Goal: Information Seeking & Learning: Learn about a topic

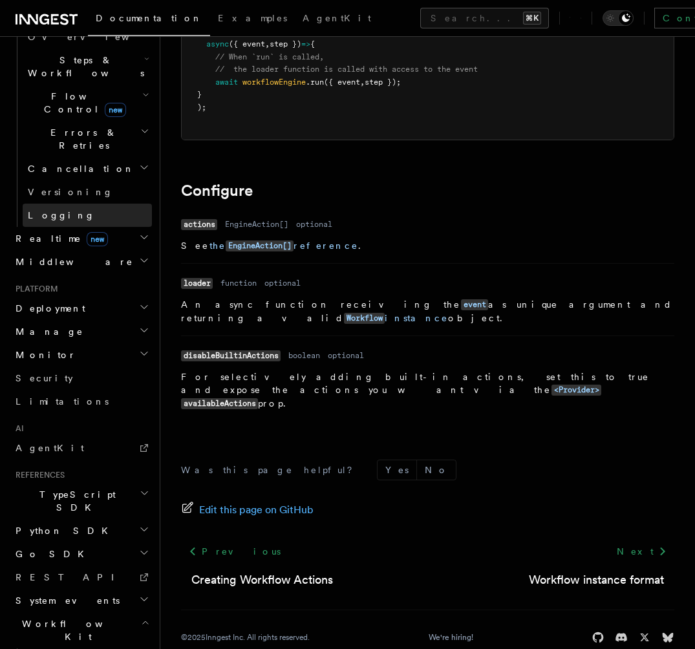
scroll to position [502, 0]
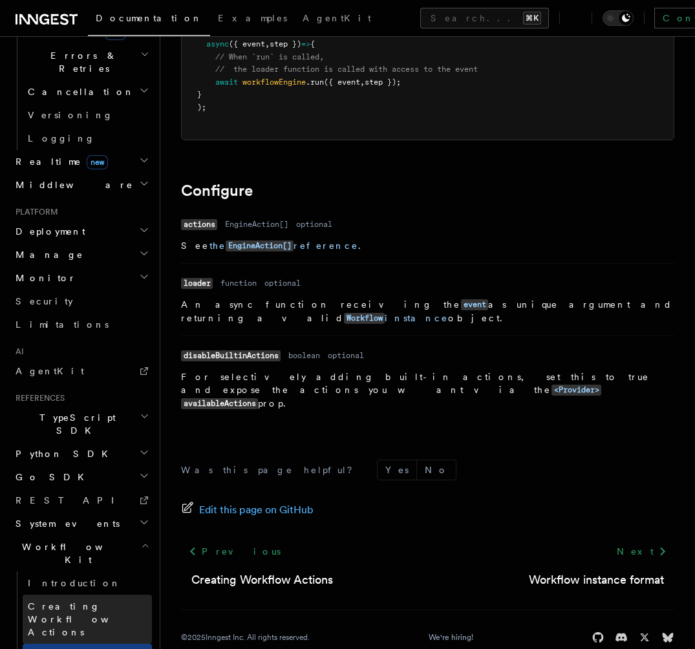
click at [88, 601] on span "Creating Workflow Actions" at bounding box center [84, 619] width 112 height 36
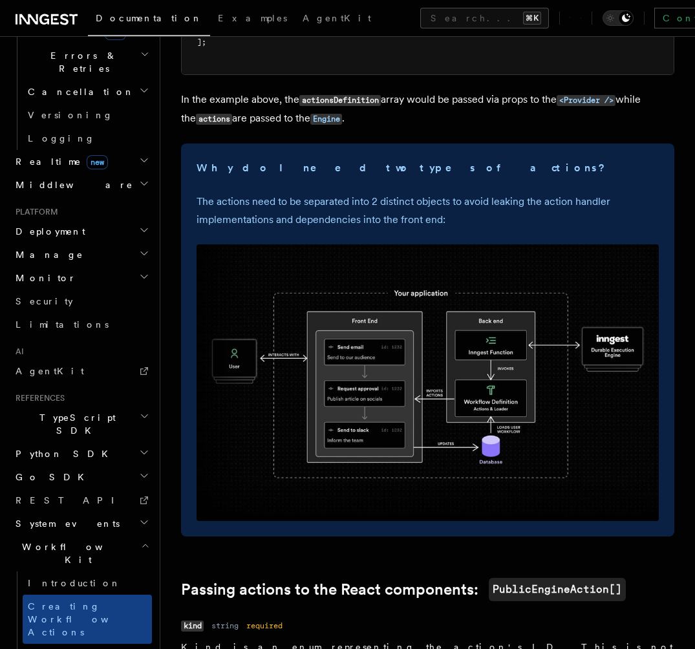
scroll to position [349, 0]
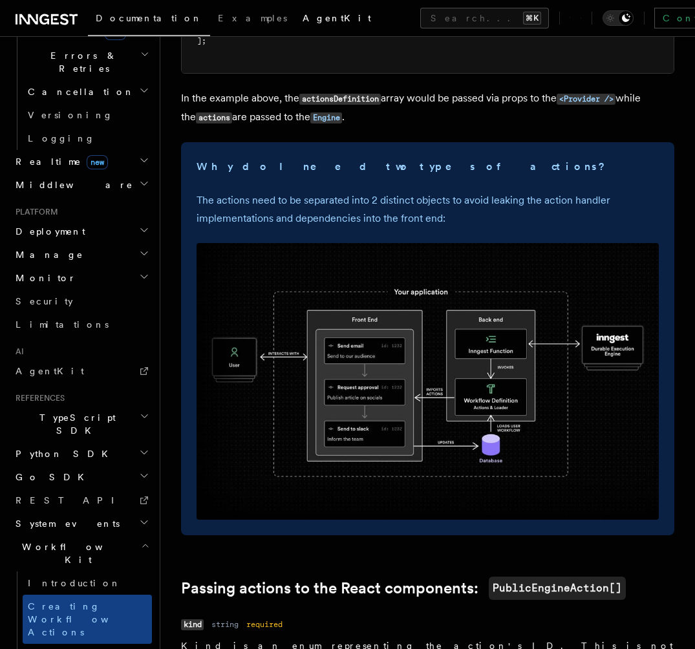
click at [302, 16] on span "AgentKit" at bounding box center [336, 18] width 69 height 10
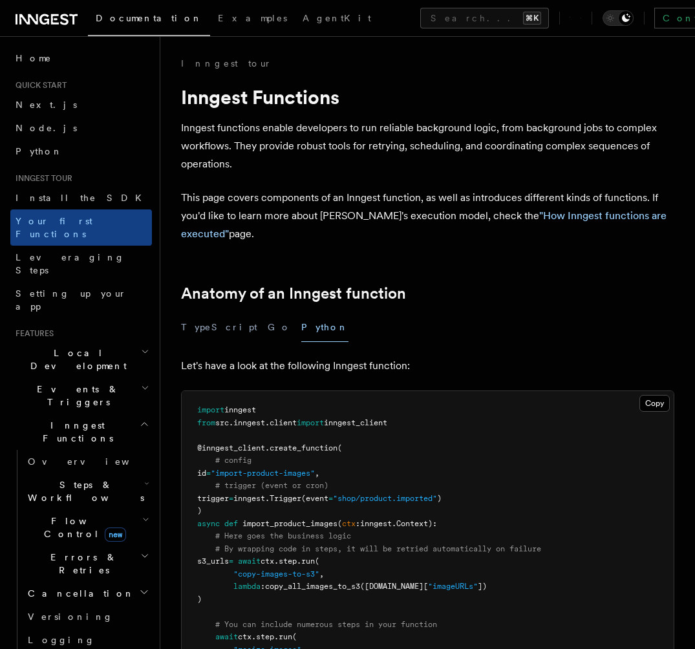
scroll to position [23, 0]
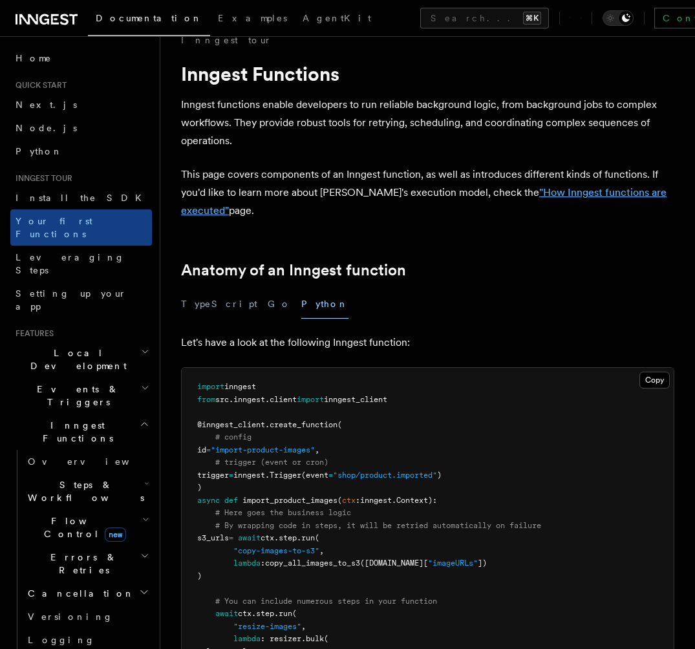
click at [536, 193] on link ""How Inngest functions are executed"" at bounding box center [423, 201] width 485 height 30
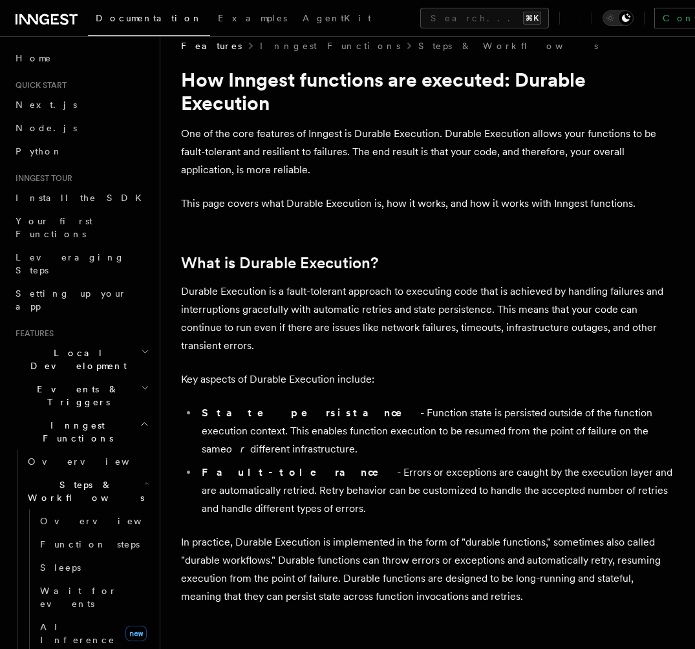
scroll to position [11, 0]
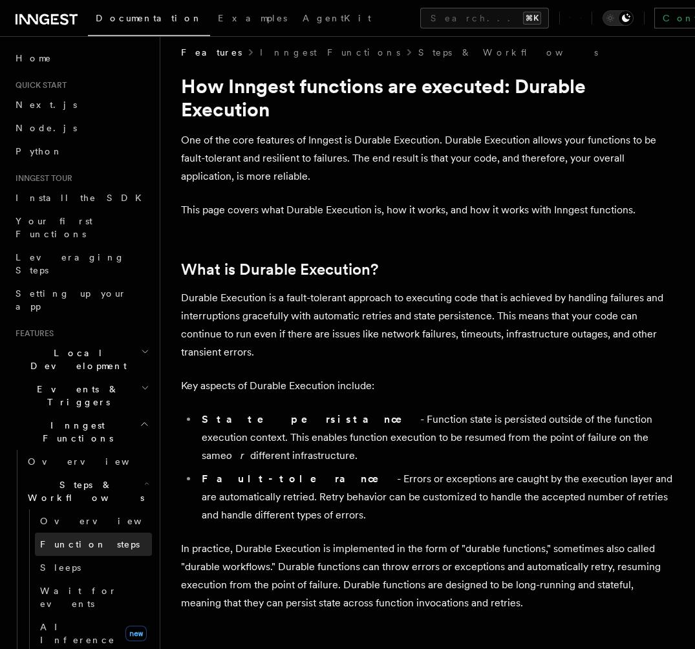
click at [90, 539] on span "Function steps" at bounding box center [90, 544] width 100 height 10
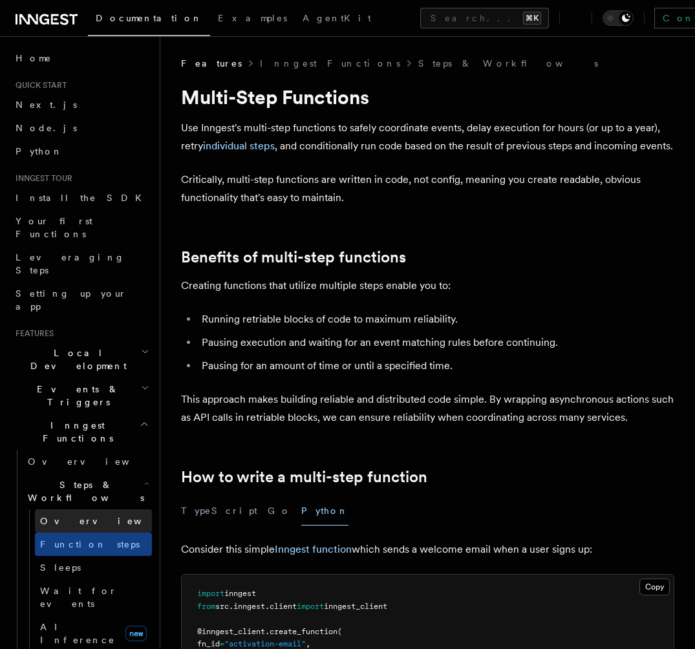
click at [76, 516] on span "Overview" at bounding box center [106, 521] width 133 height 10
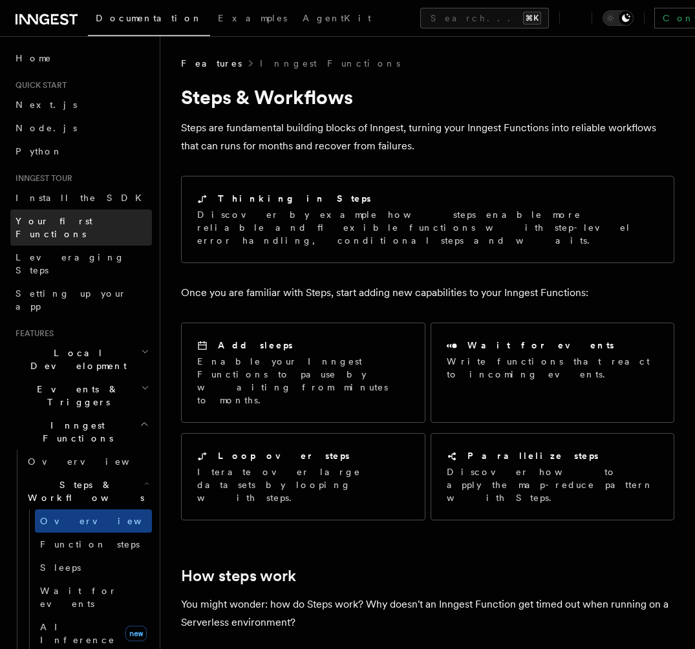
click at [54, 213] on link "Your first Functions" at bounding box center [81, 227] width 142 height 36
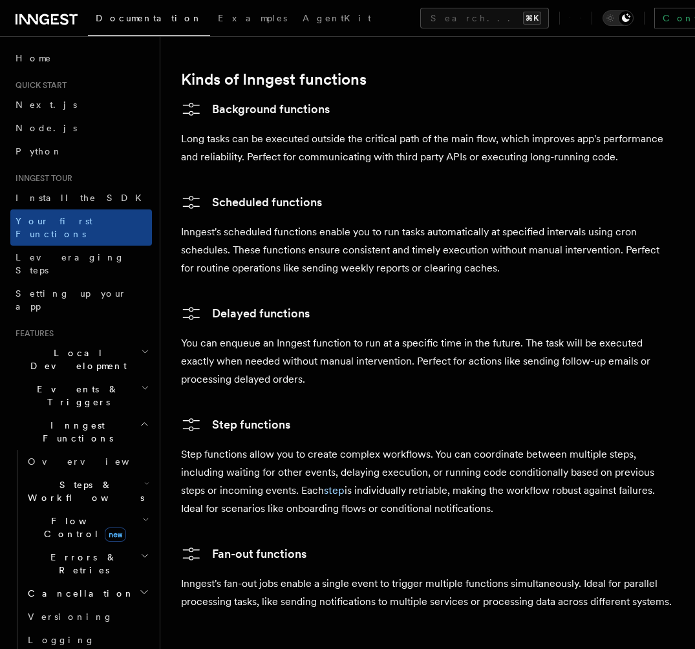
scroll to position [2116, 0]
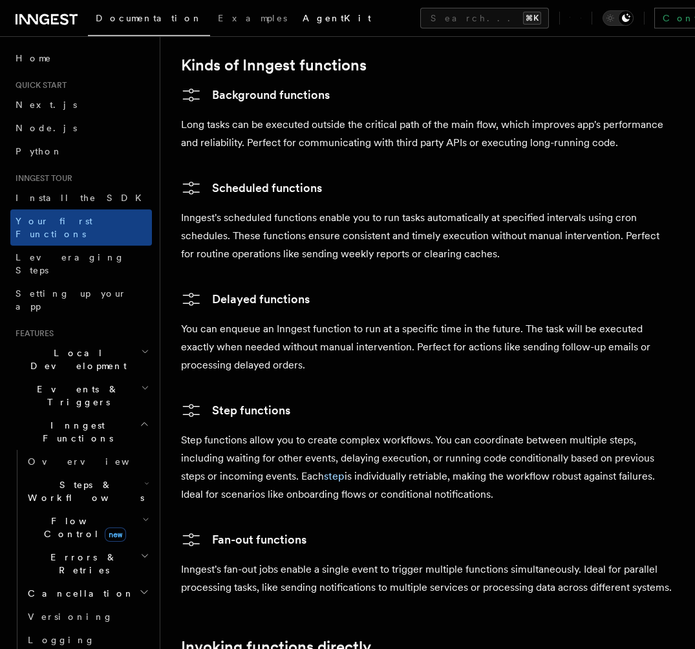
click at [302, 17] on span "AgentKit" at bounding box center [336, 18] width 69 height 10
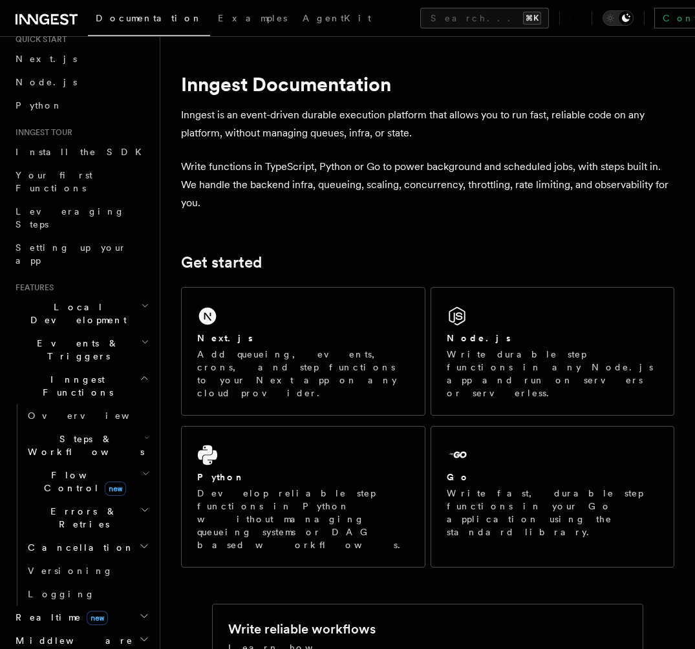
scroll to position [52, 0]
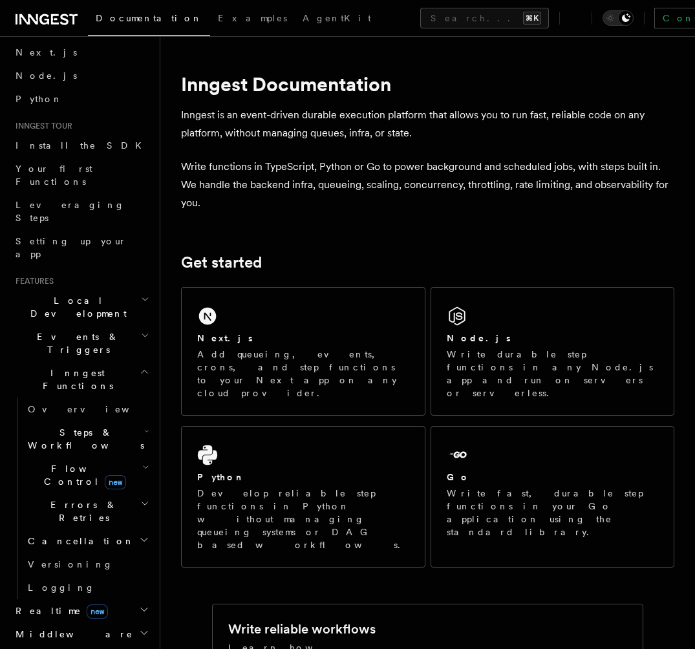
click at [50, 462] on span "Flow Control new" at bounding box center [83, 475] width 120 height 26
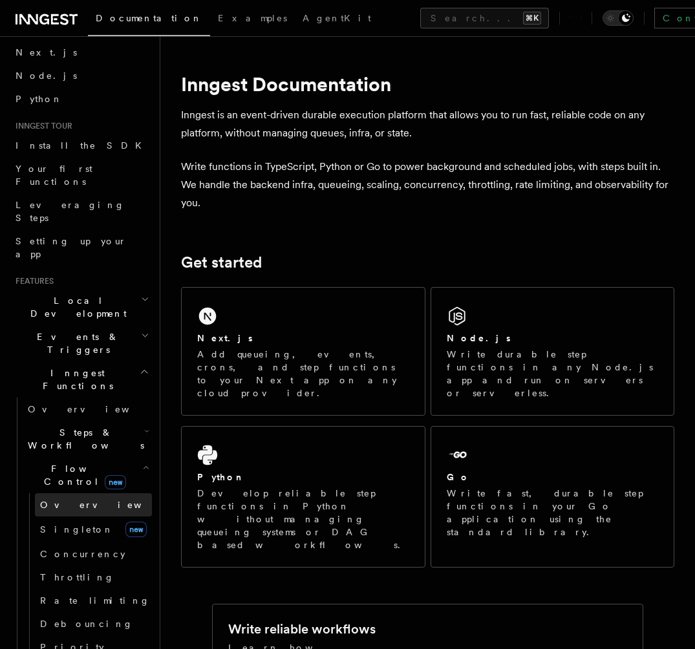
click at [52, 500] on span "Overview" at bounding box center [106, 505] width 133 height 10
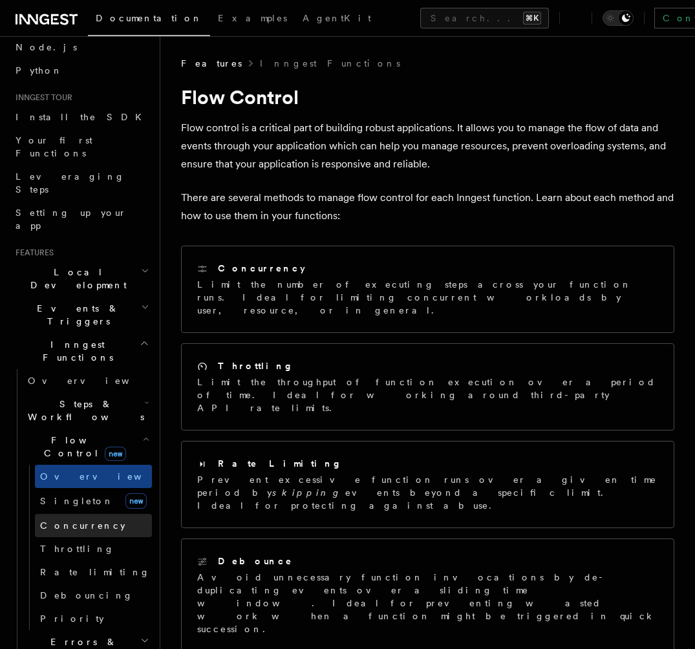
scroll to position [81, 0]
click at [49, 337] on span "Inngest Functions" at bounding box center [74, 350] width 129 height 26
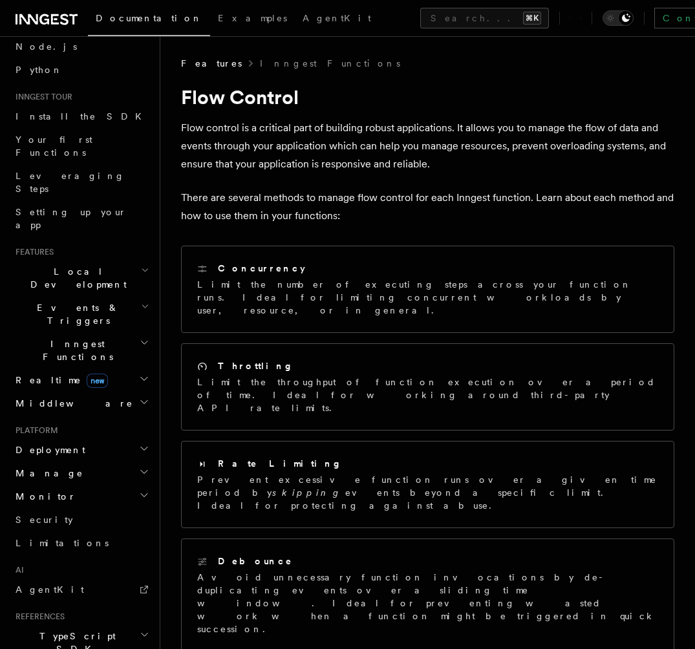
click at [87, 265] on span "Local Development" at bounding box center [75, 278] width 131 height 26
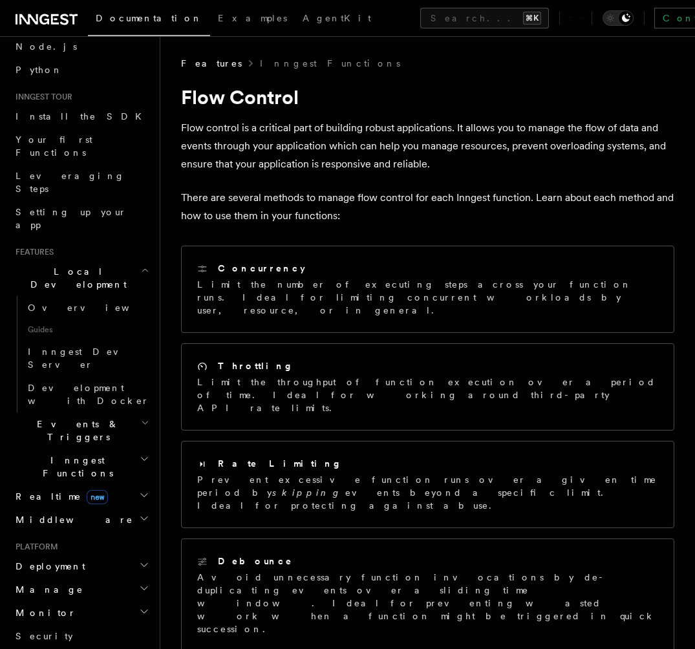
click at [86, 265] on span "Local Development" at bounding box center [75, 278] width 131 height 26
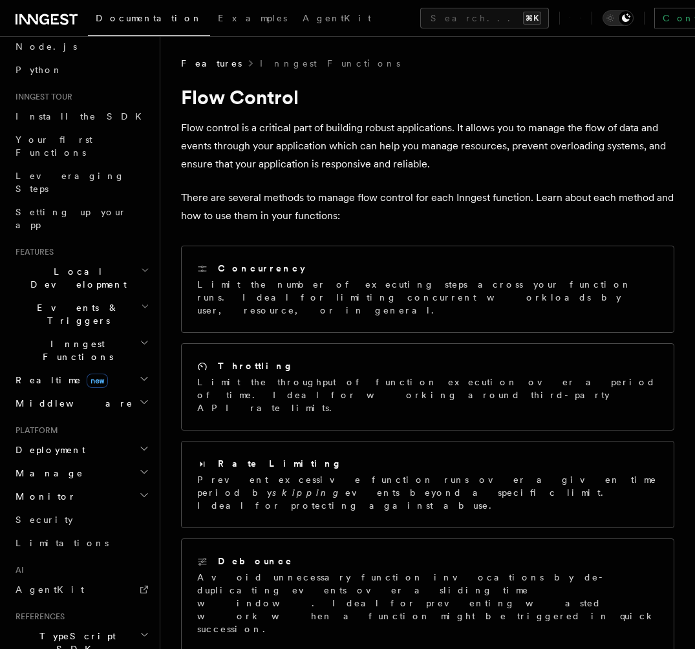
click at [74, 301] on span "Events & Triggers" at bounding box center [75, 314] width 131 height 26
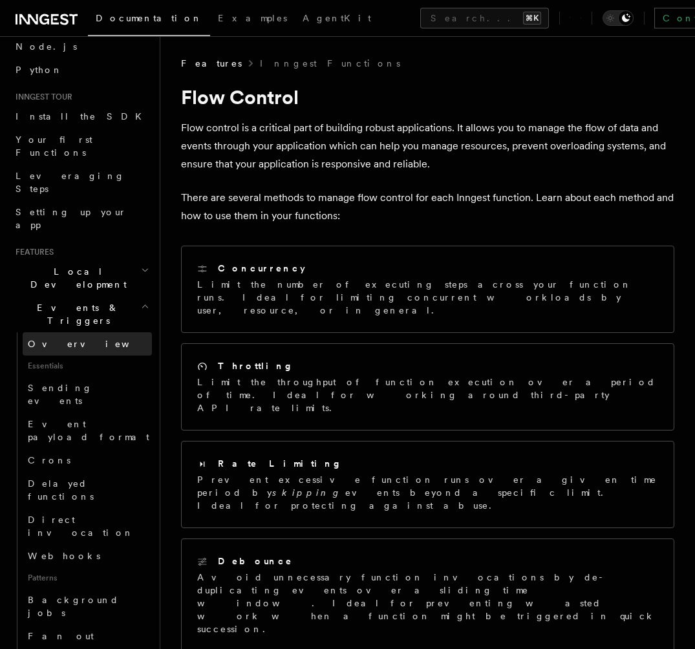
click at [69, 332] on link "Overview" at bounding box center [87, 343] width 129 height 23
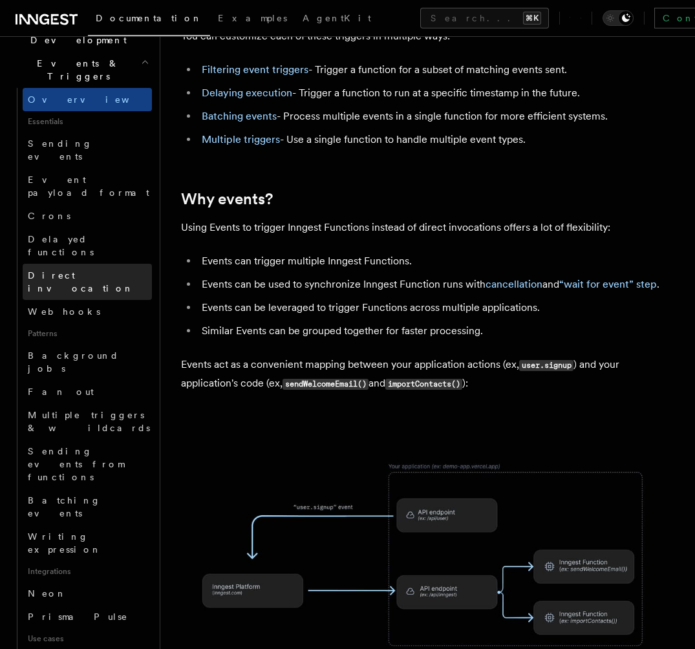
scroll to position [361, 0]
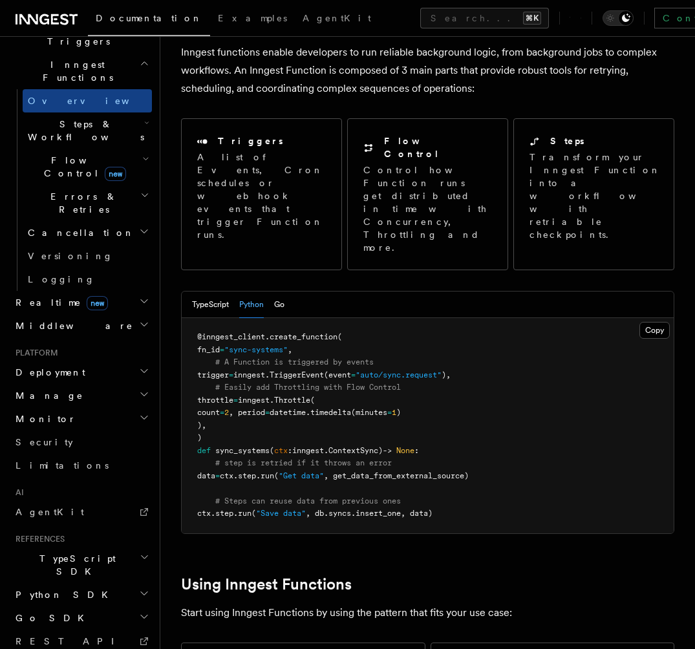
scroll to position [78, 0]
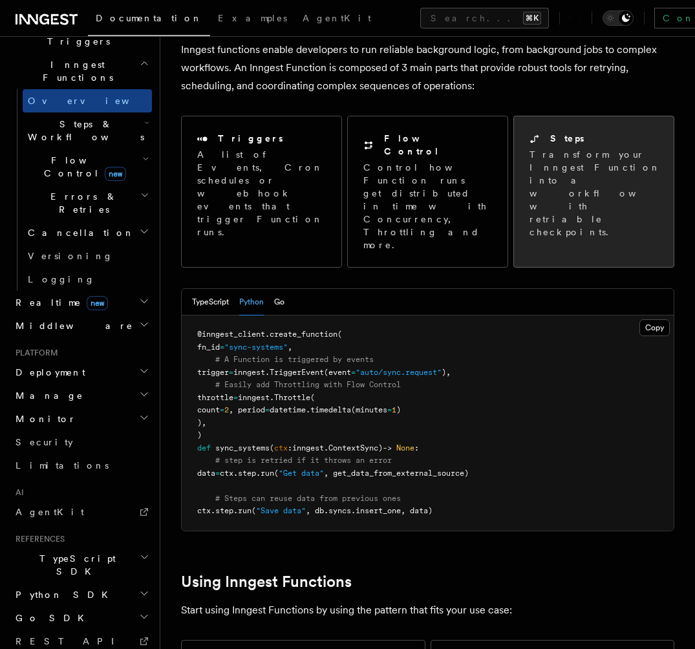
click at [558, 200] on div "Steps Transform your Inngest Function into a workflow with retriable checkpoint…" at bounding box center [594, 185] width 160 height 138
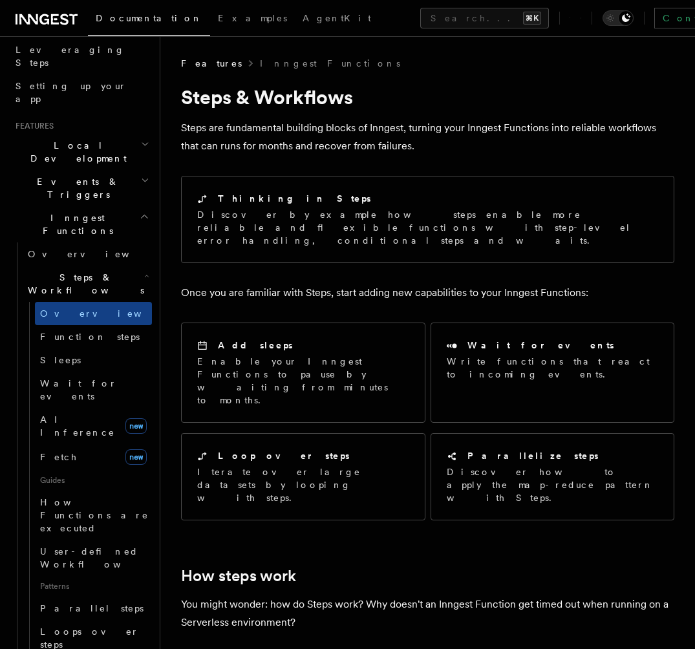
scroll to position [208, 0]
click at [80, 495] on span "How Functions are executed" at bounding box center [96, 514] width 112 height 39
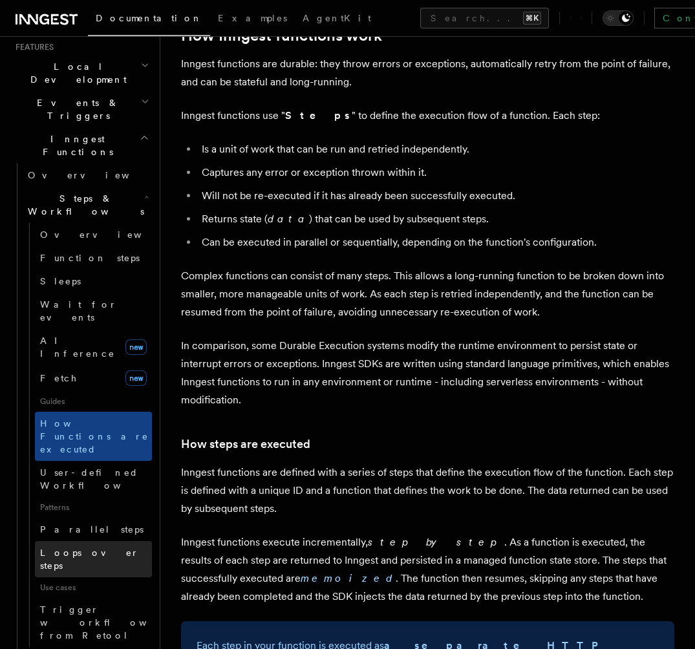
scroll to position [289, 0]
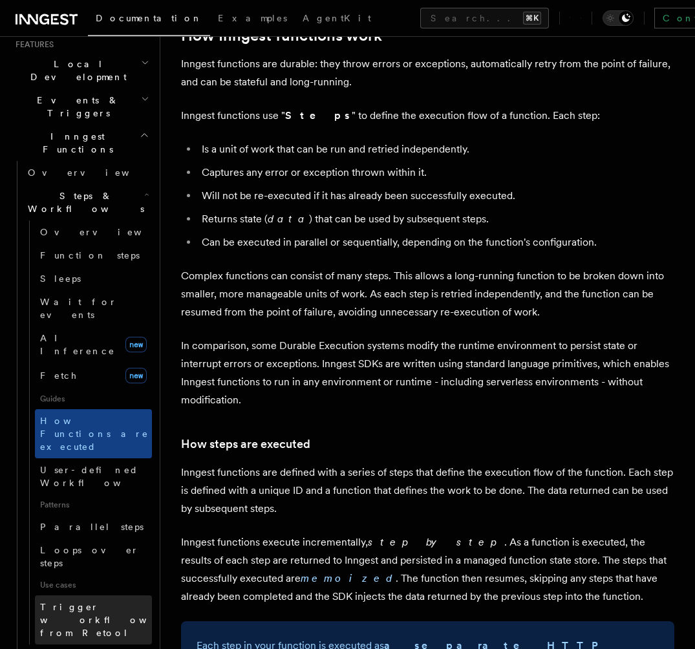
click at [91, 600] on span "Trigger workflows from Retool" at bounding box center [111, 619] width 142 height 39
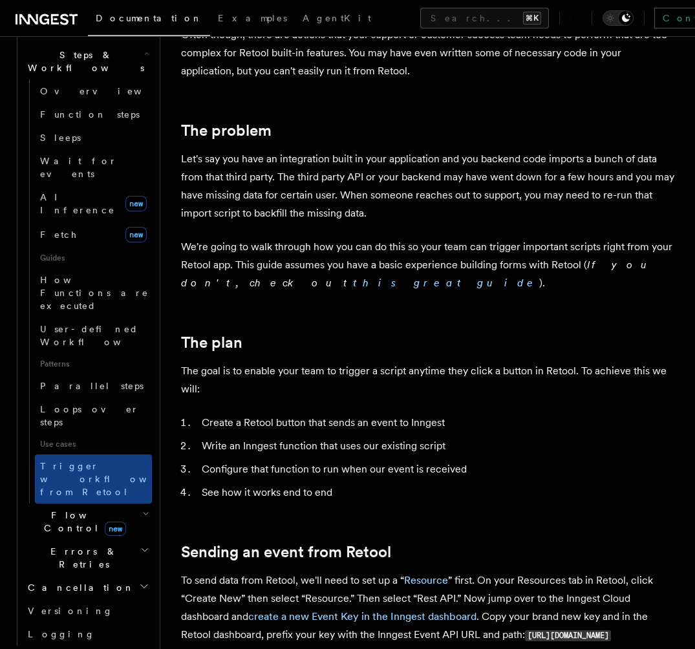
scroll to position [440, 0]
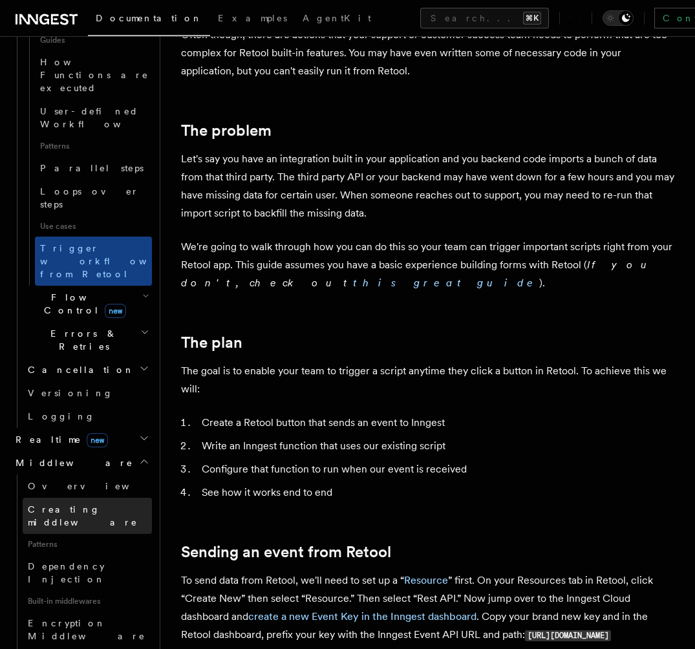
scroll to position [650, 0]
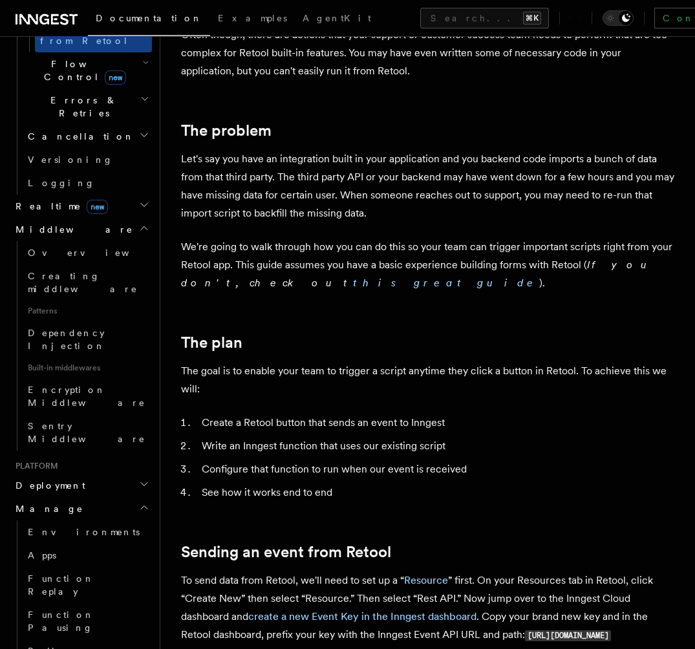
scroll to position [883, 0]
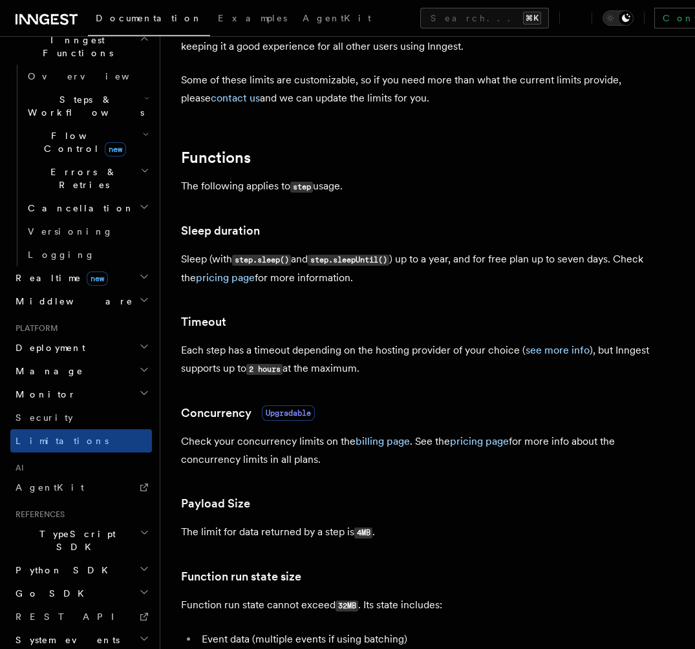
scroll to position [255, 0]
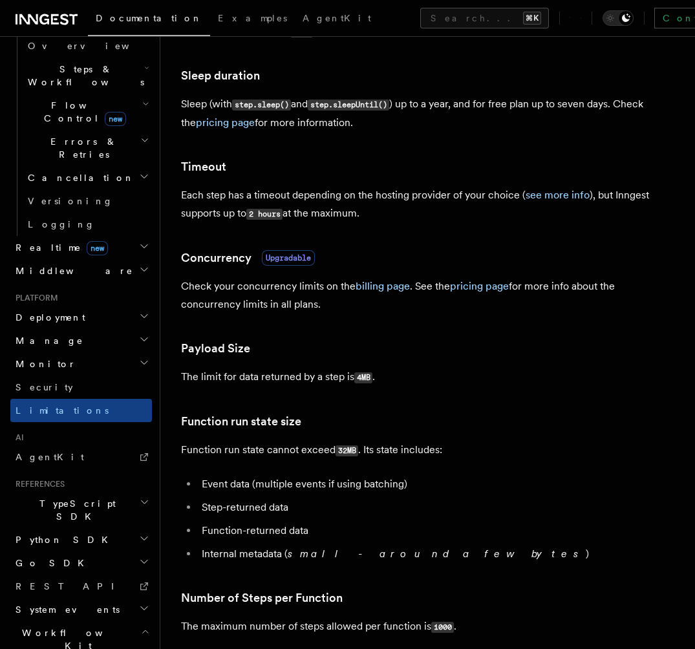
scroll to position [417, 0]
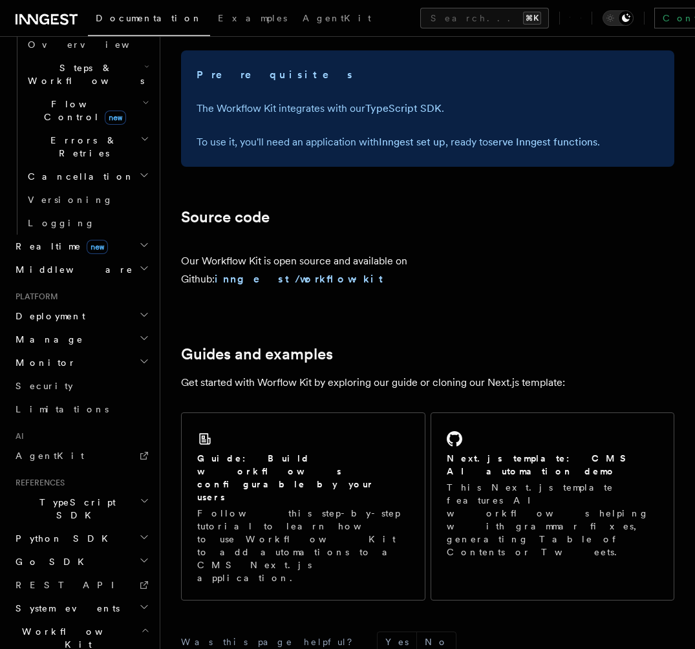
scroll to position [609, 0]
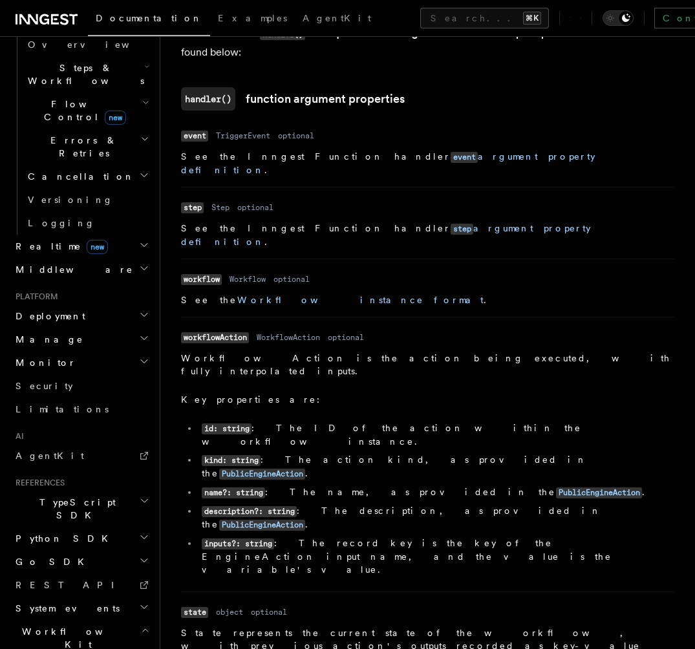
scroll to position [1761, 0]
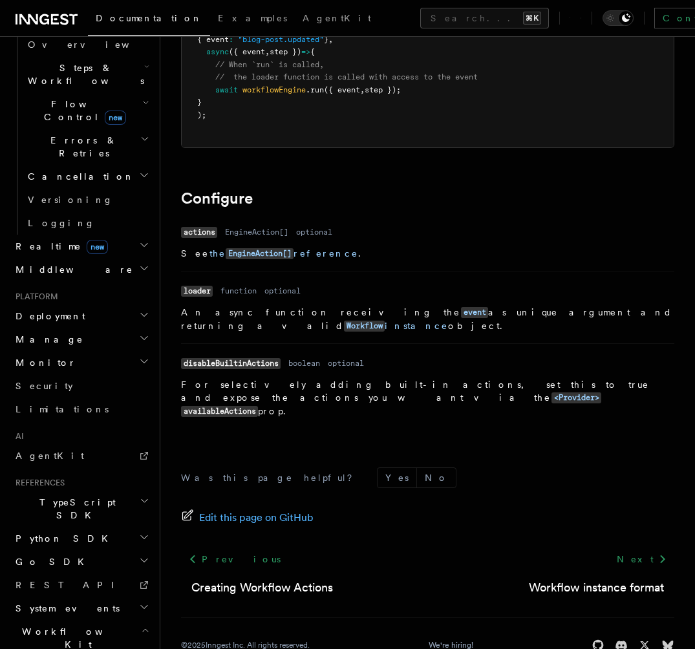
scroll to position [357, 0]
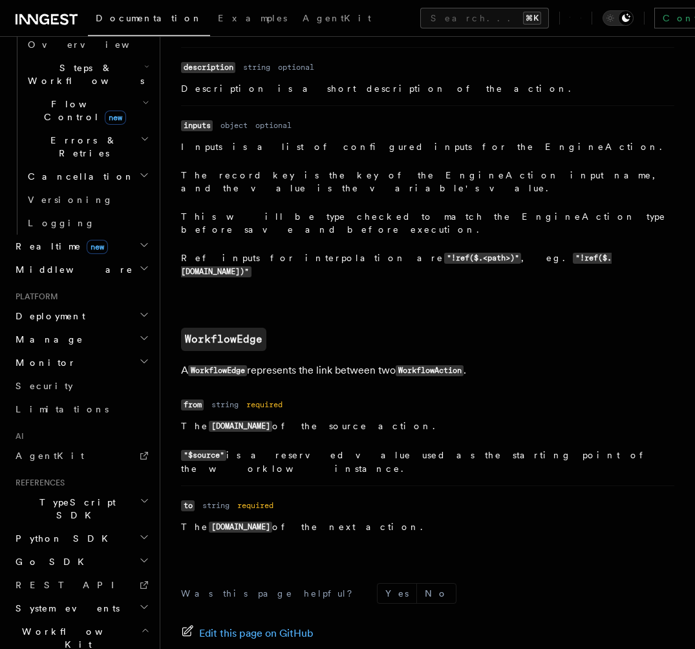
scroll to position [1353, 0]
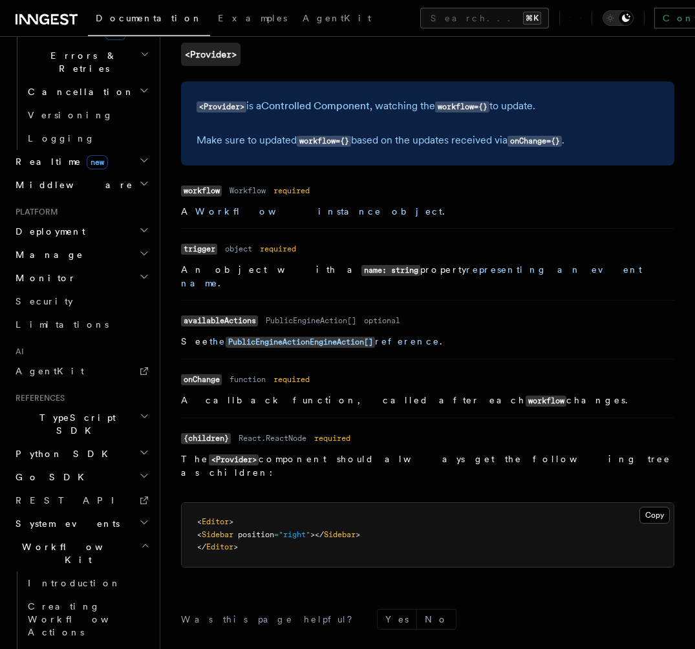
scroll to position [945, 0]
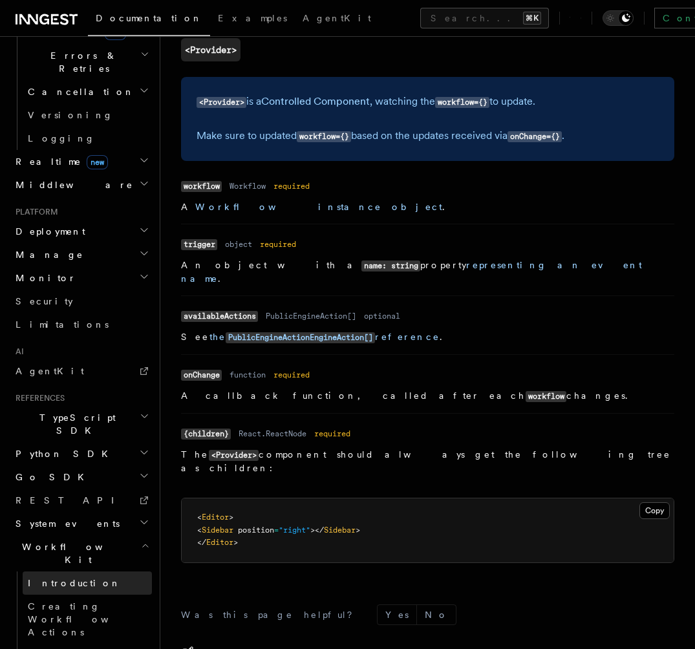
click at [100, 571] on link "Introduction" at bounding box center [87, 582] width 129 height 23
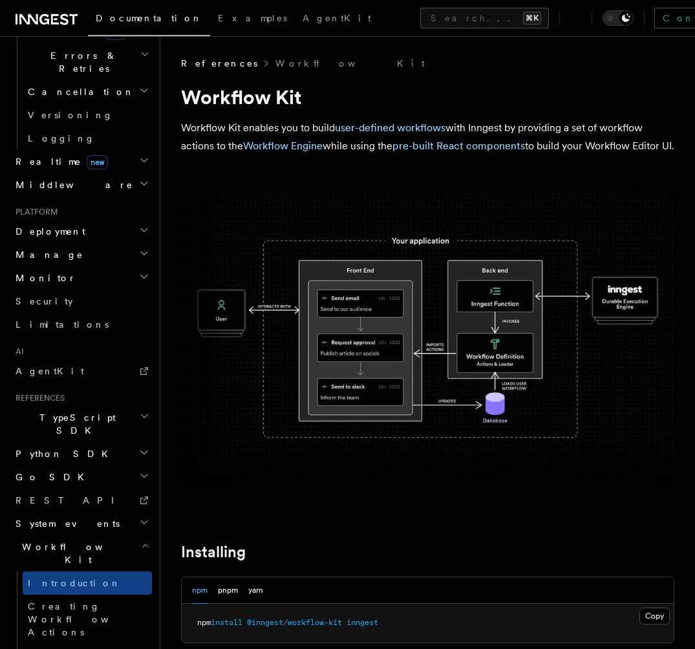
click at [397, 377] on img at bounding box center [427, 336] width 493 height 295
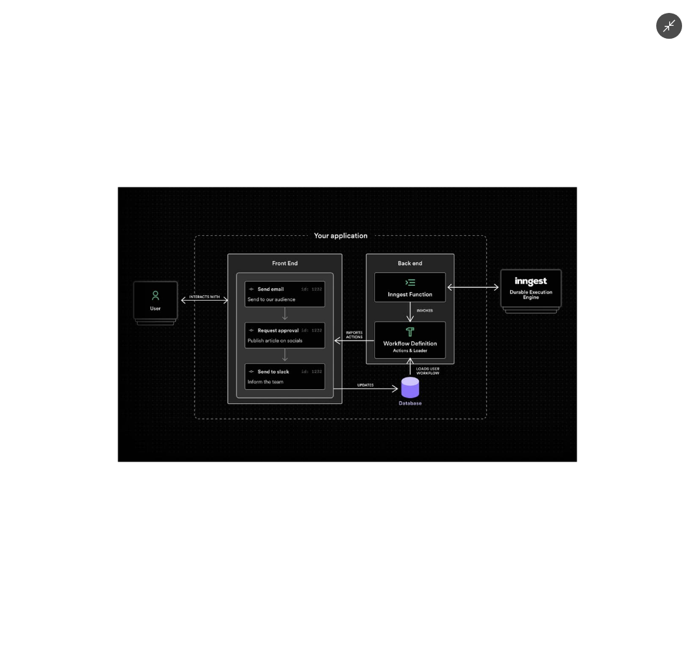
click at [507, 116] on div at bounding box center [347, 324] width 695 height 649
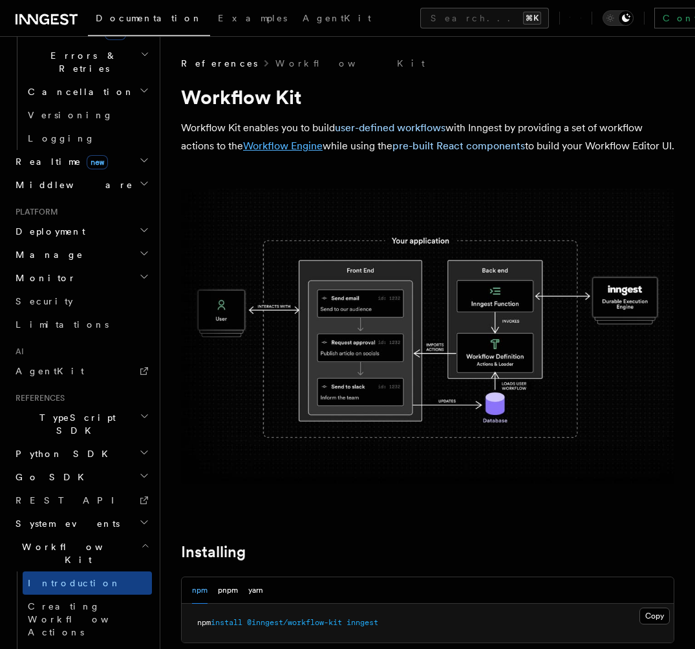
click at [291, 150] on link "Workflow Engine" at bounding box center [282, 146] width 79 height 12
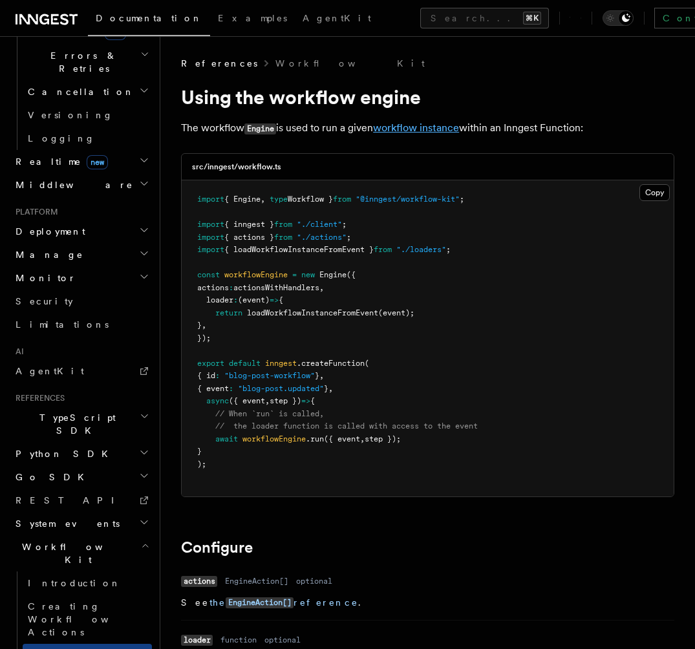
click at [427, 125] on link "workflow instance" at bounding box center [416, 127] width 86 height 12
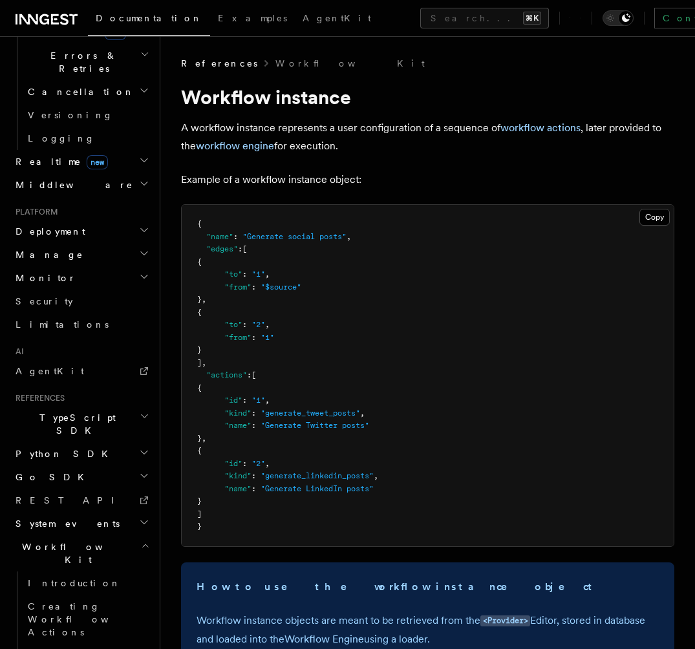
click at [580, 17] on icon at bounding box center [580, 18] width 1 height 12
click at [72, 571] on link "Introduction" at bounding box center [87, 582] width 129 height 23
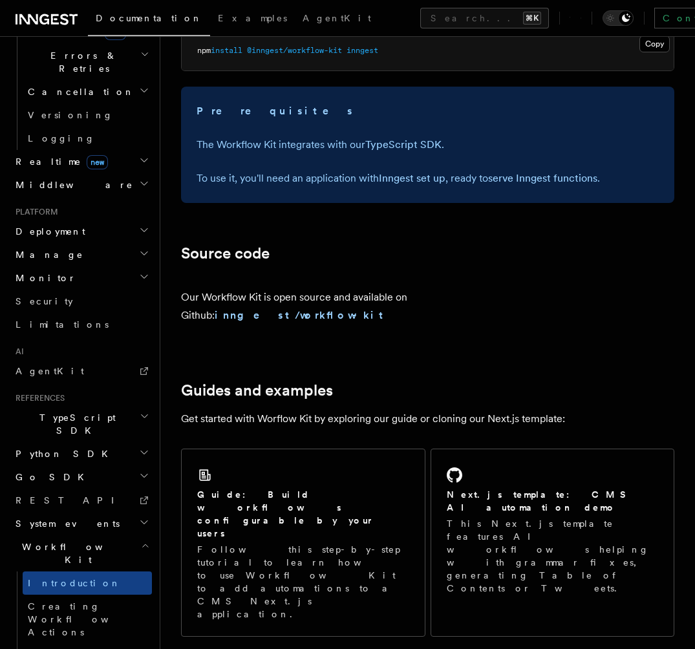
scroll to position [617, 0]
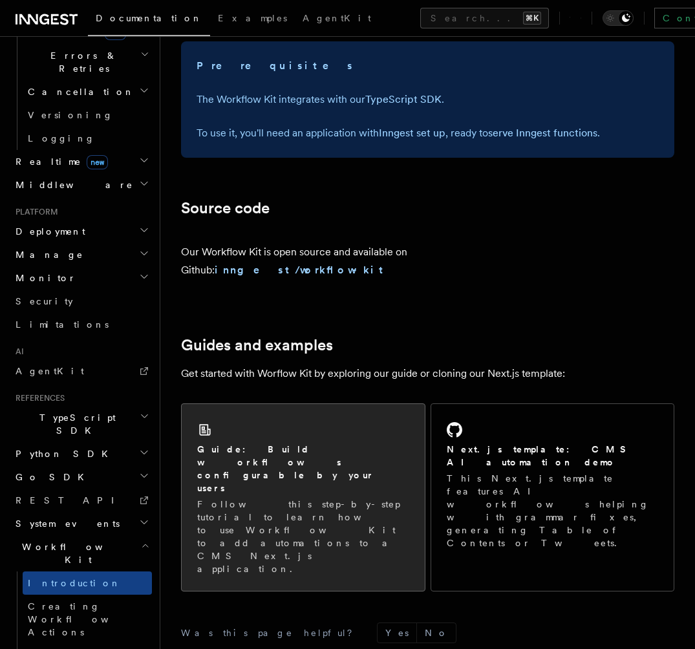
click at [387, 498] on p "Follow this step-by-step tutorial to learn how to use Workflow Kit to add autom…" at bounding box center [303, 537] width 212 height 78
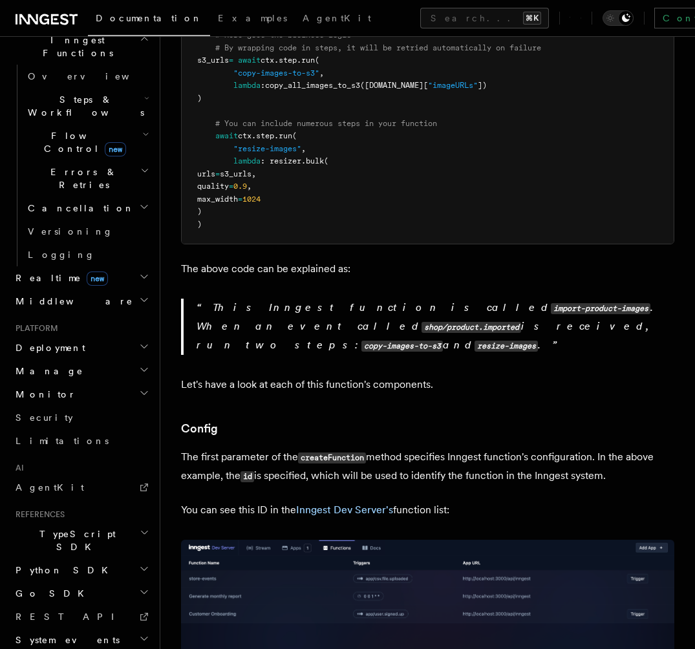
scroll to position [547, 0]
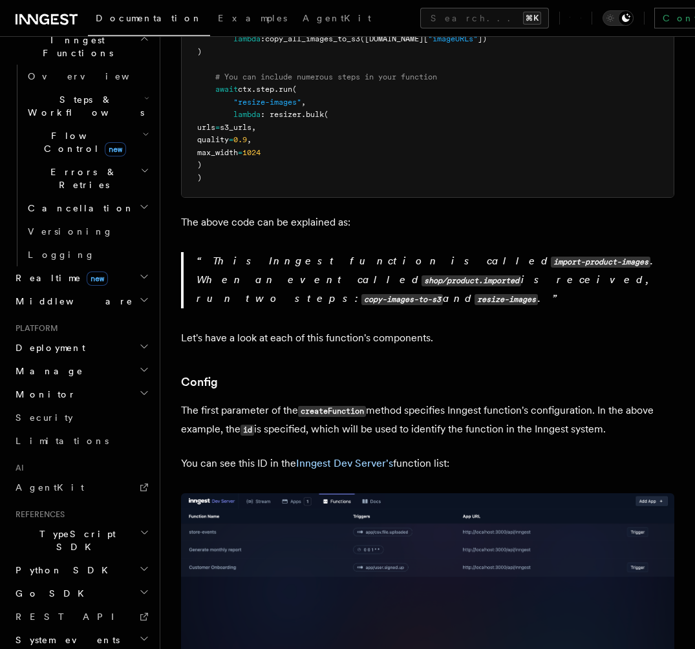
click at [72, 558] on h2 "Python SDK" at bounding box center [81, 569] width 142 height 23
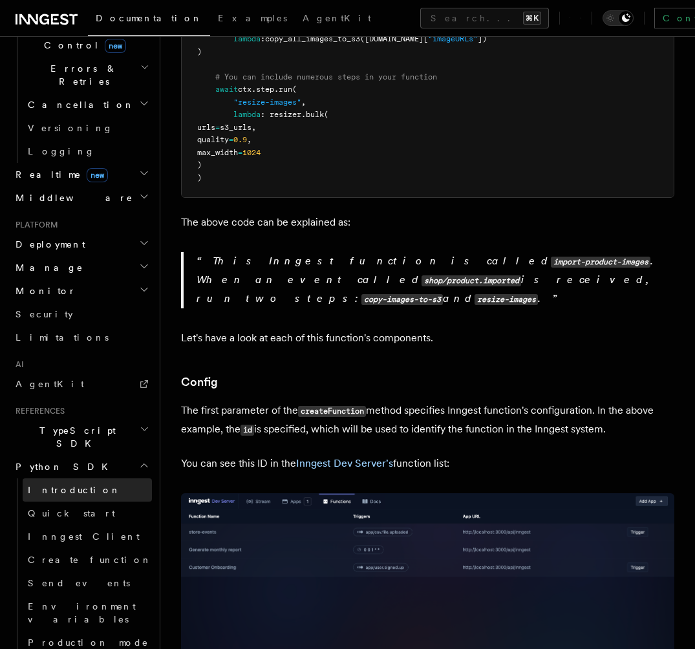
scroll to position [492, 0]
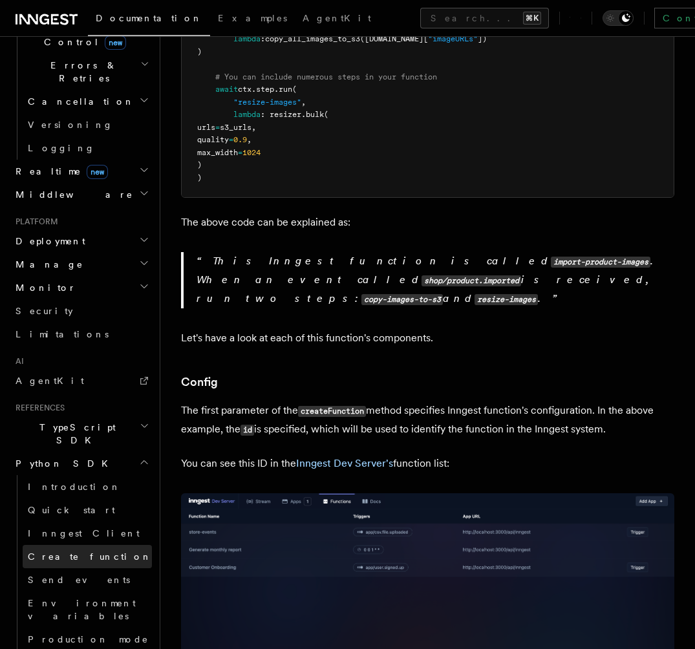
click at [76, 551] on span "Create function" at bounding box center [90, 556] width 124 height 10
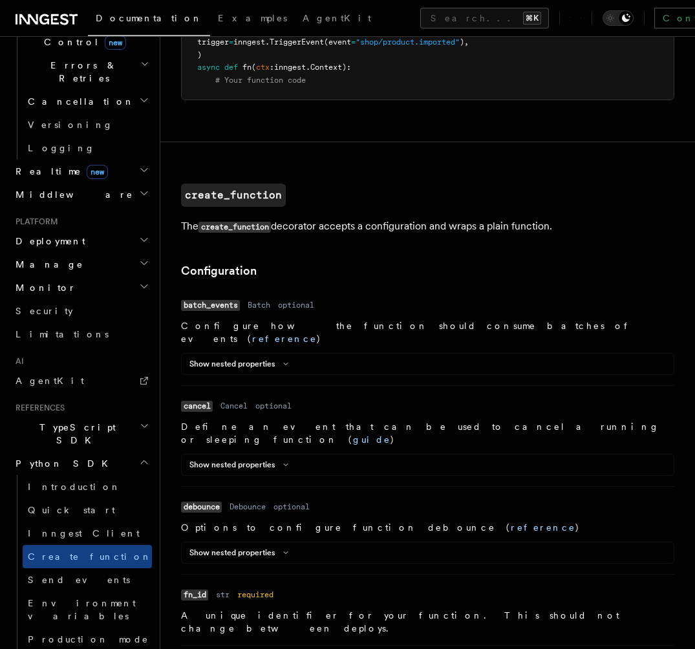
scroll to position [182, 0]
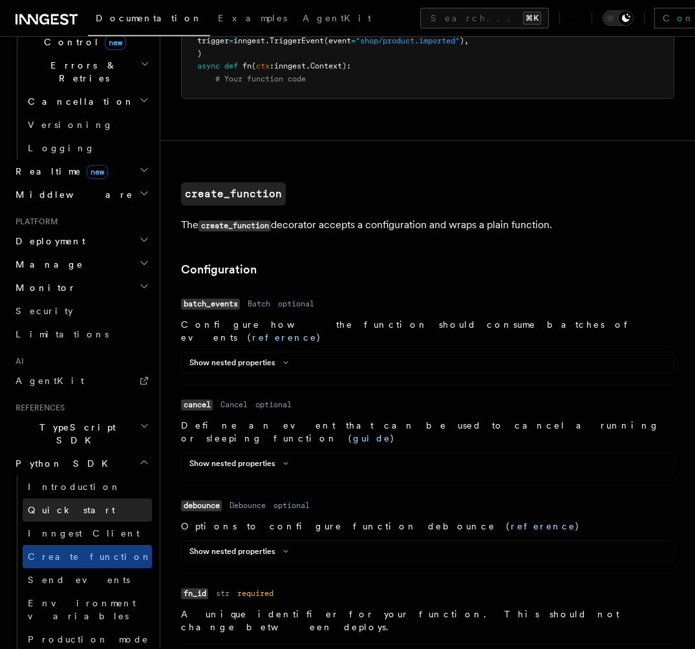
click at [74, 498] on link "Quick start" at bounding box center [87, 509] width 129 height 23
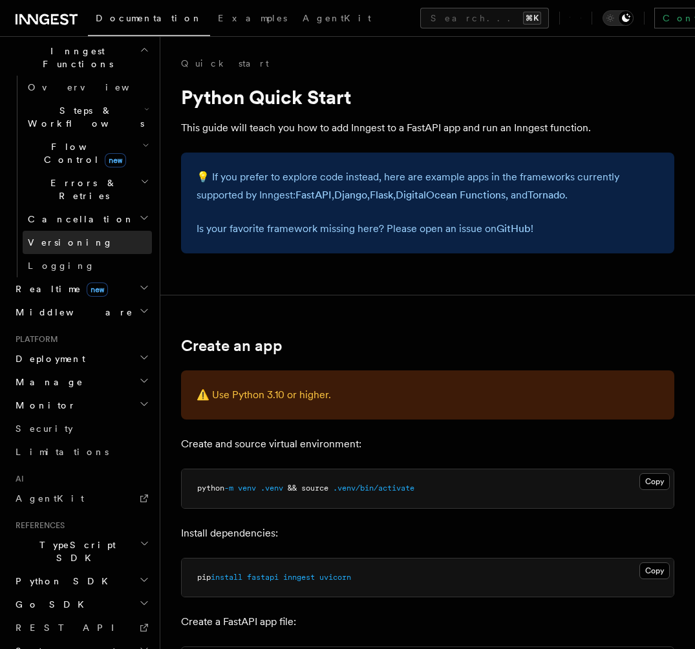
scroll to position [385, 0]
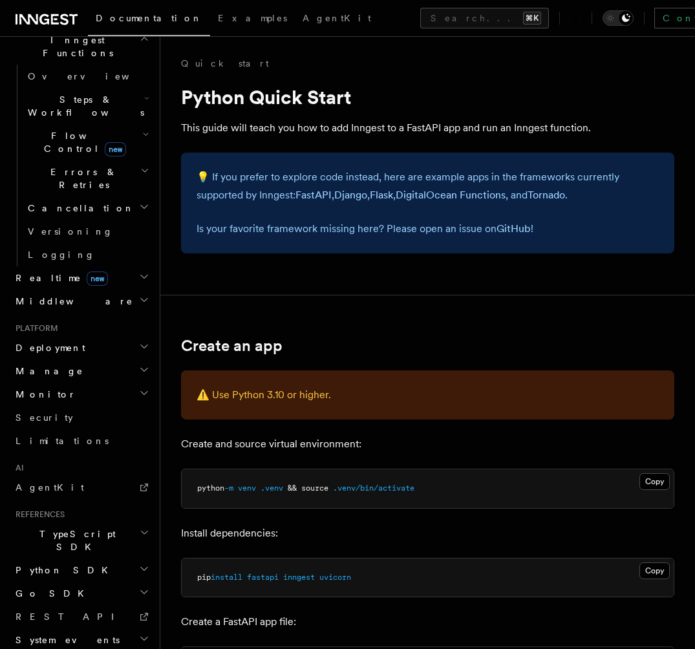
click at [72, 558] on h2 "Python SDK" at bounding box center [81, 569] width 142 height 23
click at [70, 611] on span "Quick start" at bounding box center [71, 616] width 87 height 10
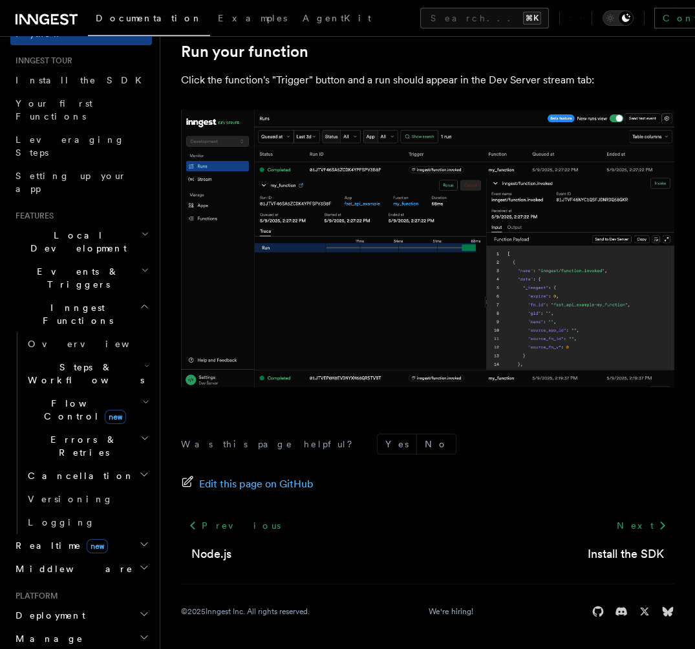
scroll to position [123, 0]
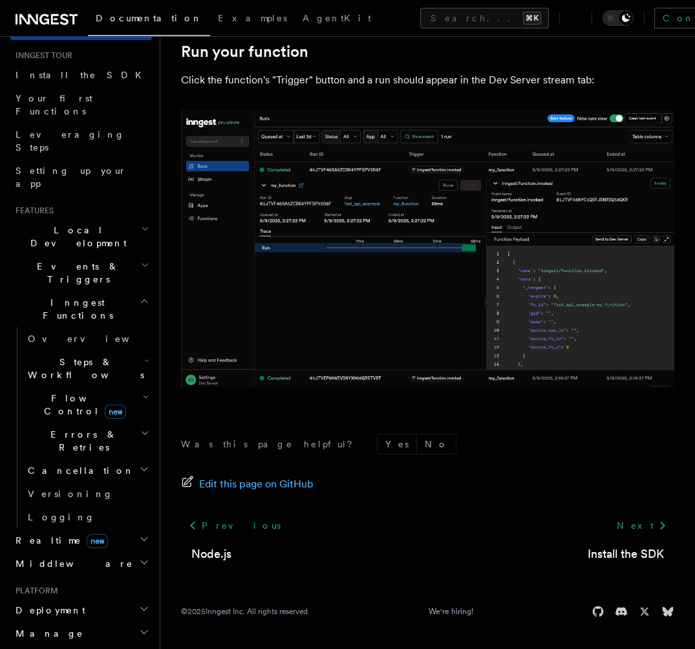
click at [82, 224] on span "Local Development" at bounding box center [75, 237] width 131 height 26
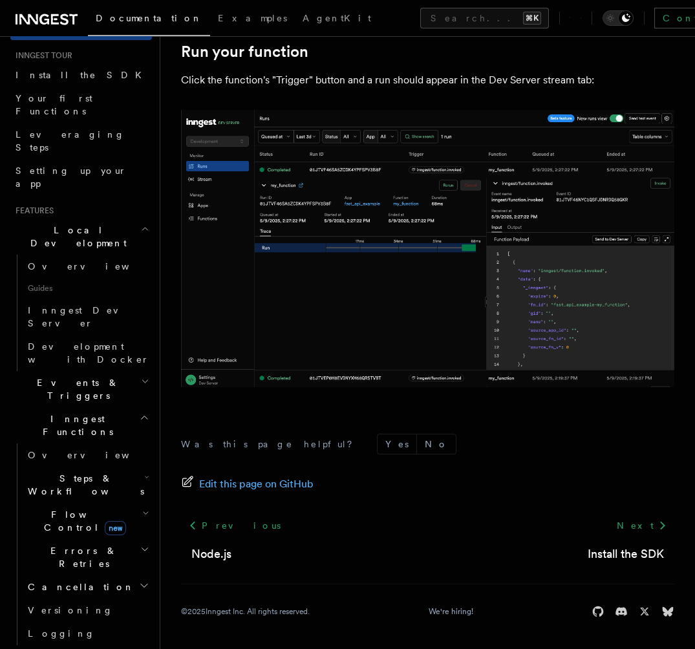
click at [63, 371] on h2 "Events & Triggers" at bounding box center [81, 389] width 142 height 36
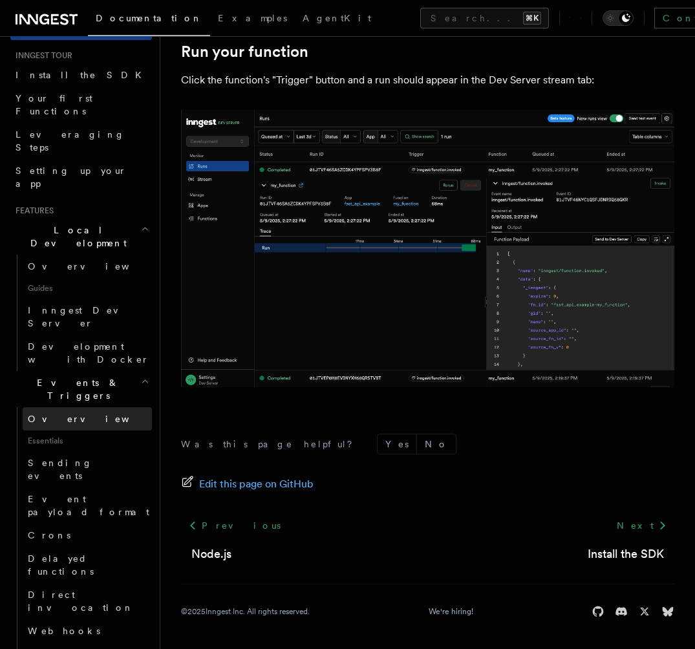
click at [65, 414] on span "Overview" at bounding box center [94, 419] width 133 height 10
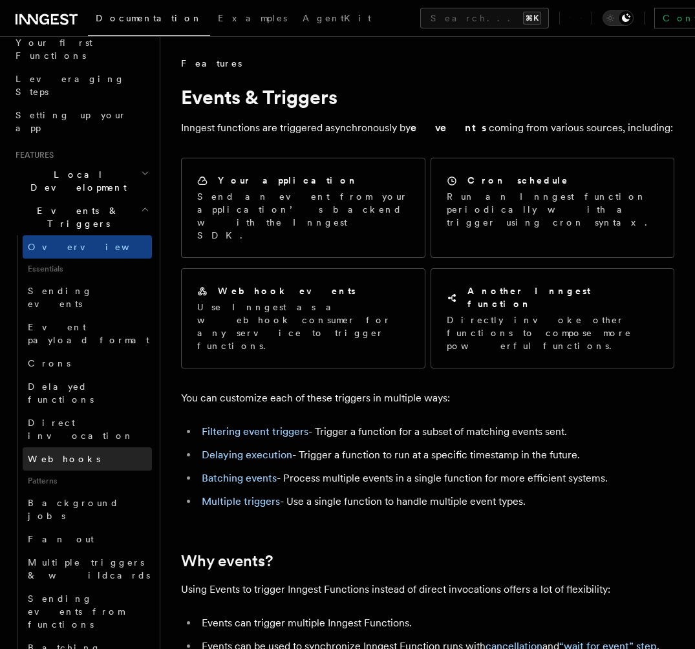
scroll to position [182, 0]
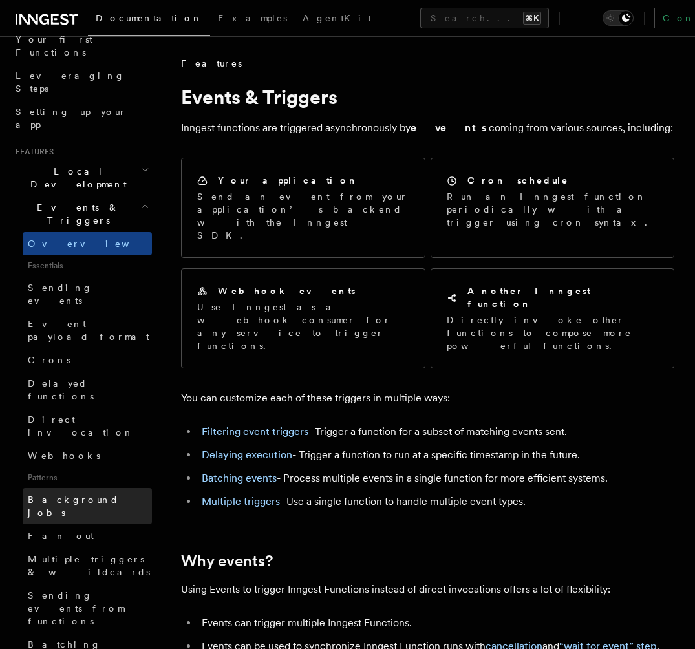
click at [87, 494] on span "Background jobs" at bounding box center [73, 505] width 91 height 23
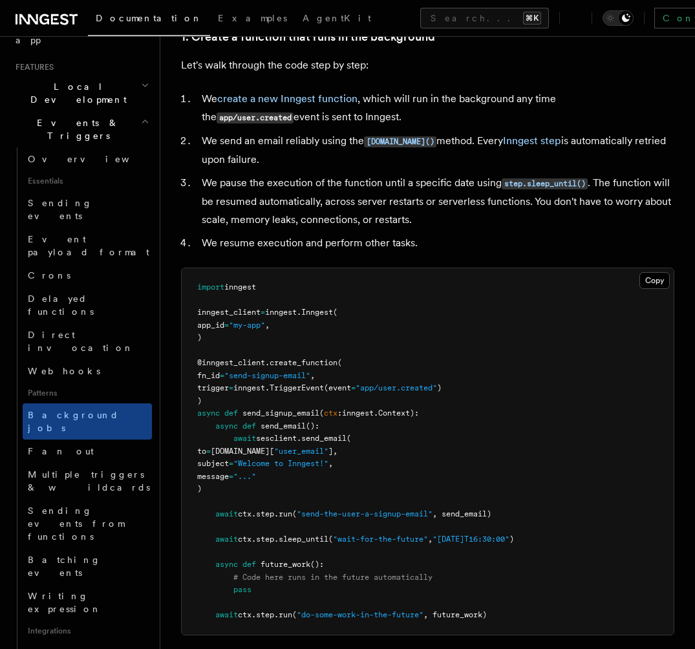
scroll to position [535, 0]
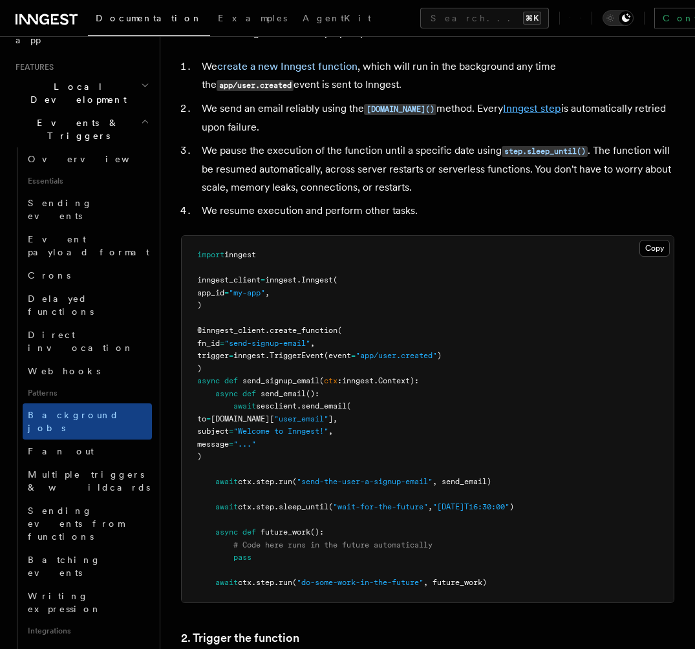
click at [522, 112] on link "Inngest step" at bounding box center [532, 108] width 58 height 12
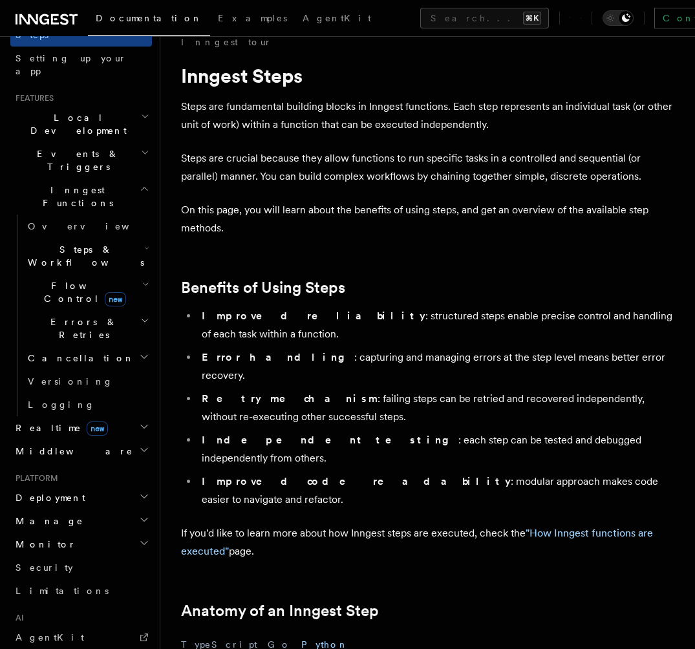
scroll to position [235, 0]
click at [87, 244] on span "Steps & Workflows" at bounding box center [83, 257] width 121 height 26
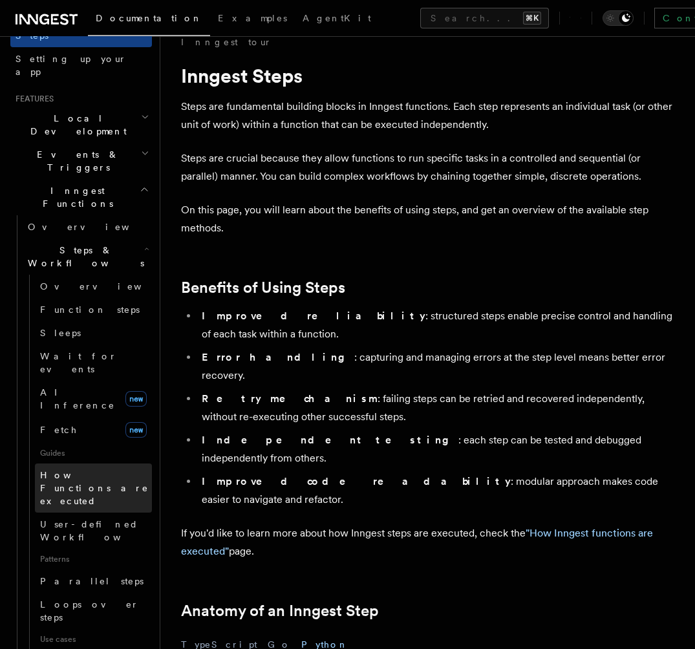
click at [83, 469] on span "How Functions are executed" at bounding box center [96, 488] width 112 height 39
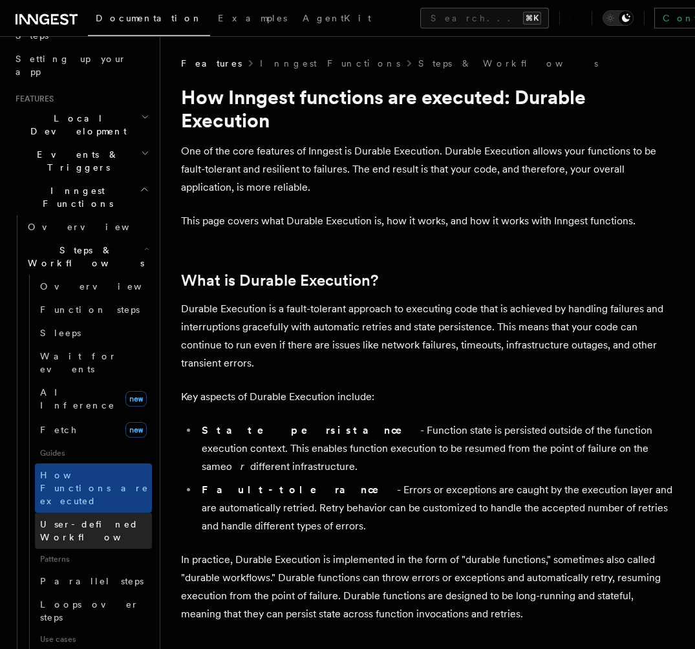
click at [100, 519] on span "User-defined Workflows" at bounding box center [98, 530] width 116 height 23
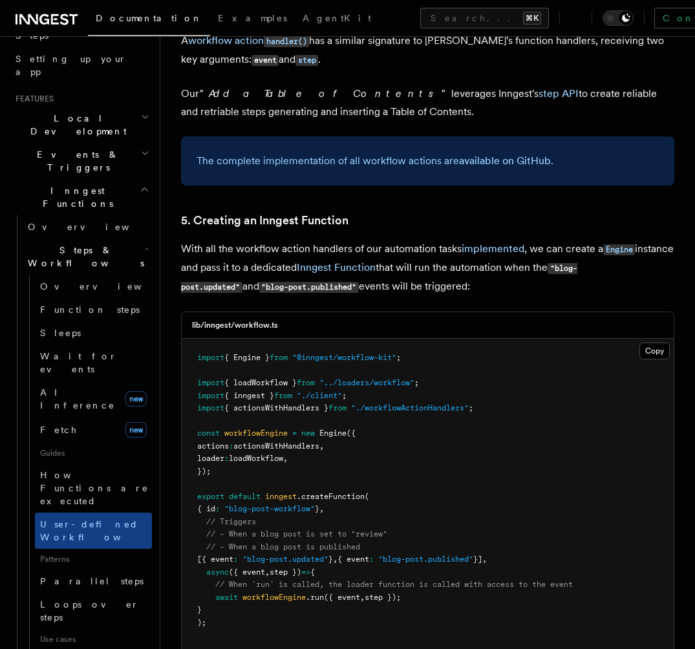
scroll to position [5528, 0]
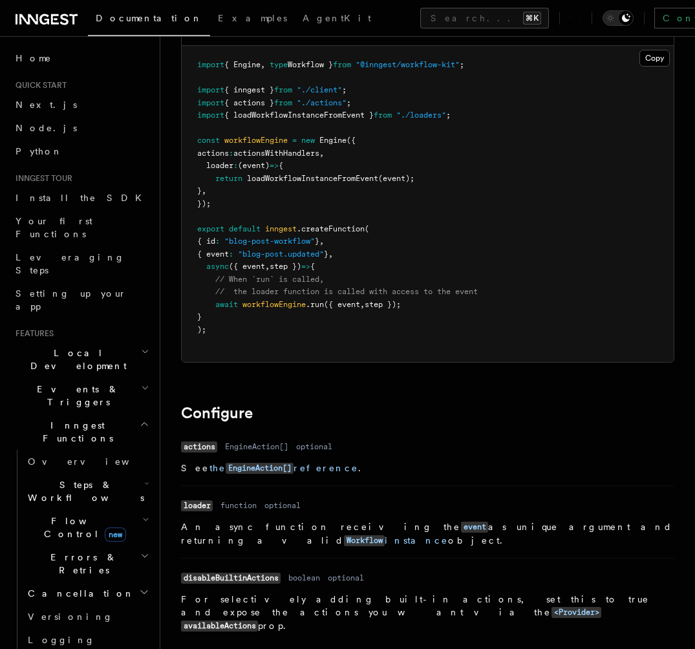
scroll to position [357, 0]
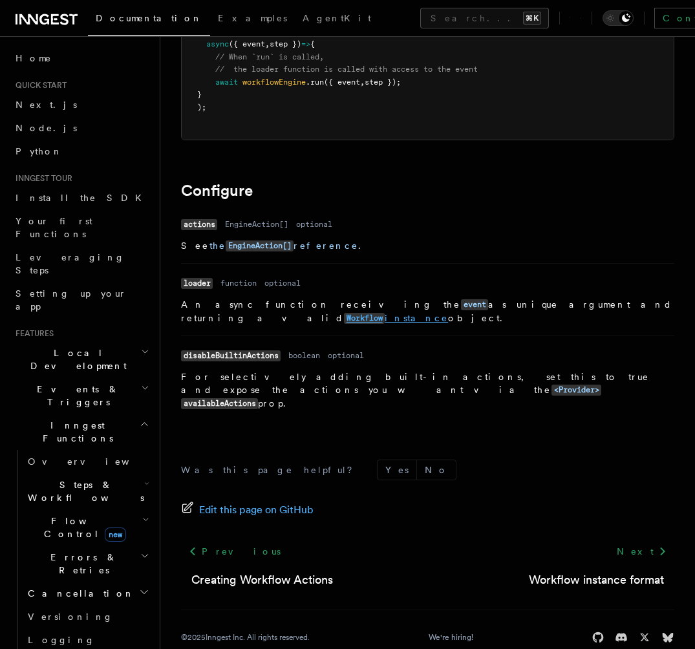
click at [385, 313] on code "Workflow" at bounding box center [364, 318] width 41 height 11
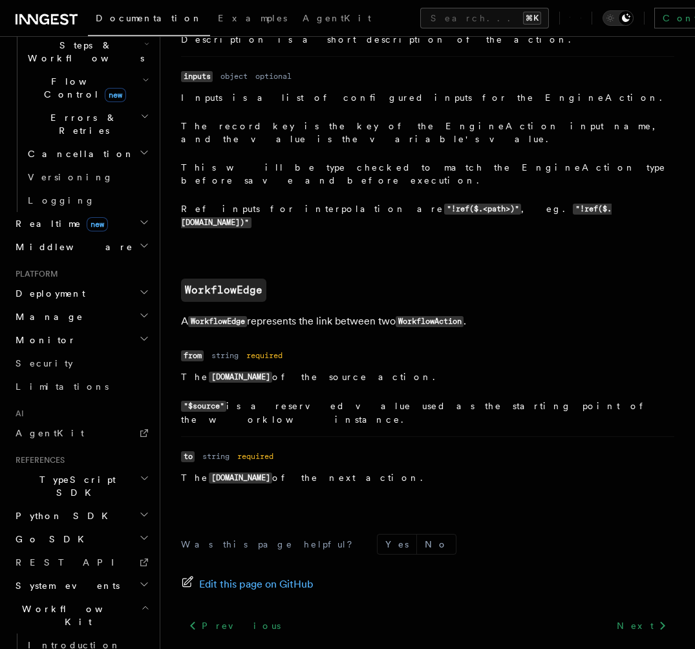
scroll to position [502, 0]
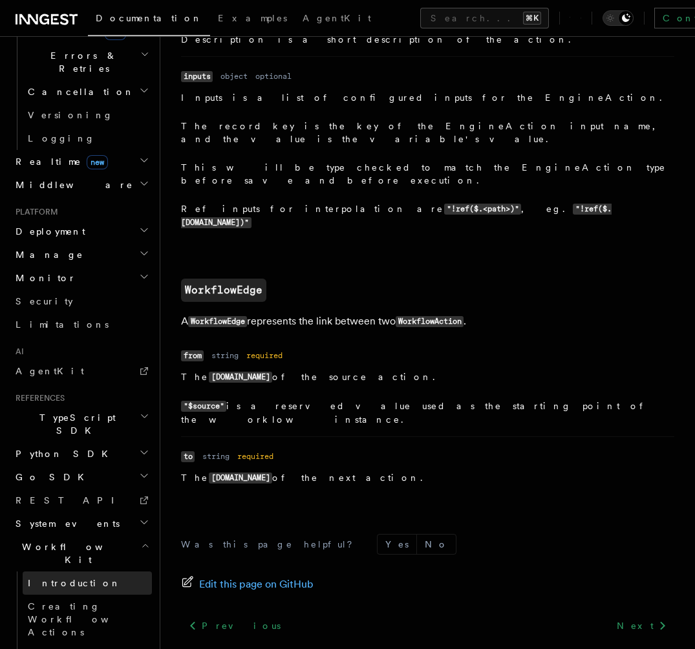
click at [92, 571] on link "Introduction" at bounding box center [87, 582] width 129 height 23
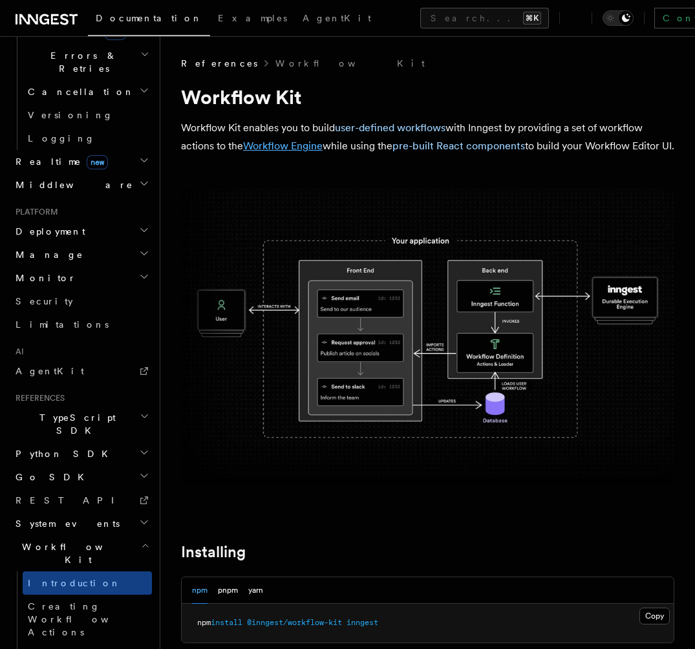
click at [302, 151] on link "Workflow Engine" at bounding box center [282, 146] width 79 height 12
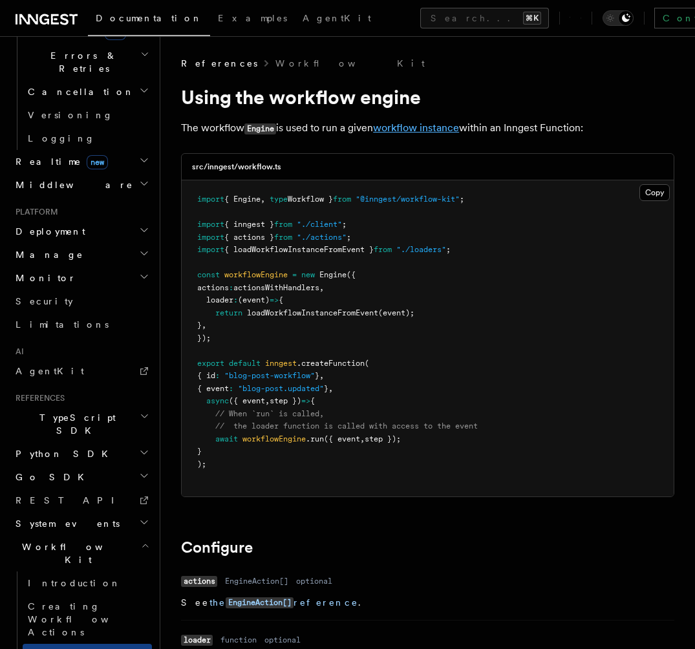
click at [442, 125] on link "workflow instance" at bounding box center [416, 127] width 86 height 12
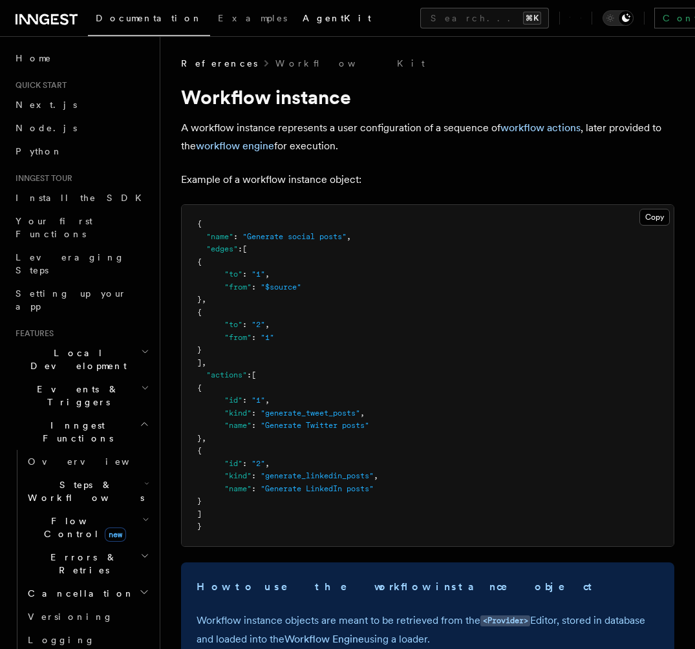
click at [295, 25] on link "AgentKit" at bounding box center [337, 19] width 84 height 31
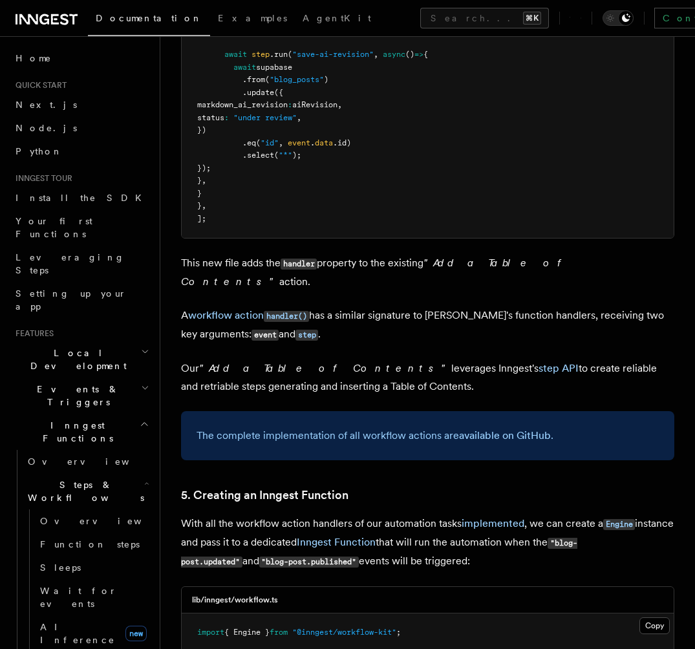
scroll to position [5320, 0]
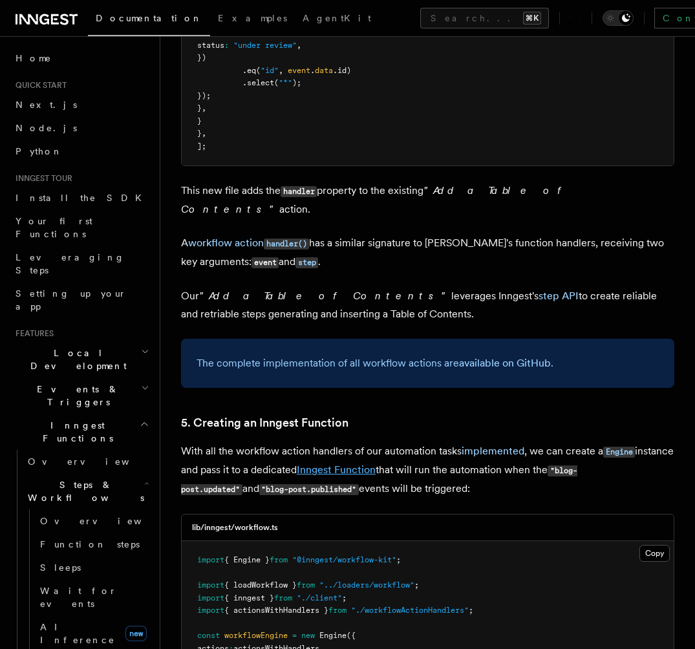
click at [375, 463] on link "Inngest Function" at bounding box center [336, 469] width 79 height 12
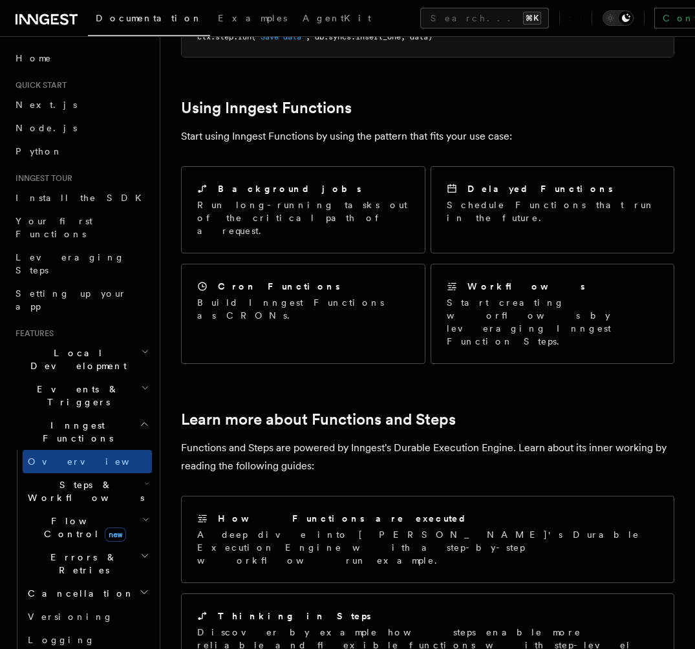
scroll to position [549, 0]
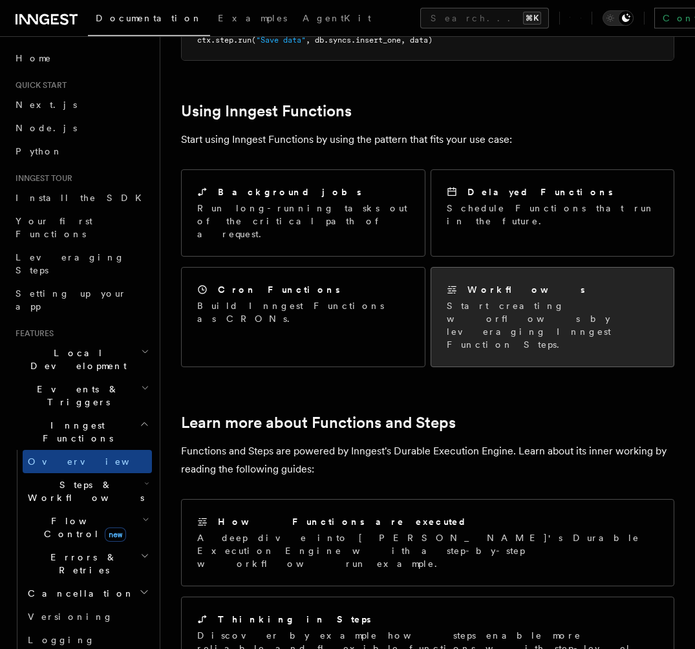
click at [476, 299] on p "Start creating worflows by leveraging Inngest Function Steps." at bounding box center [553, 325] width 212 height 52
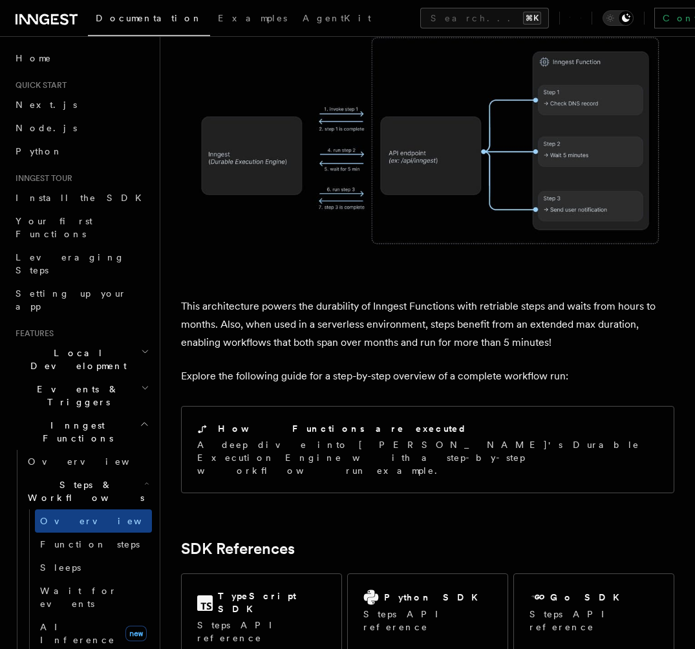
scroll to position [1025, 0]
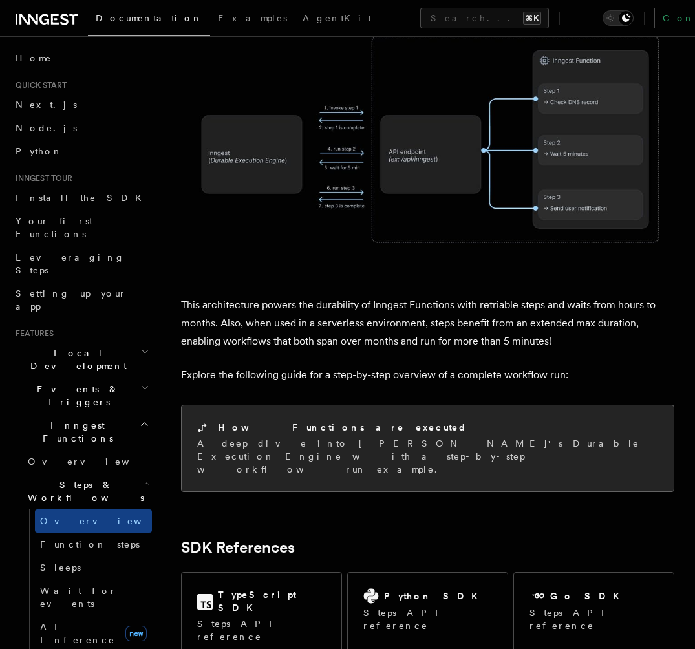
click at [332, 421] on h2 "How Functions are executed" at bounding box center [342, 427] width 249 height 13
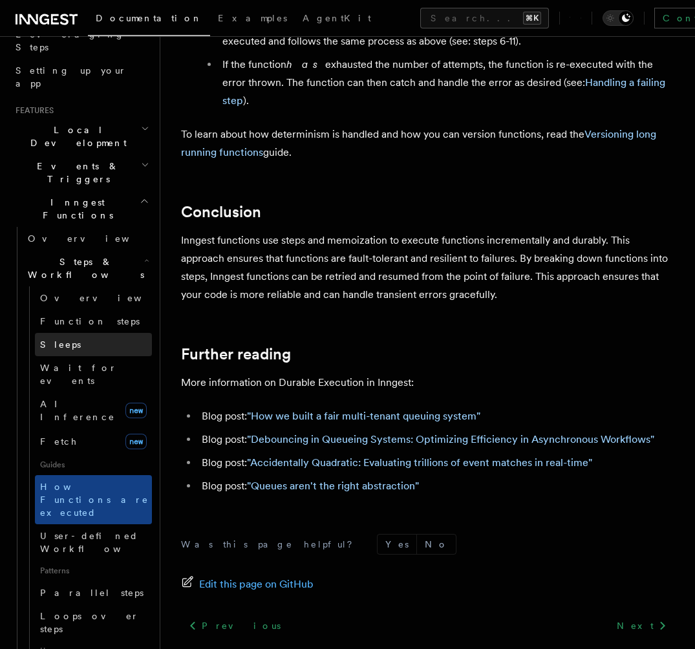
scroll to position [303, 0]
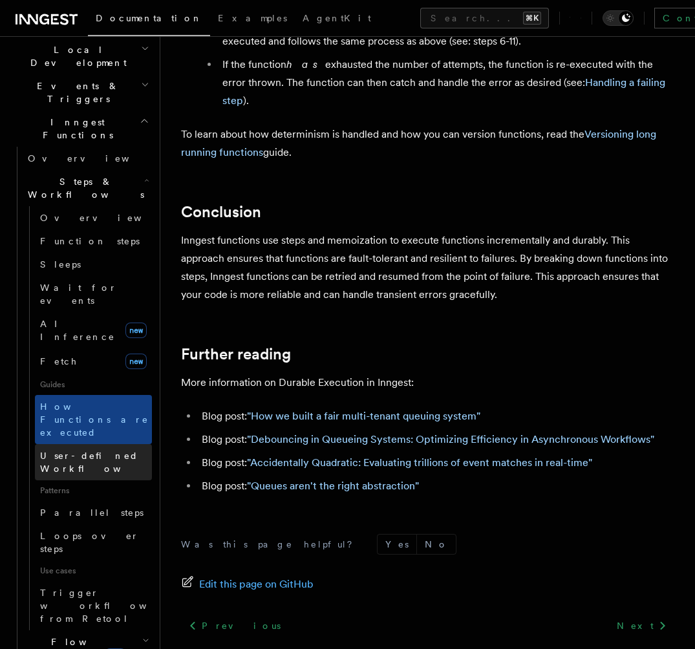
click at [108, 450] on span "User-defined Workflows" at bounding box center [98, 461] width 116 height 23
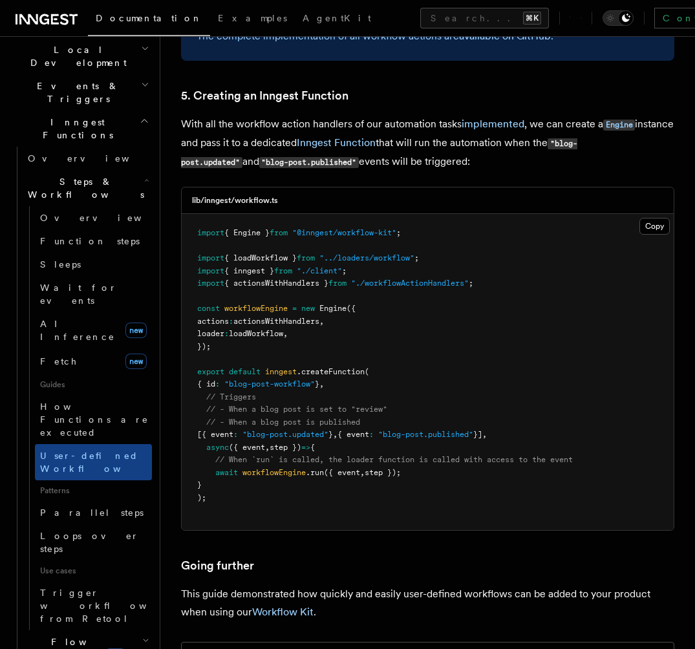
scroll to position [5686, 0]
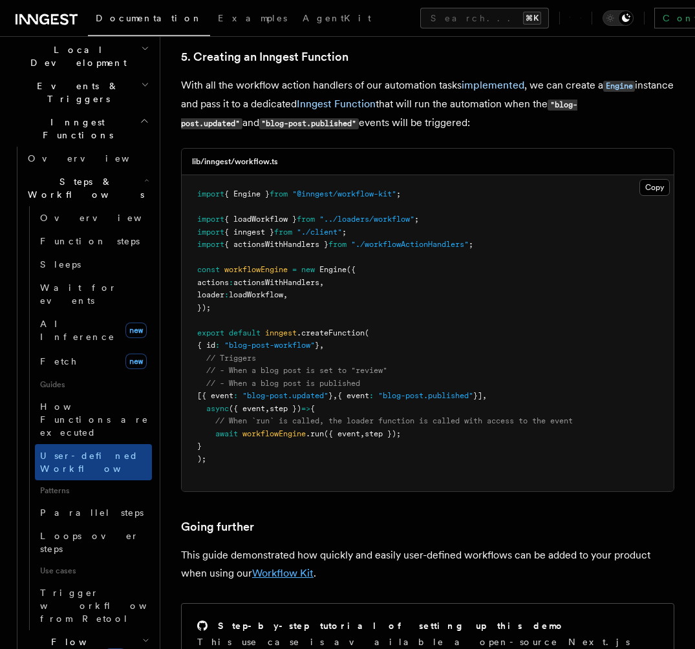
click at [289, 567] on link "Workflow Kit" at bounding box center [282, 573] width 61 height 12
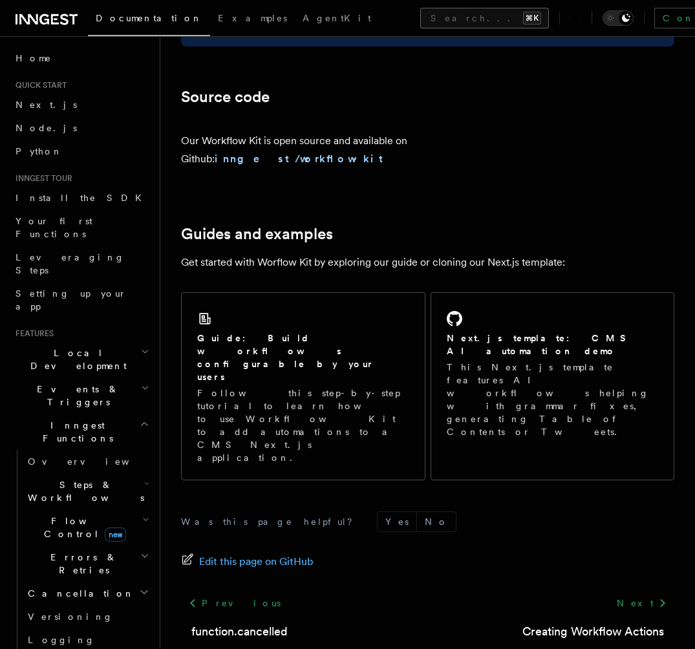
click at [420, 21] on button "Search... ⌘K" at bounding box center [484, 18] width 129 height 21
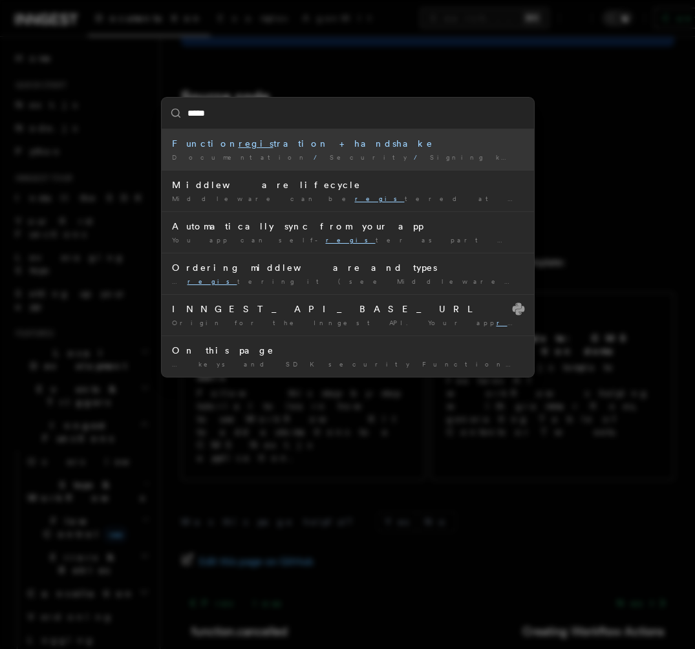
type input "******"
click at [403, 139] on div "Function regist ration + handshake" at bounding box center [348, 143] width 352 height 13
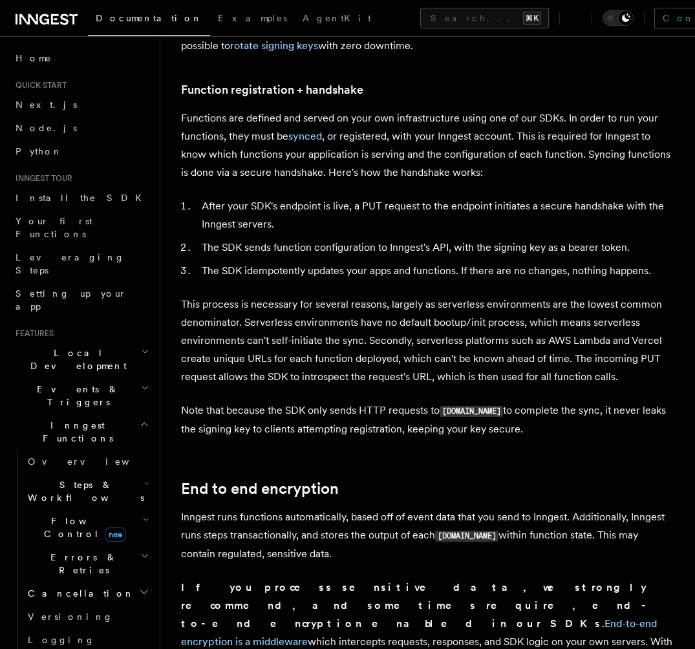
scroll to position [600, 0]
drag, startPoint x: 184, startPoint y: 101, endPoint x: 547, endPoint y: 415, distance: 479.8
click at [547, 415] on article "Platform Security Security is a primary consideration when moving systems into …" at bounding box center [427, 586] width 493 height 2259
copy article "Functions are defined and served on your own infrastructure using one of our SD…"
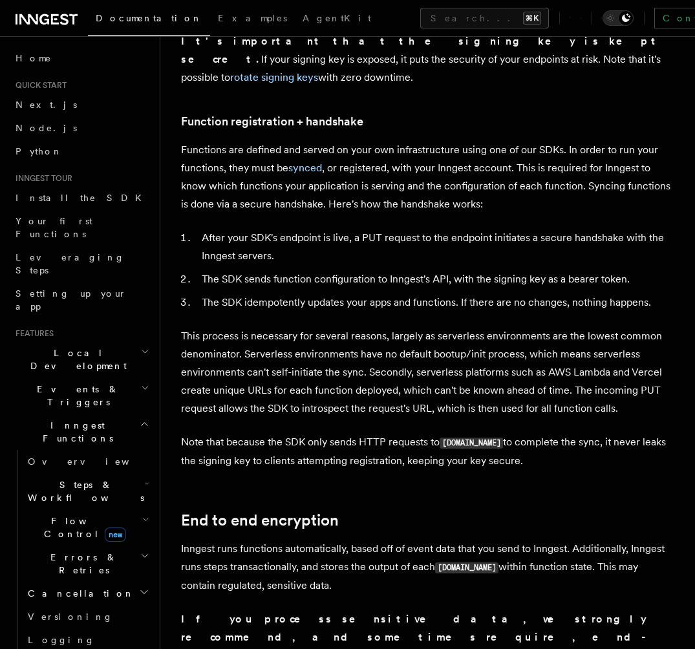
scroll to position [569, 0]
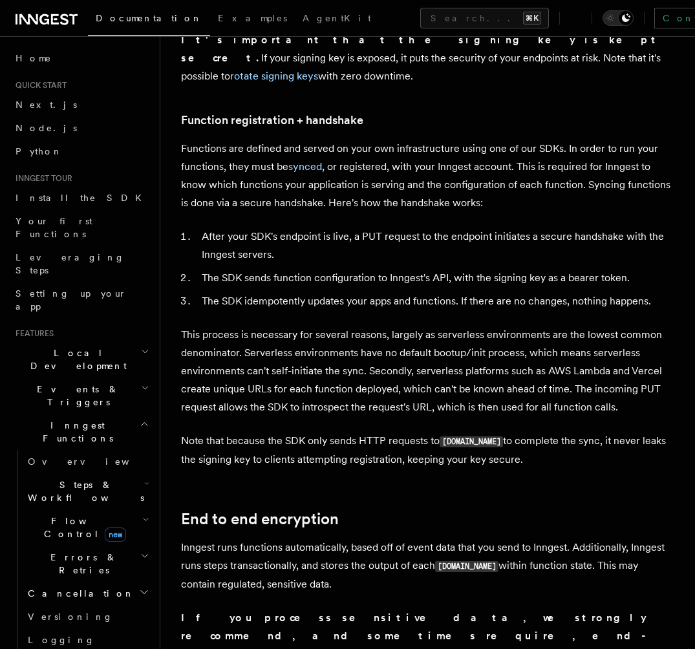
click at [462, 491] on article "Platform Security Security is a primary consideration when moving systems into …" at bounding box center [427, 617] width 493 height 2259
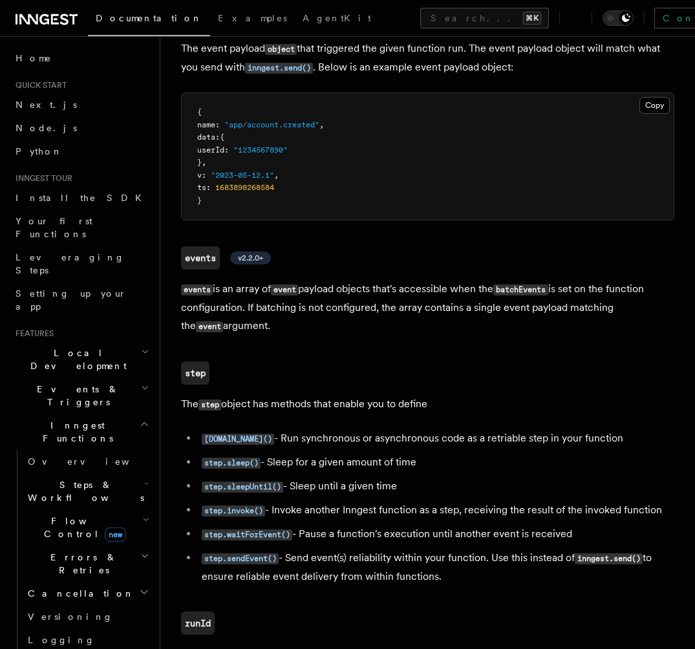
scroll to position [2557, 0]
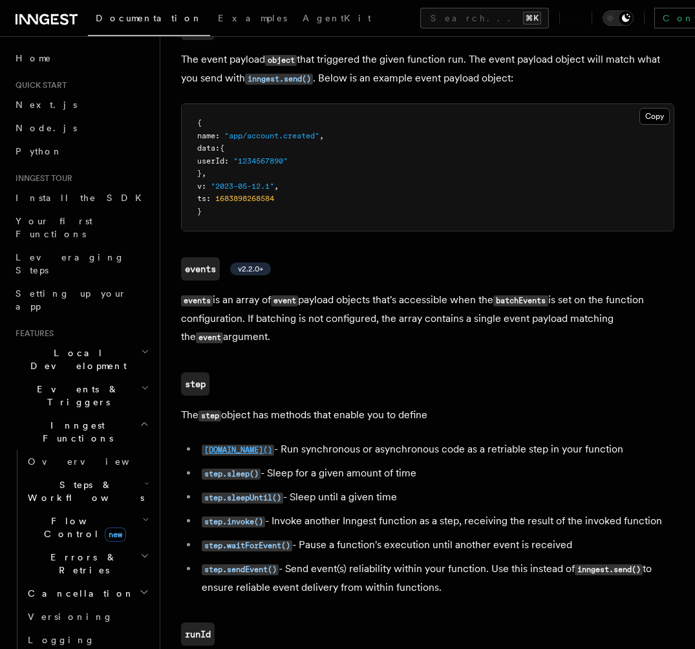
click at [233, 445] on code "[DOMAIN_NAME]()" at bounding box center [238, 450] width 72 height 11
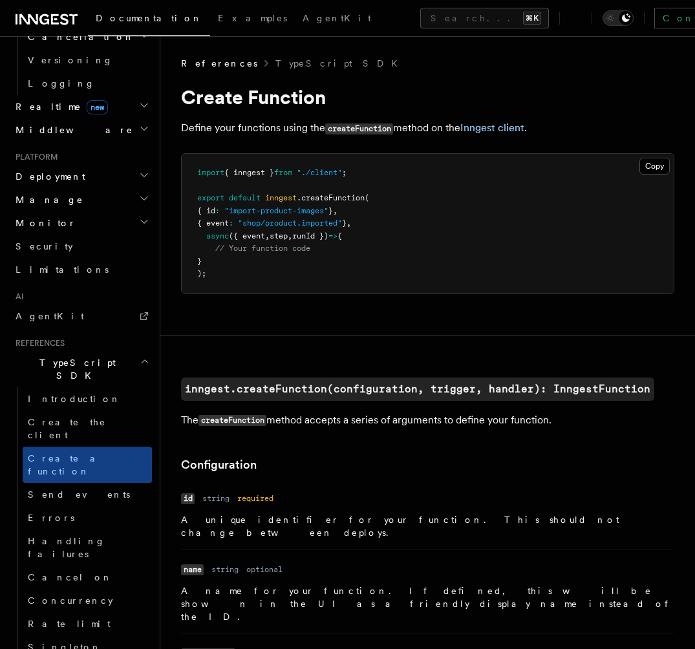
scroll to position [804, 0]
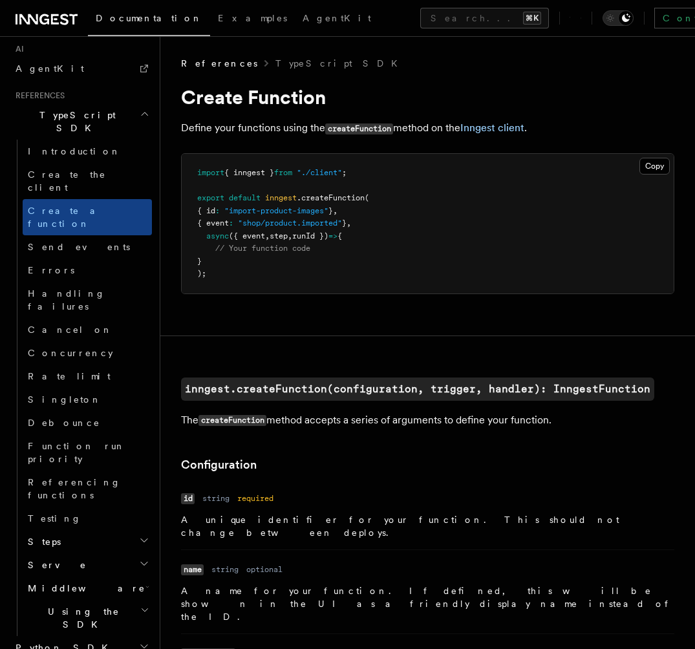
click at [62, 636] on h2 "Python SDK" at bounding box center [81, 647] width 142 height 23
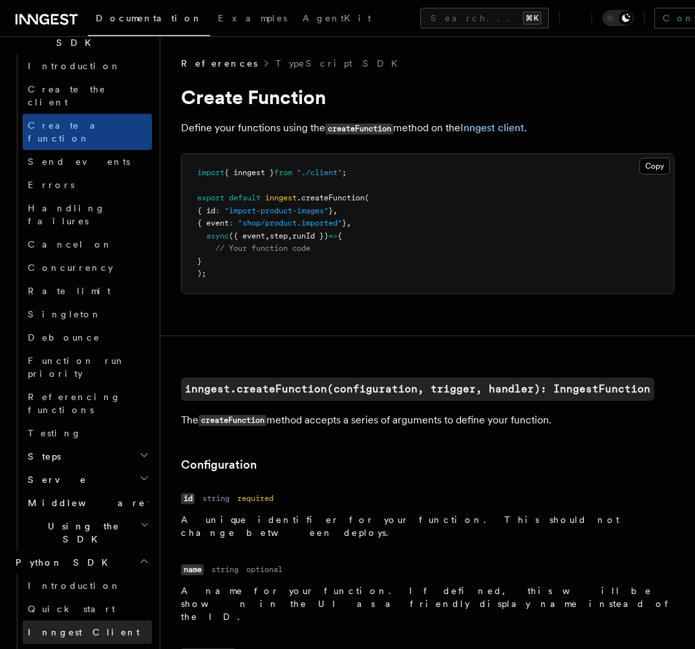
scroll to position [903, 0]
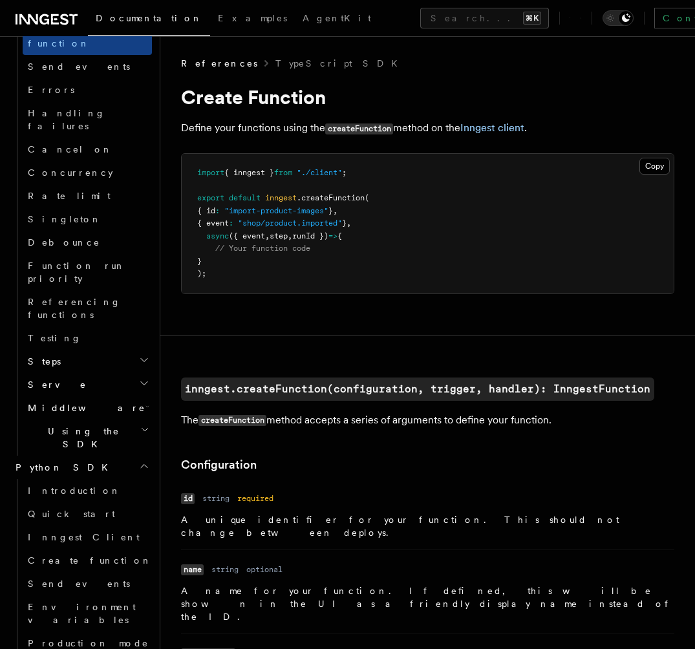
scroll to position [986, 0]
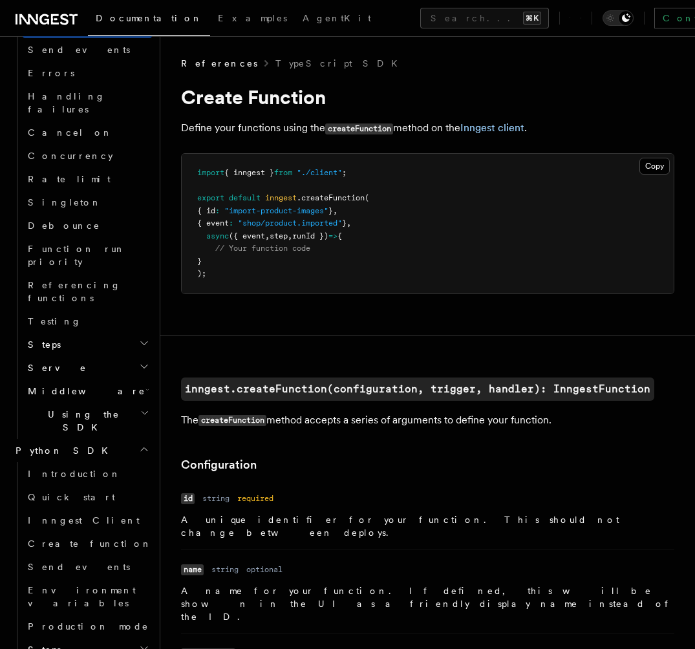
click at [107, 638] on h2 "Steps" at bounding box center [87, 649] width 129 height 23
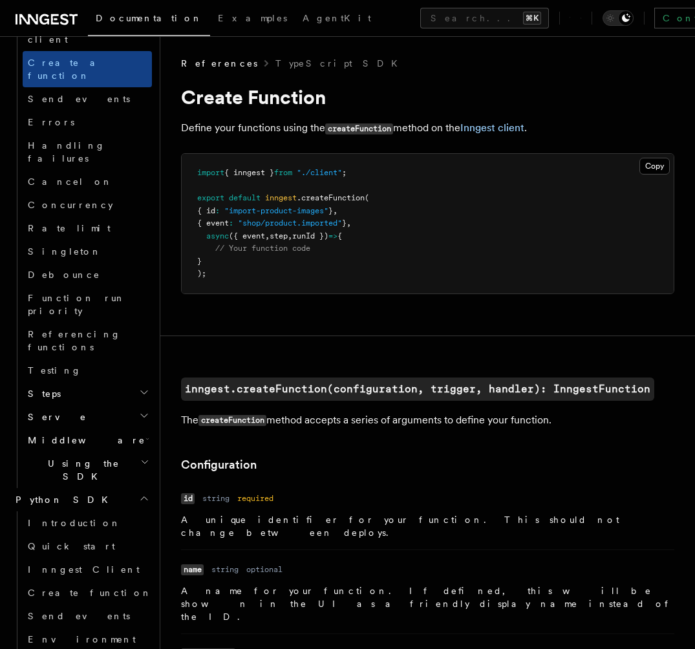
scroll to position [945, 0]
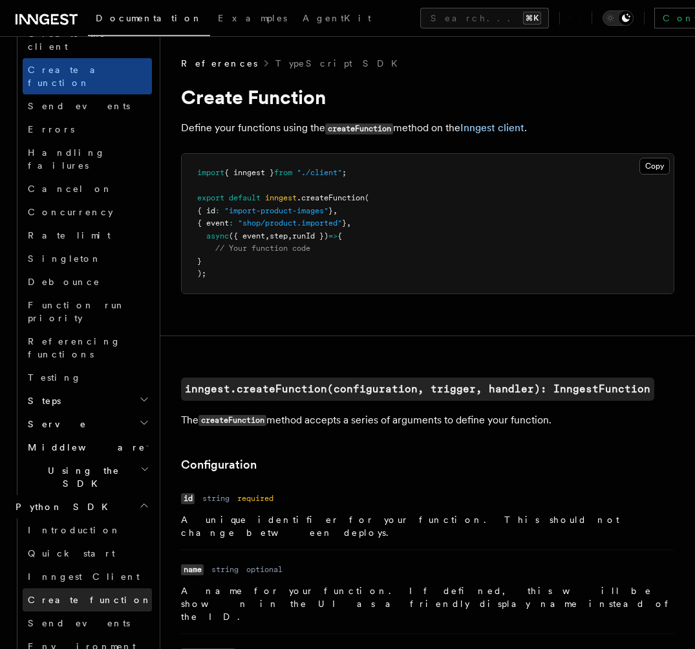
click at [76, 593] on span "Create function" at bounding box center [90, 599] width 124 height 13
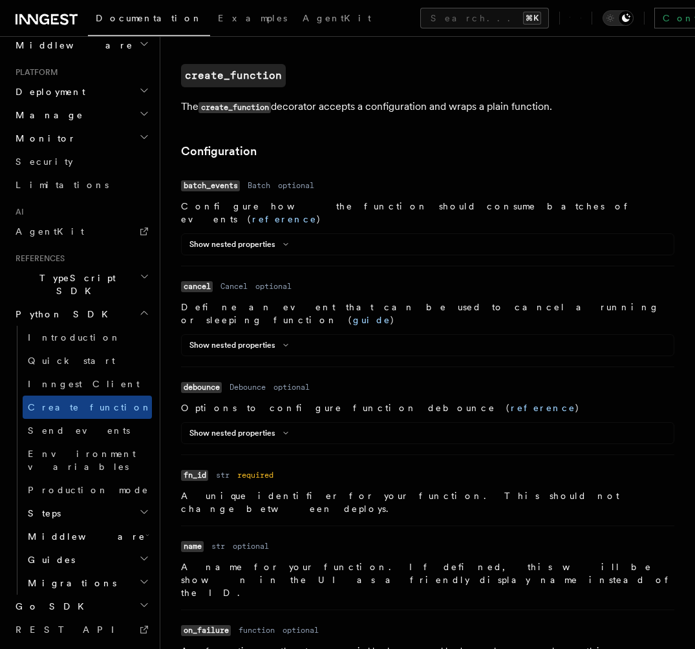
scroll to position [36, 0]
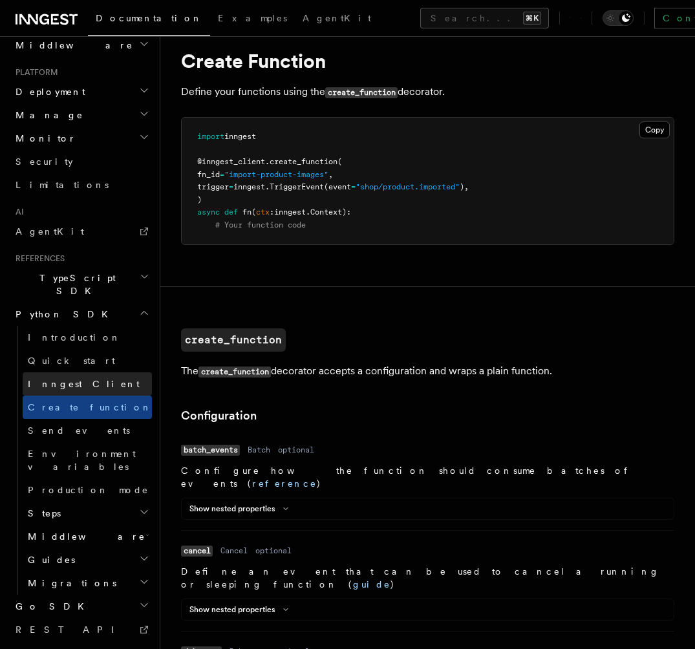
click at [81, 372] on link "Inngest Client" at bounding box center [87, 383] width 129 height 23
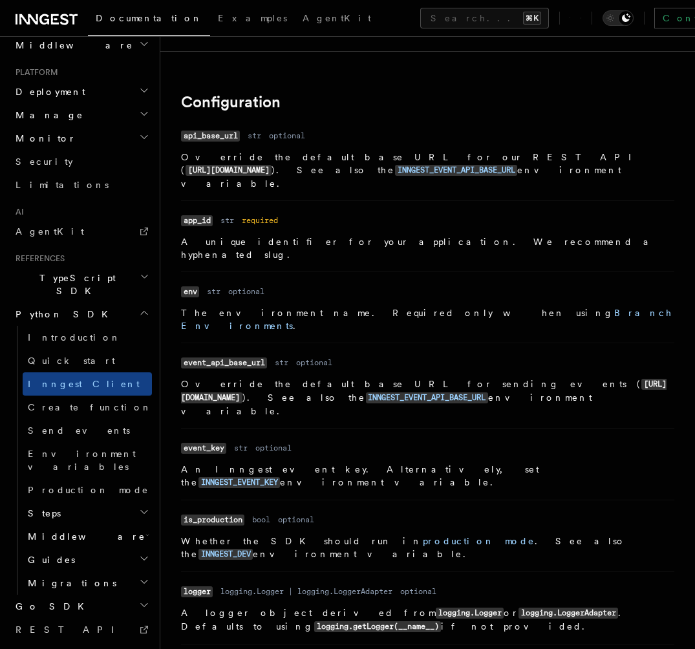
scroll to position [335, 0]
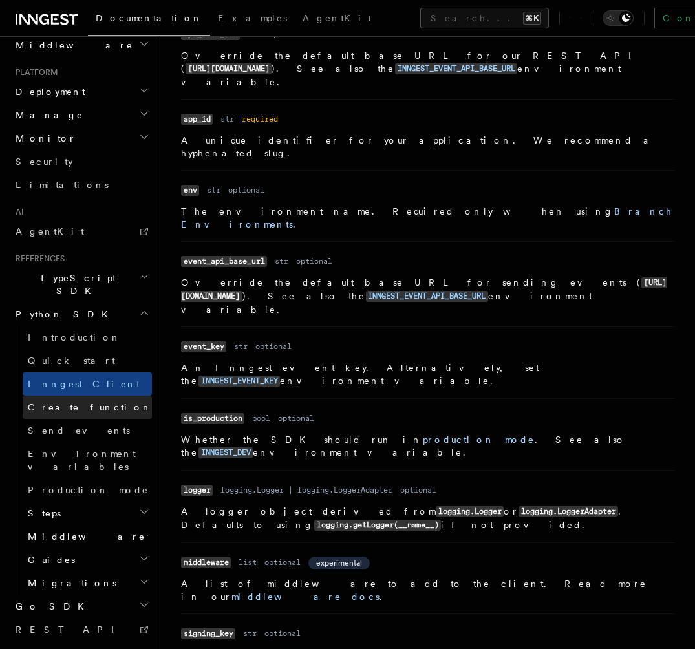
click at [46, 401] on span "Create function" at bounding box center [90, 407] width 124 height 13
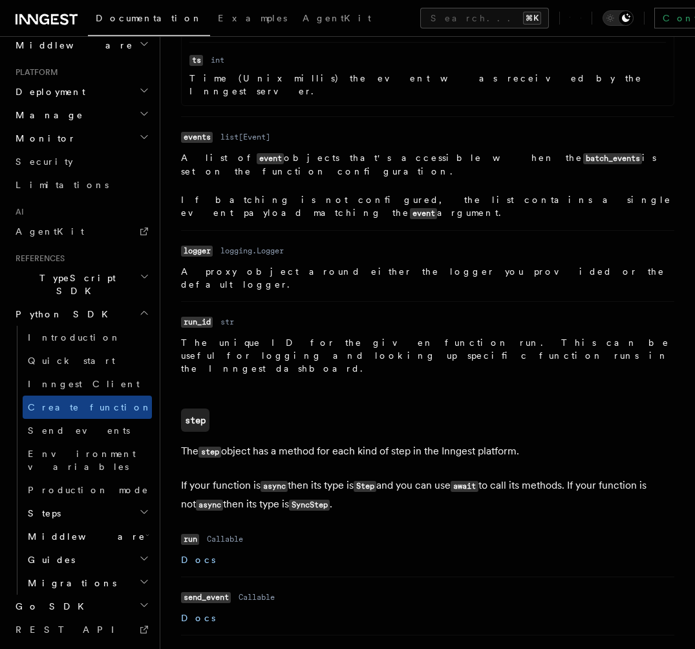
scroll to position [2916, 0]
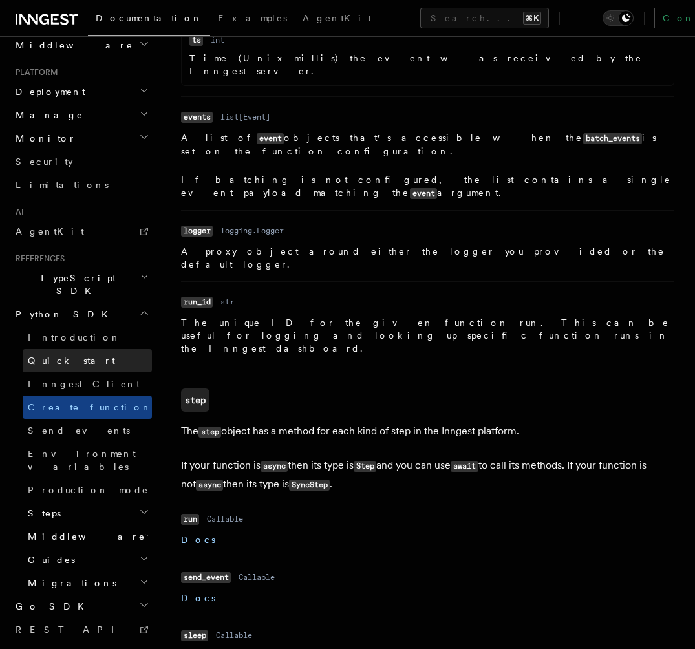
click at [96, 349] on link "Quick start" at bounding box center [87, 360] width 129 height 23
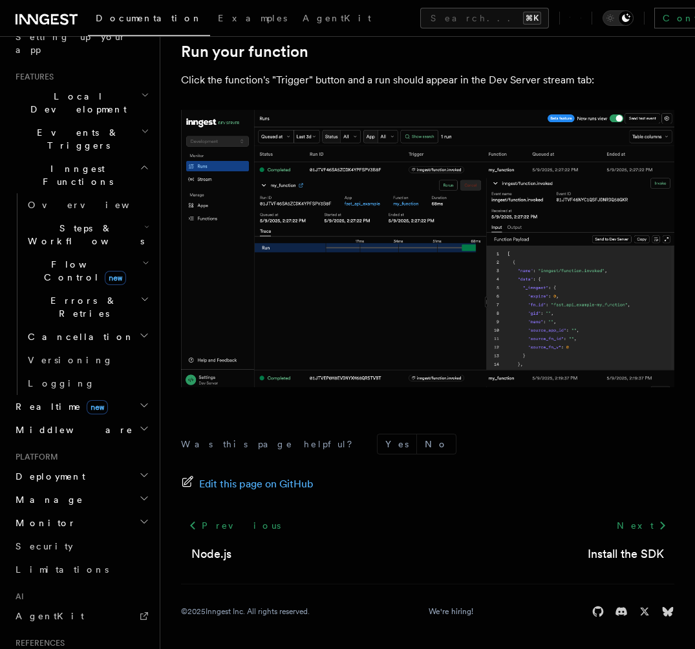
scroll to position [385, 0]
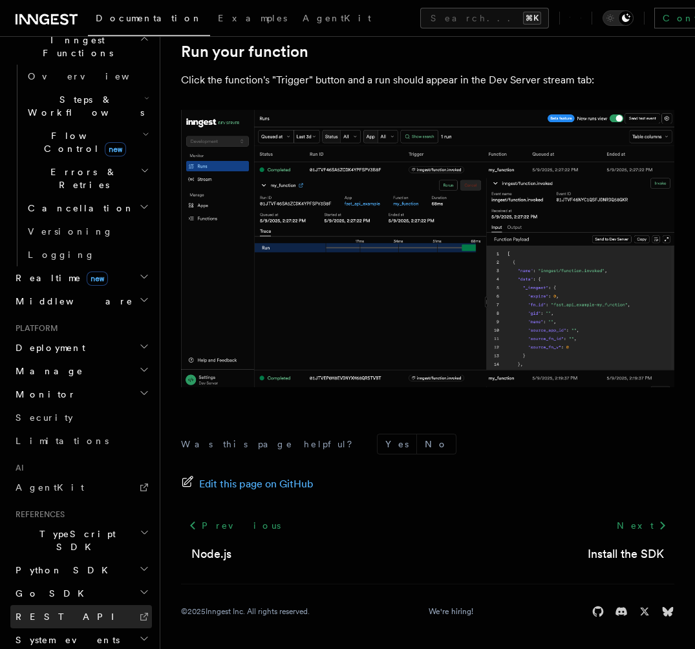
click at [72, 605] on link "REST API" at bounding box center [81, 616] width 142 height 23
click at [98, 628] on h2 "System events" at bounding box center [81, 639] width 142 height 23
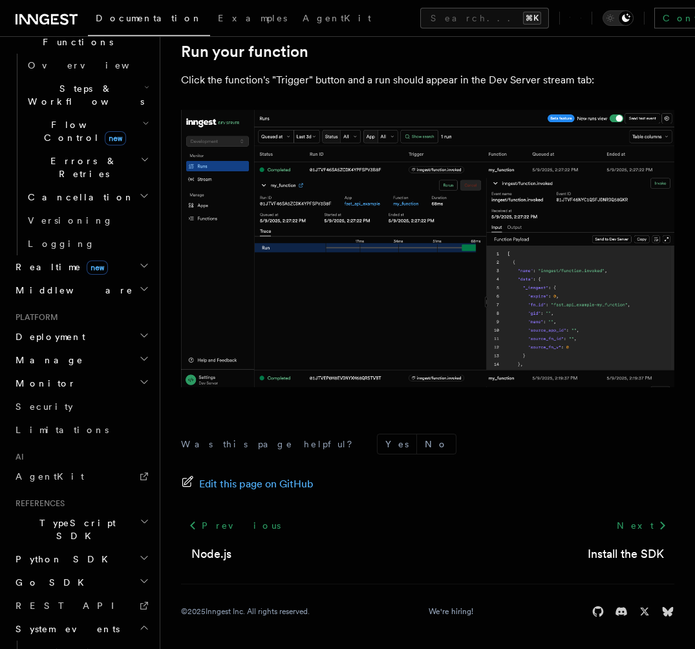
click at [87, 571] on h2 "Go SDK" at bounding box center [81, 582] width 142 height 23
click at [99, 547] on h2 "Python SDK" at bounding box center [81, 558] width 142 height 23
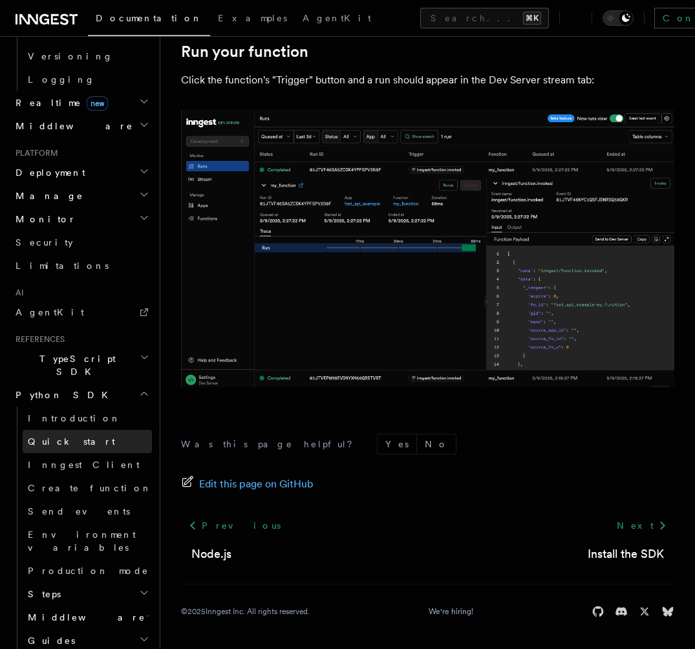
scroll to position [559, 0]
click at [93, 630] on h2 "Guides" at bounding box center [87, 641] width 129 height 23
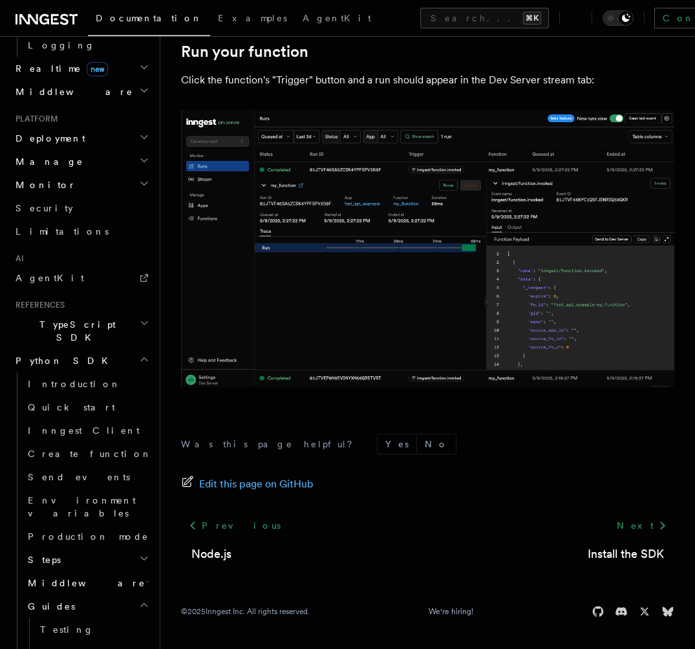
scroll to position [605, 0]
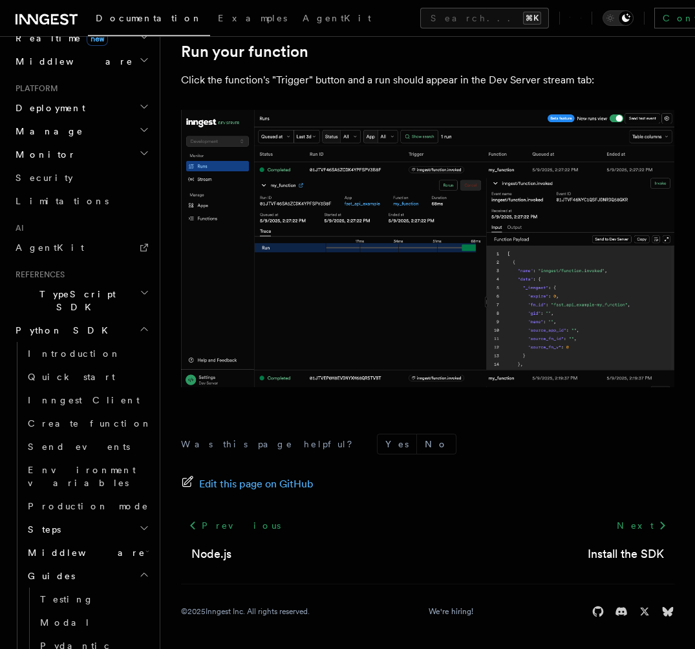
click at [92, 541] on h2 "Middleware" at bounding box center [87, 552] width 129 height 23
click at [97, 518] on h2 "Steps" at bounding box center [87, 529] width 129 height 23
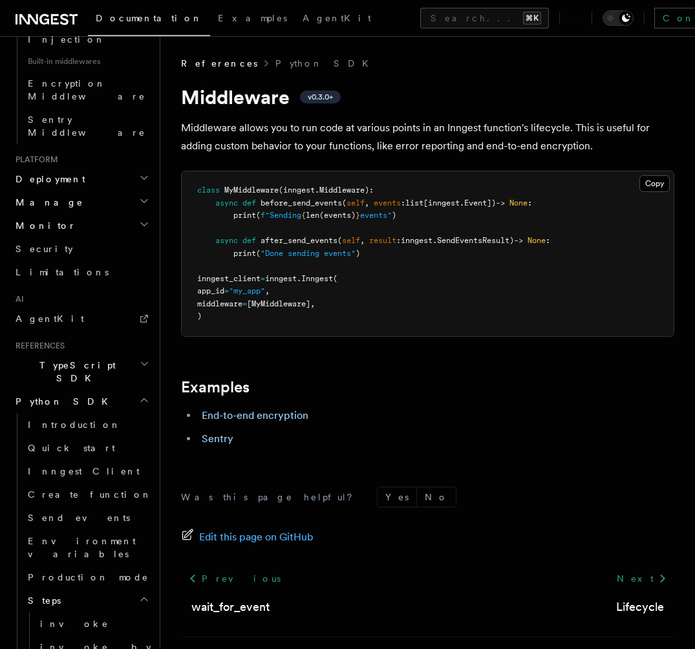
scroll to position [805, 0]
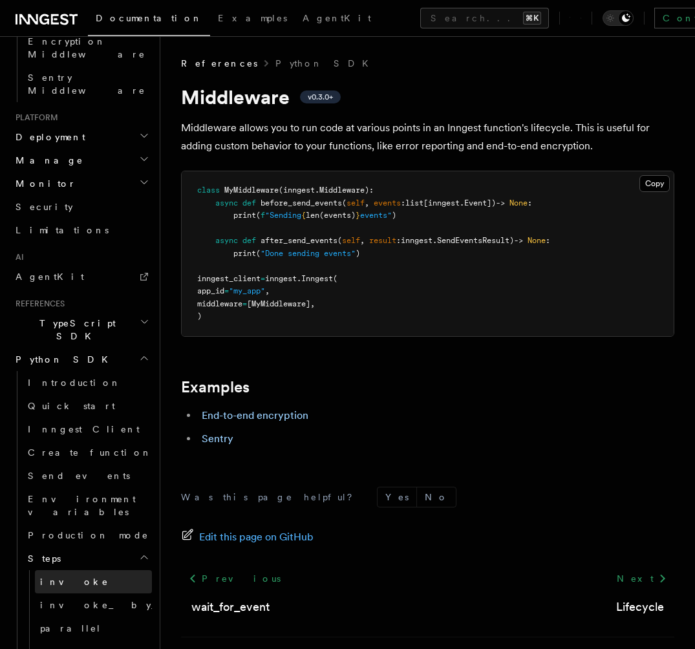
click at [73, 570] on link "invoke" at bounding box center [93, 581] width 117 height 23
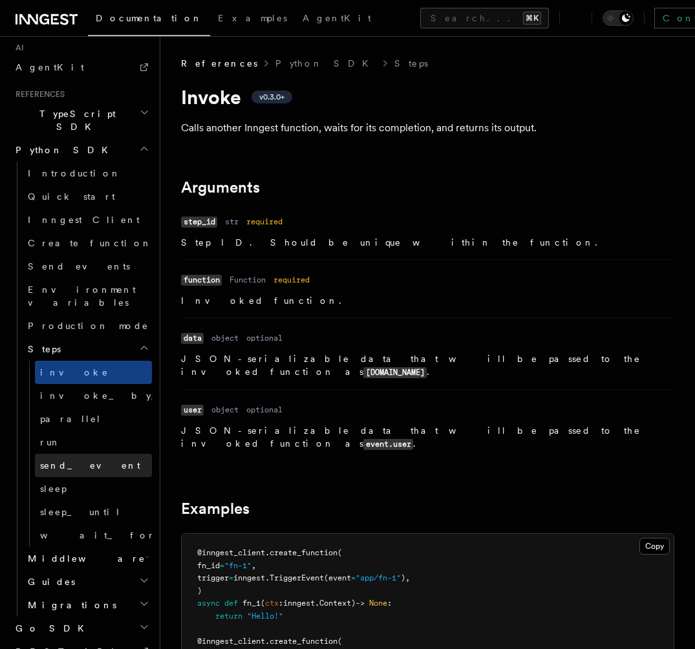
click at [89, 454] on link "send_event" at bounding box center [93, 465] width 117 height 23
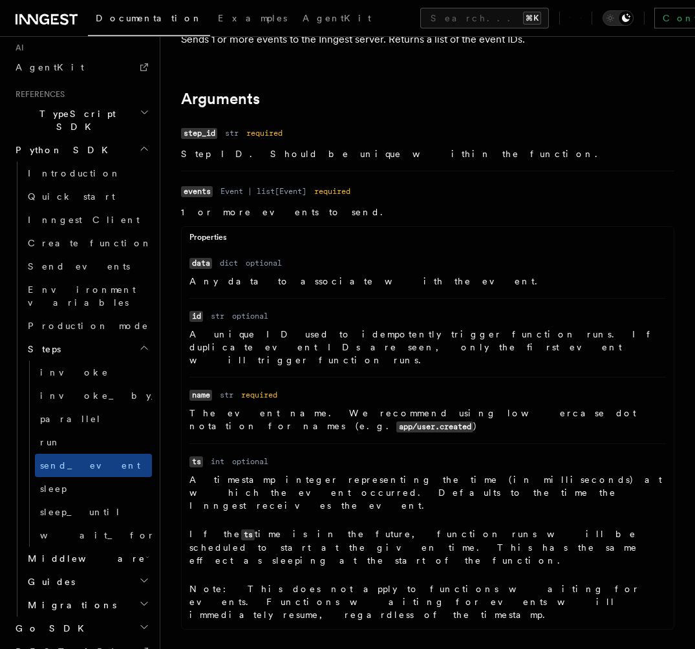
scroll to position [184, 0]
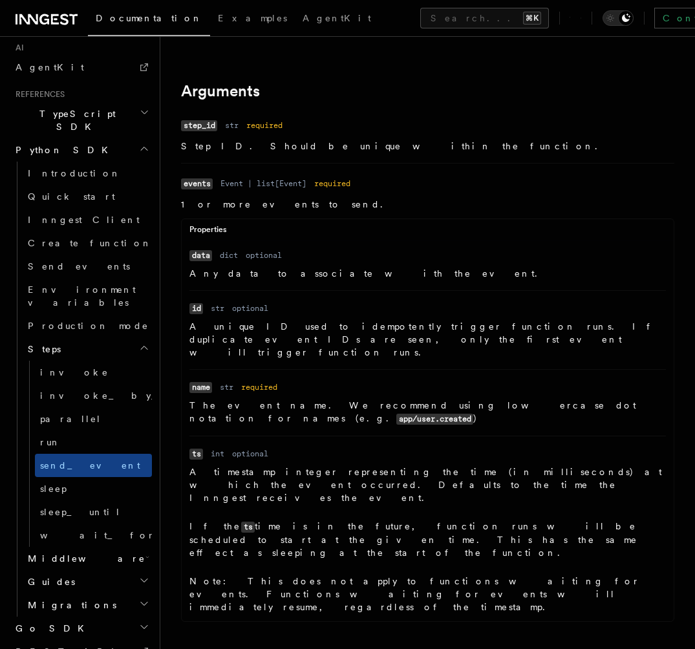
click at [83, 593] on h2 "Migrations" at bounding box center [87, 604] width 129 height 23
click at [88, 570] on h2 "Guides" at bounding box center [87, 581] width 129 height 23
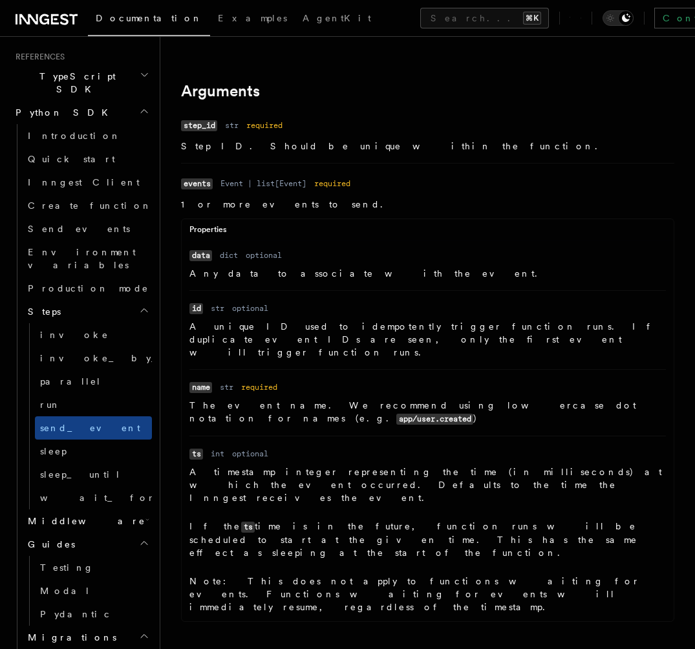
scroll to position [848, 0]
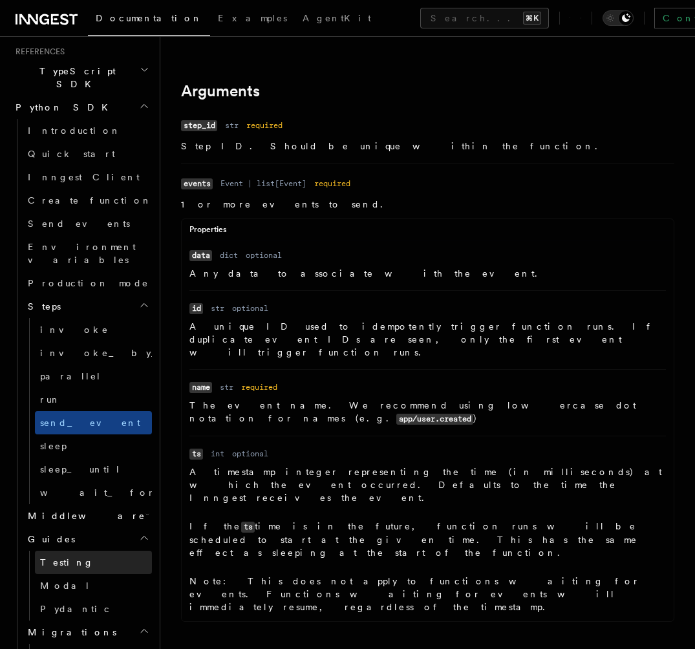
click at [90, 551] on link "Testing" at bounding box center [93, 562] width 117 height 23
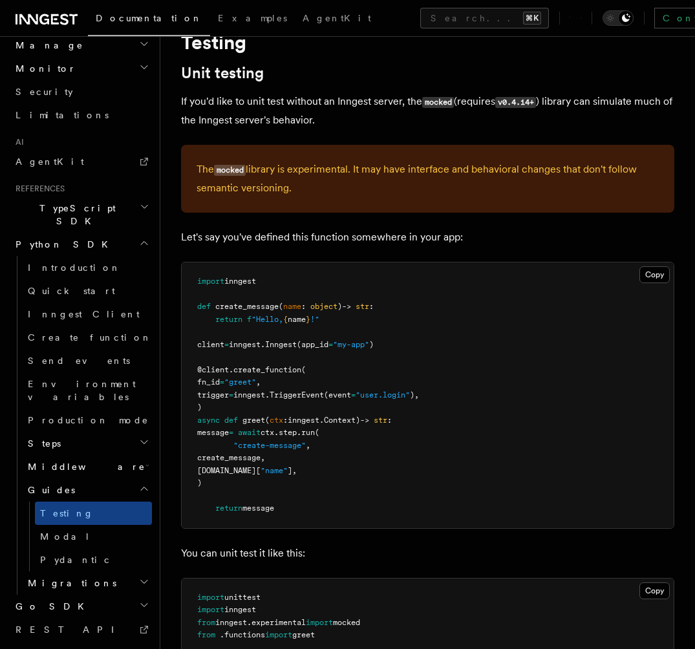
scroll to position [58, 0]
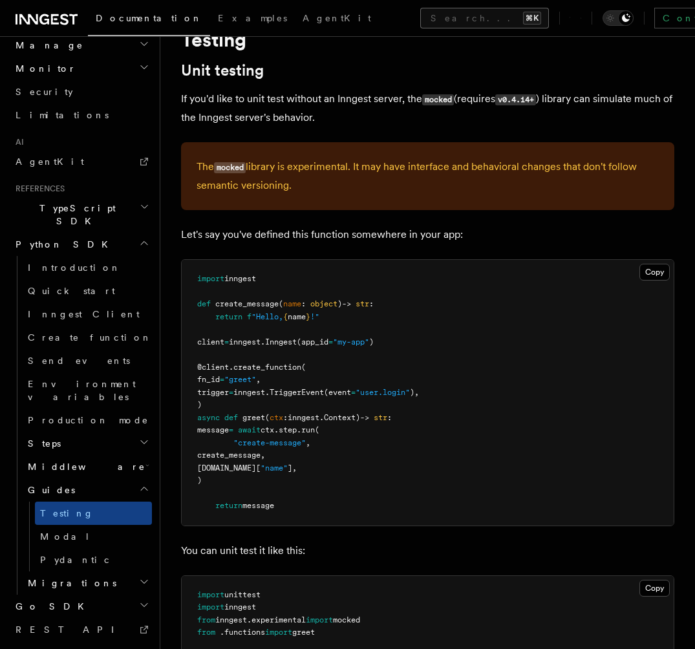
click at [420, 19] on button "Search... ⌘K" at bounding box center [484, 18] width 129 height 21
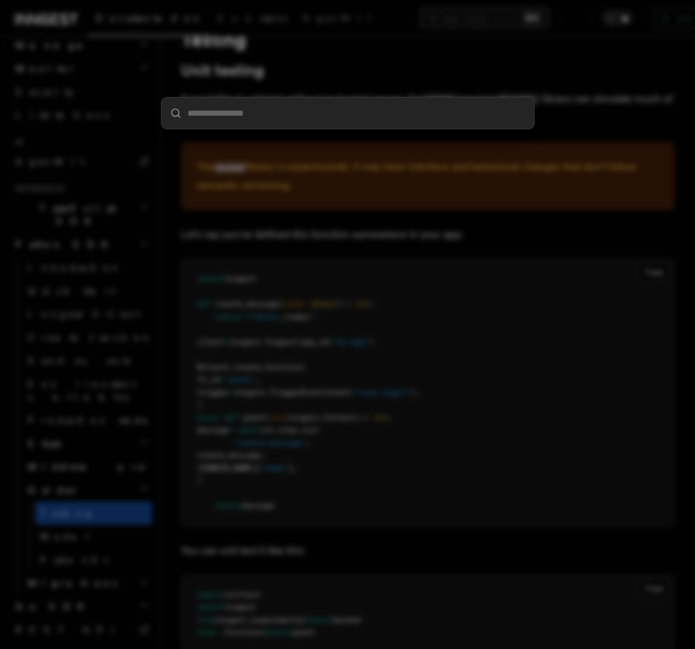
click at [359, 19] on div at bounding box center [347, 324] width 695 height 649
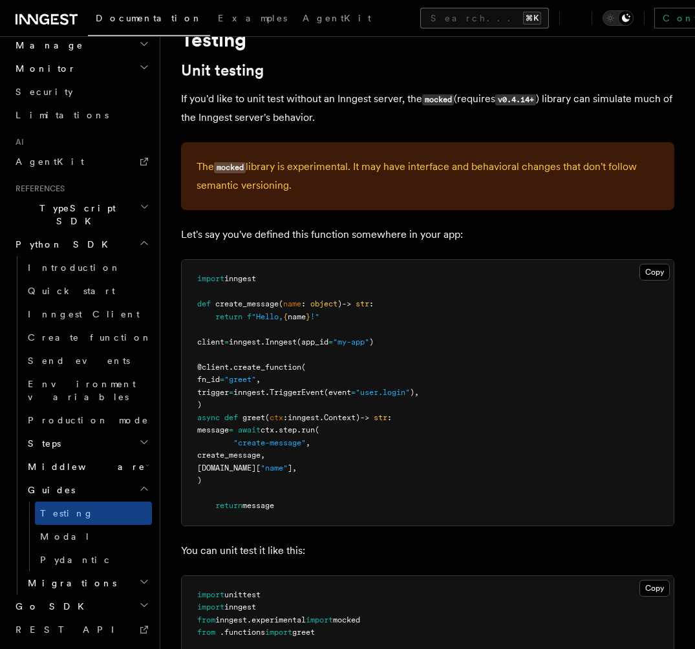
click at [420, 19] on button "Search... ⌘K" at bounding box center [484, 18] width 129 height 21
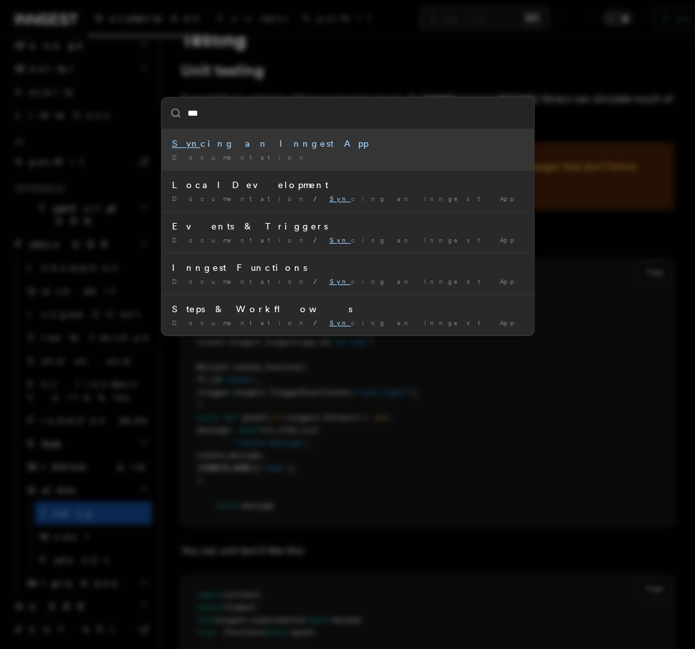
type input "****"
click at [363, 153] on div "Documentation /" at bounding box center [348, 158] width 352 height 10
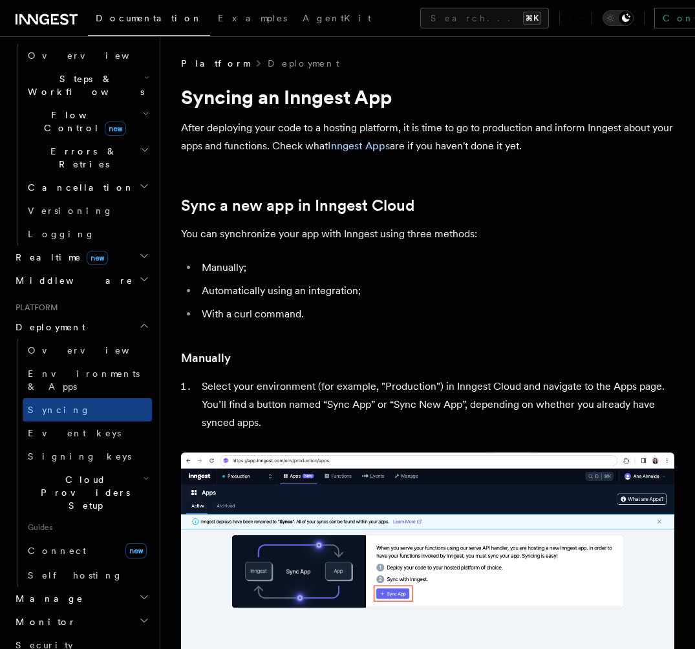
scroll to position [402, 0]
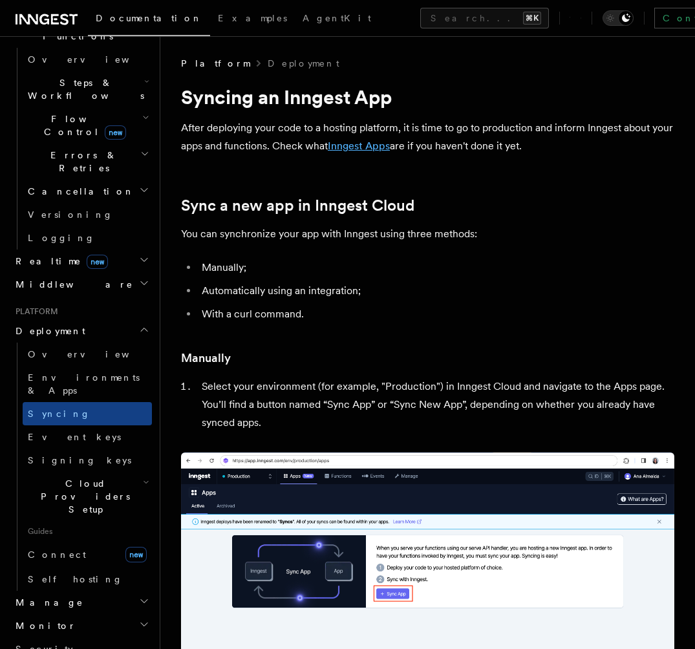
click at [378, 142] on link "Inngest Apps" at bounding box center [359, 146] width 62 height 12
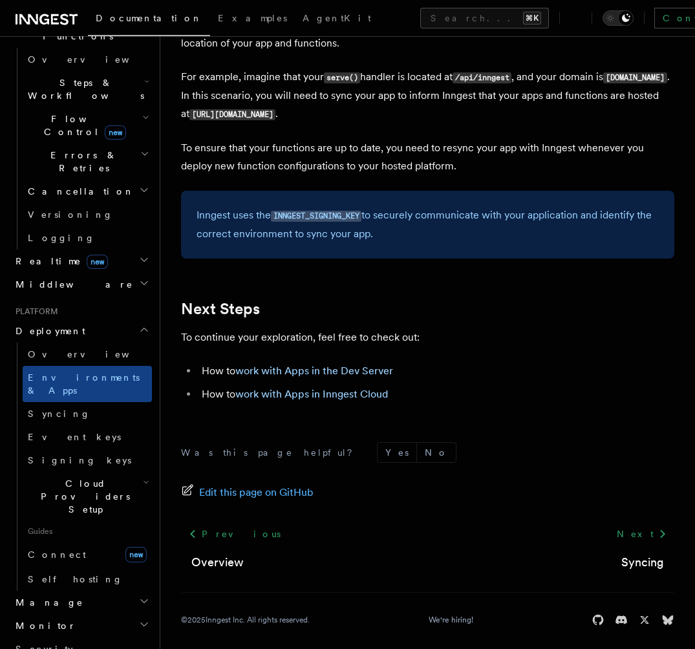
scroll to position [1977, 0]
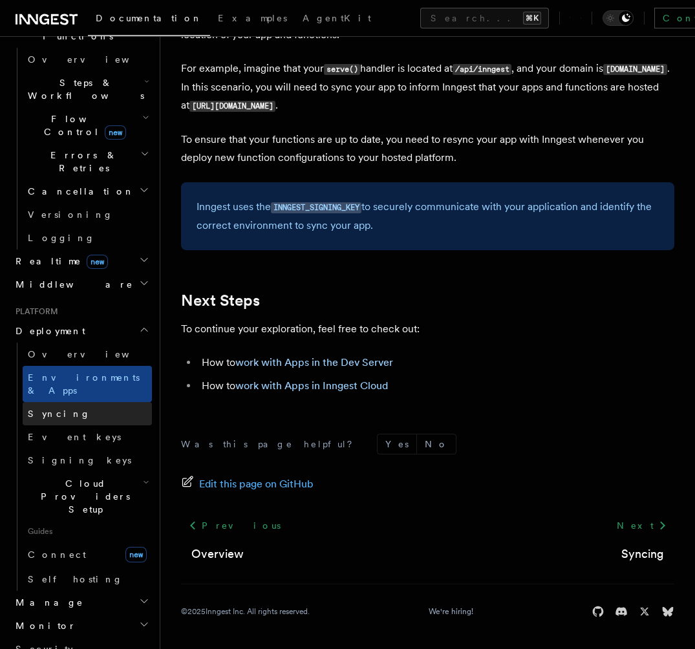
click at [86, 402] on link "Syncing" at bounding box center [87, 413] width 129 height 23
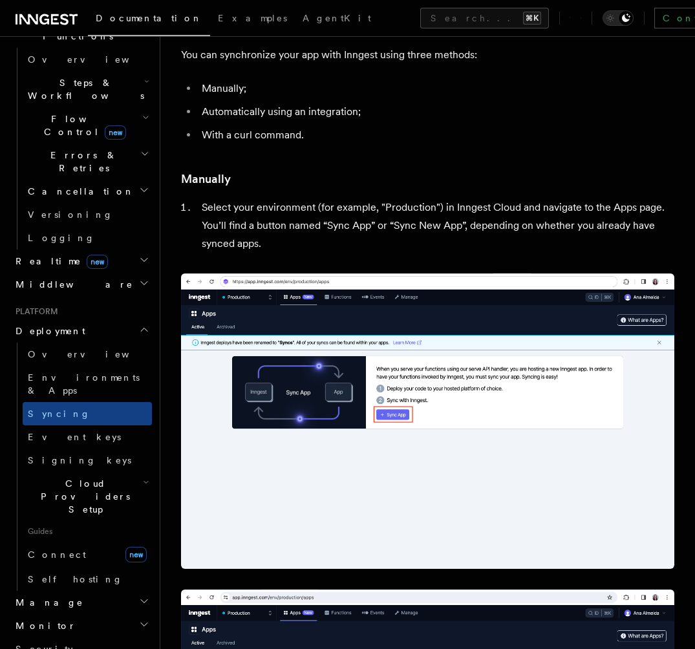
scroll to position [648, 0]
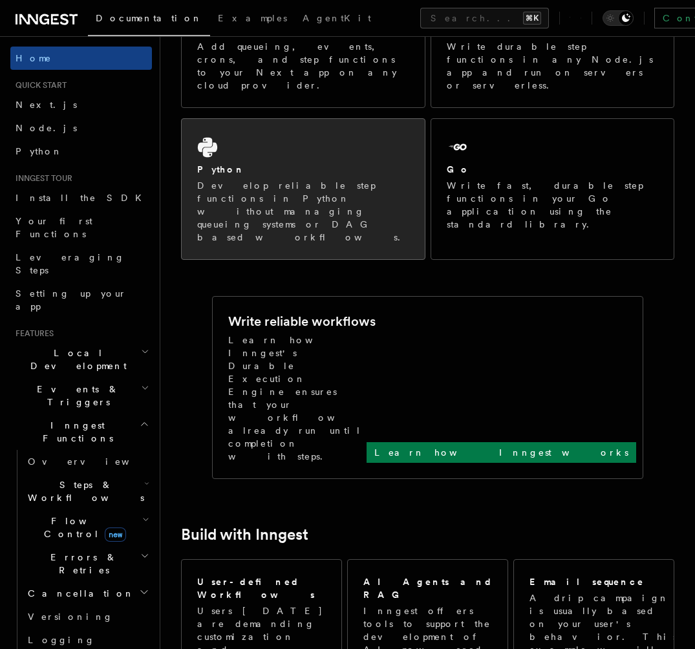
scroll to position [311, 0]
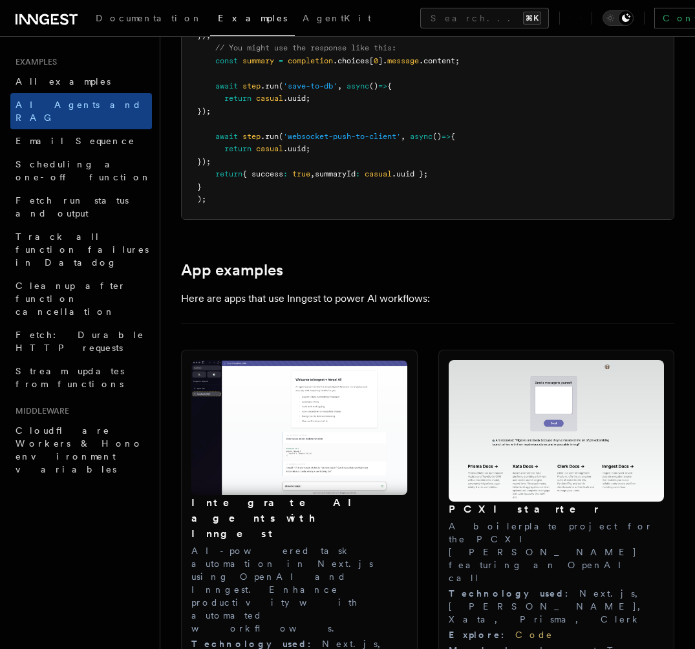
scroll to position [1193, 0]
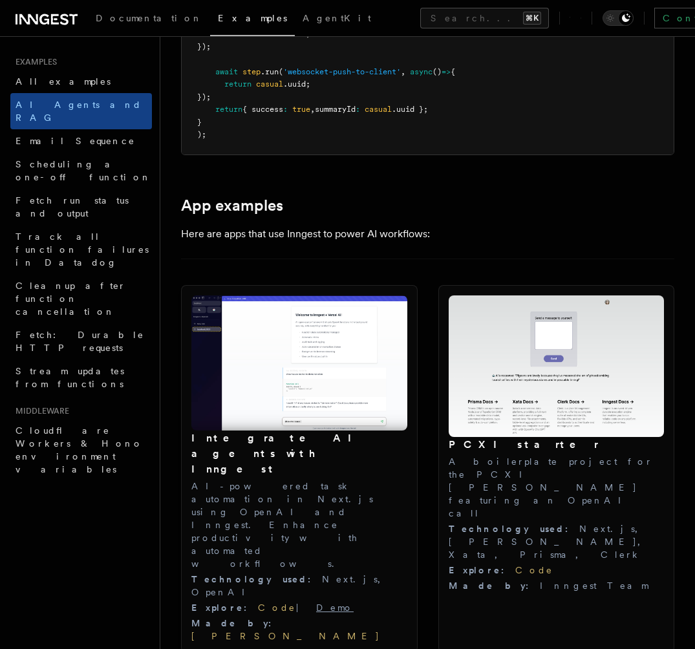
click at [316, 602] on link "Demo" at bounding box center [334, 607] width 37 height 10
click at [258, 602] on link "Code" at bounding box center [277, 607] width 38 height 10
click at [420, 21] on button "Search... ⌘K" at bounding box center [484, 18] width 129 height 21
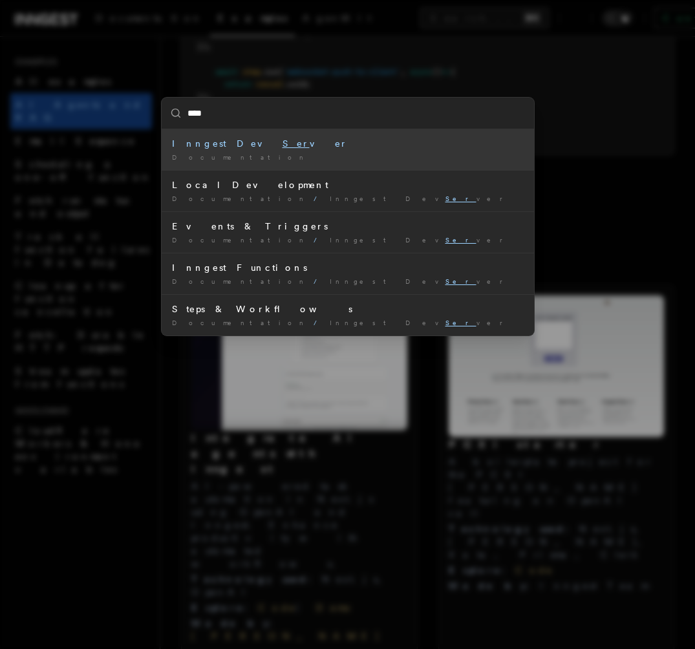
type input "*****"
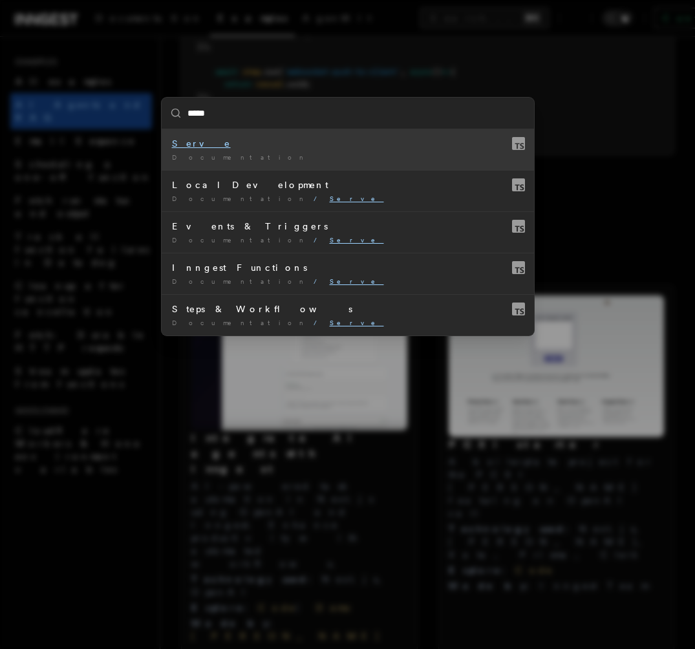
click at [275, 153] on div "Documentation /" at bounding box center [348, 158] width 352 height 10
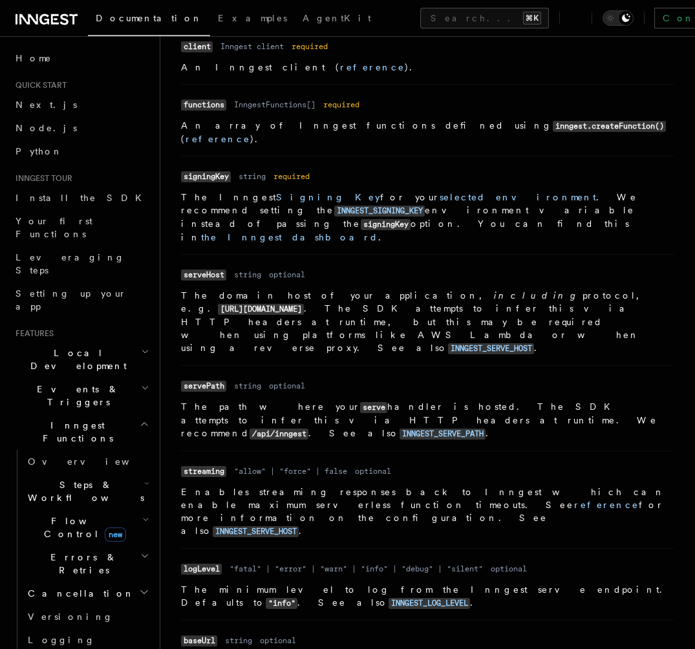
scroll to position [527, 0]
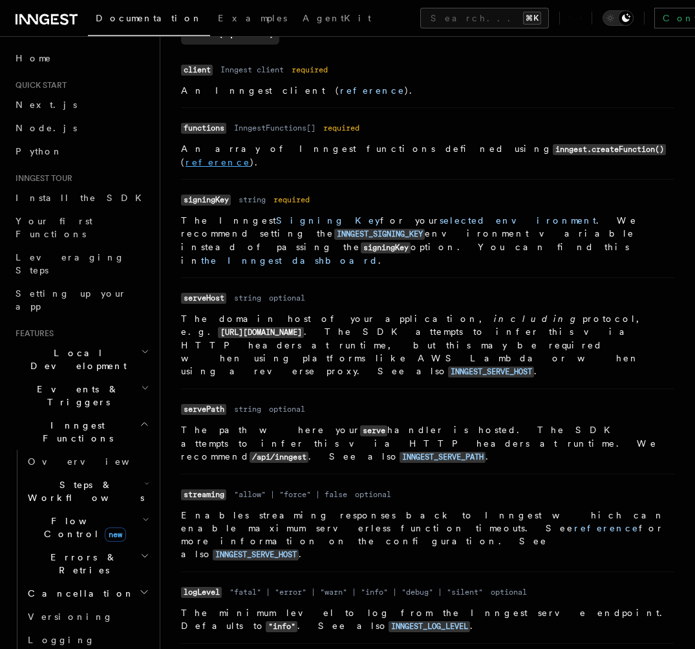
click at [250, 157] on link "reference" at bounding box center [217, 162] width 65 height 10
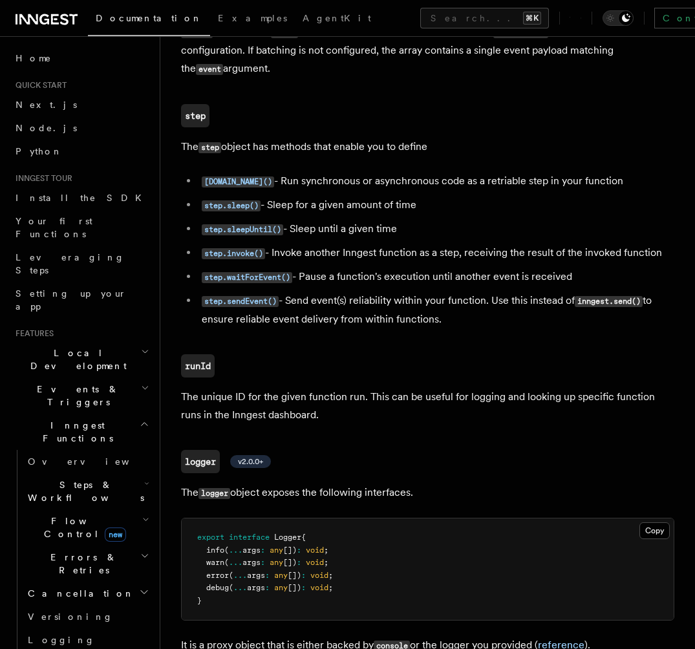
scroll to position [2934, 0]
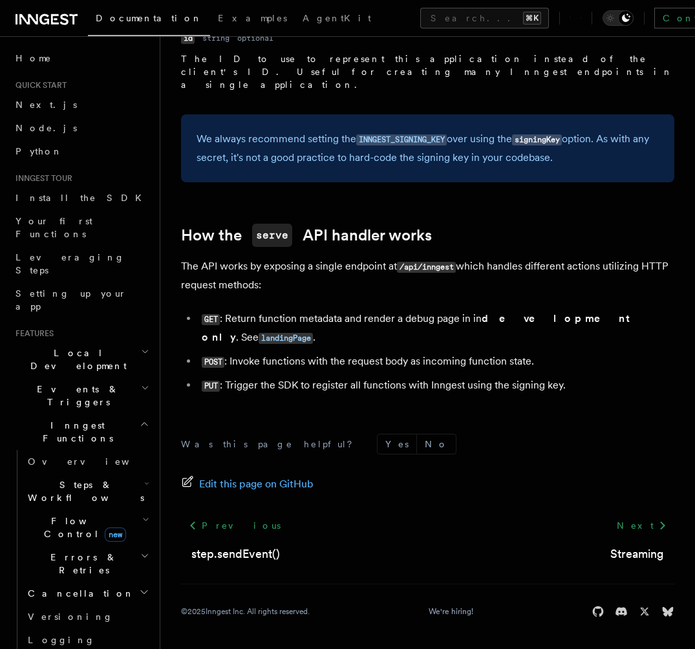
scroll to position [527, 0]
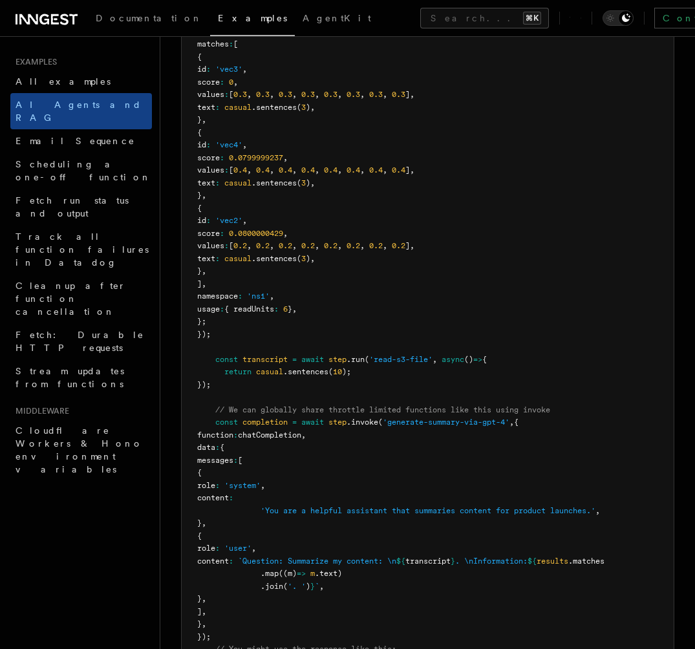
scroll to position [1193, 0]
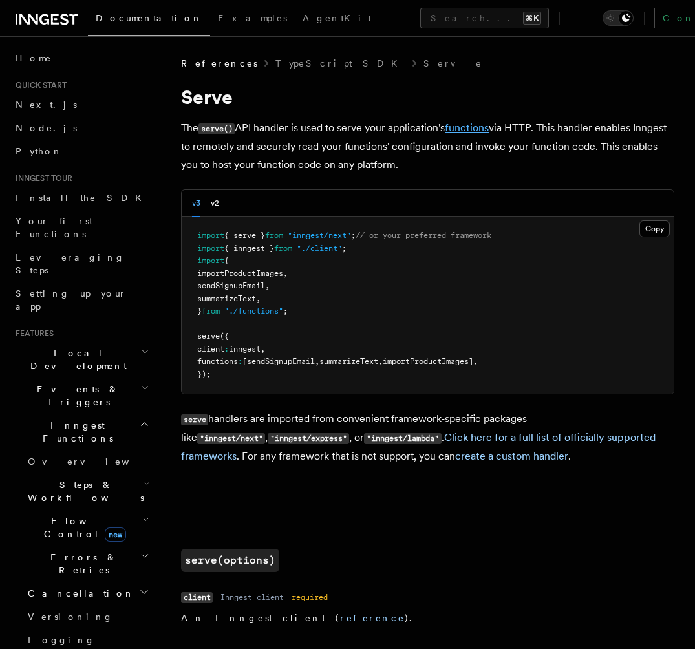
click at [483, 131] on link "functions" at bounding box center [467, 127] width 44 height 12
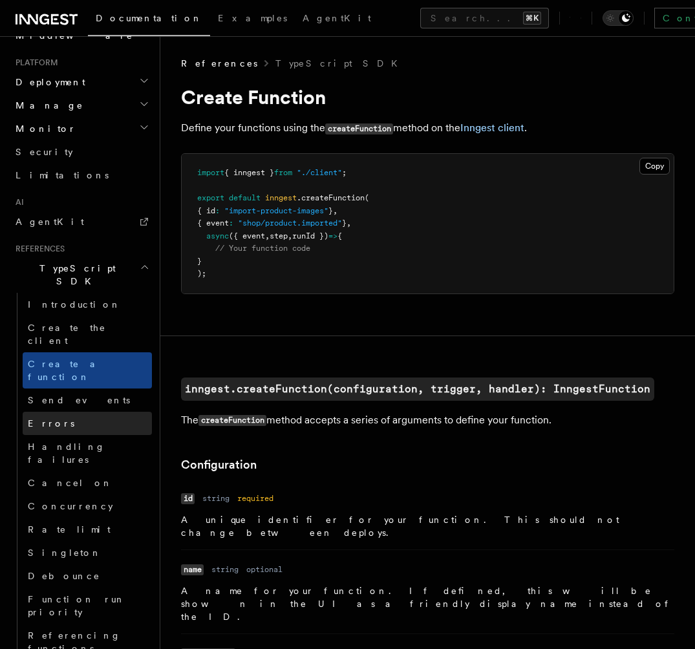
scroll to position [652, 0]
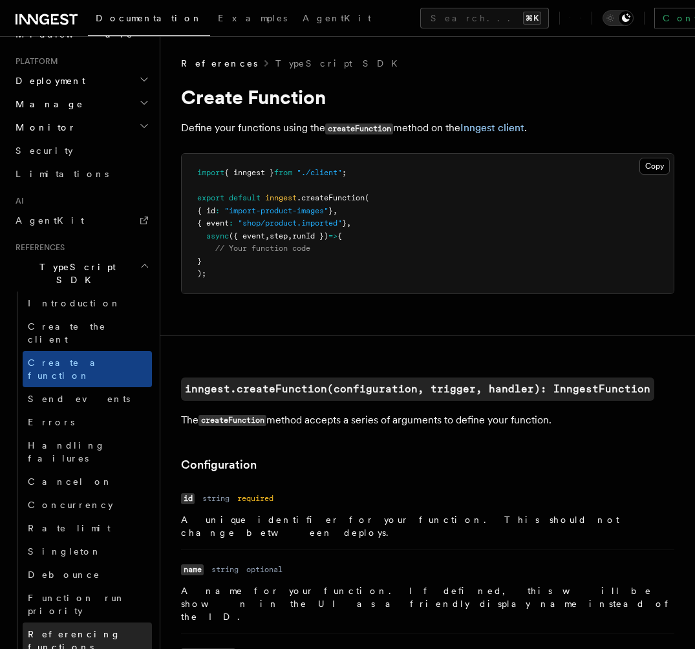
click at [76, 629] on span "Referencing functions" at bounding box center [74, 640] width 93 height 23
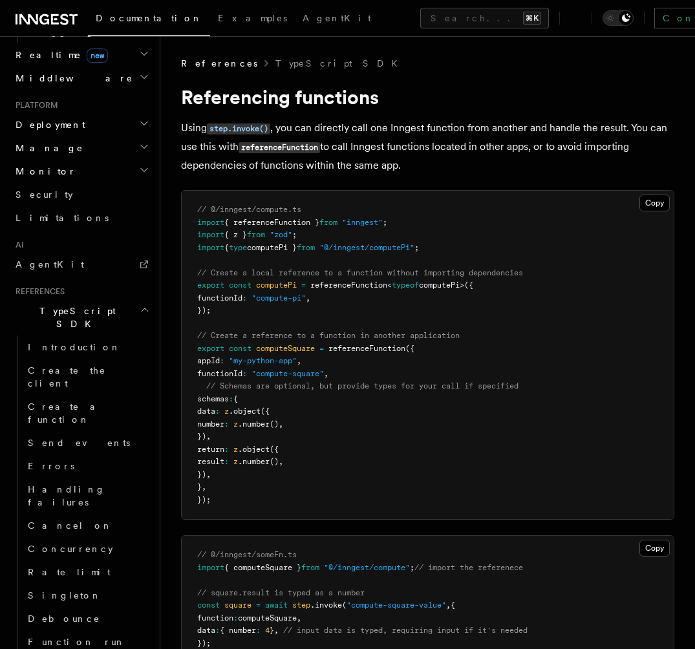
scroll to position [804, 0]
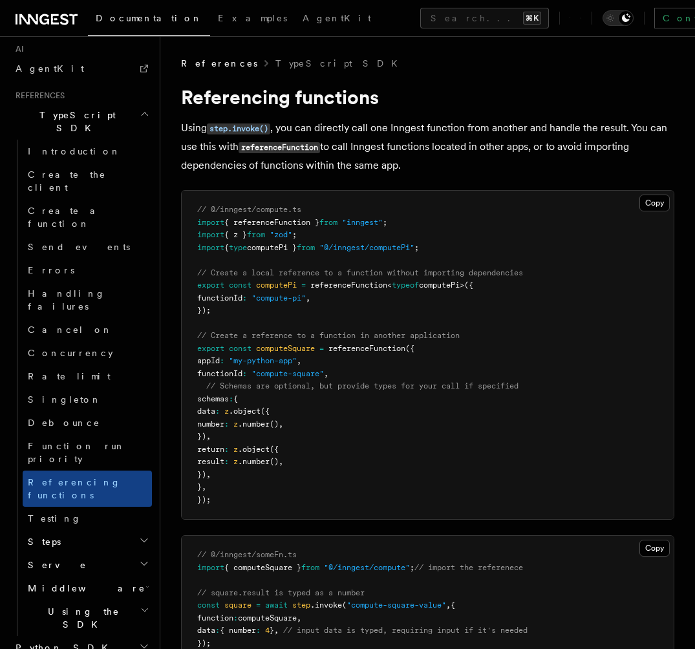
click at [67, 636] on h2 "Python SDK" at bounding box center [81, 647] width 142 height 23
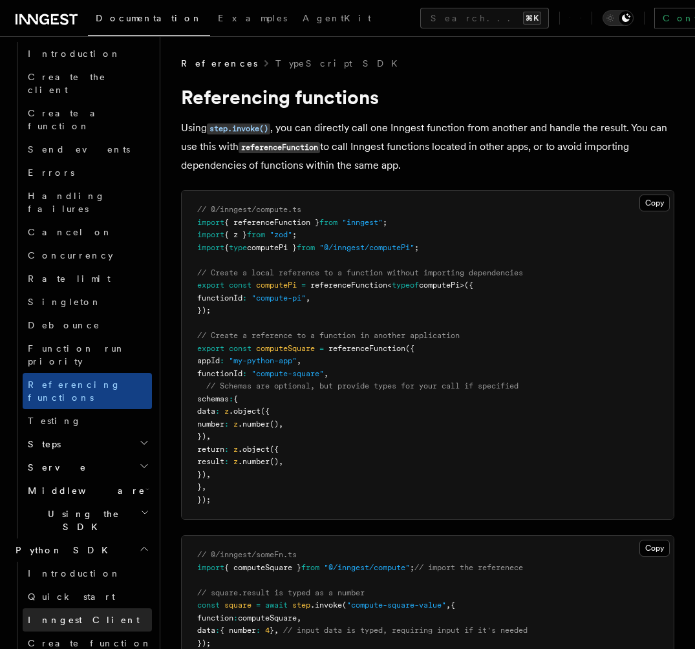
click at [75, 615] on span "Inngest Client" at bounding box center [84, 620] width 112 height 10
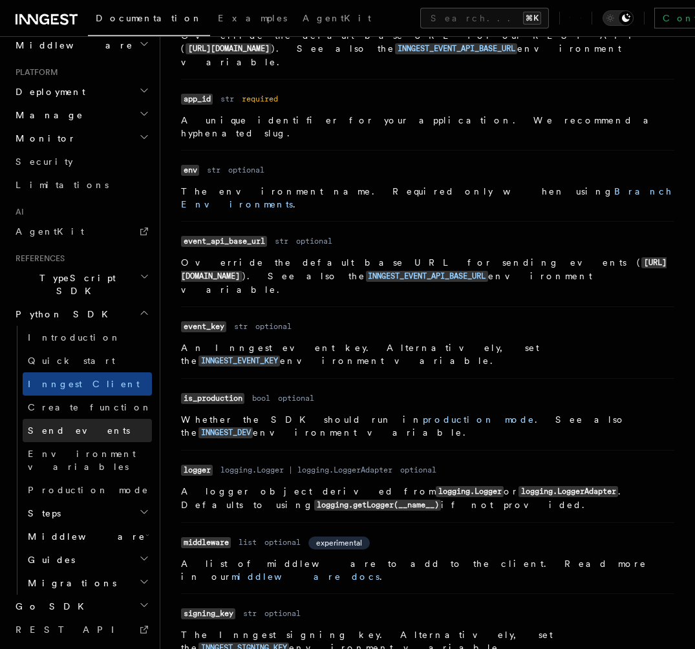
scroll to position [349, 0]
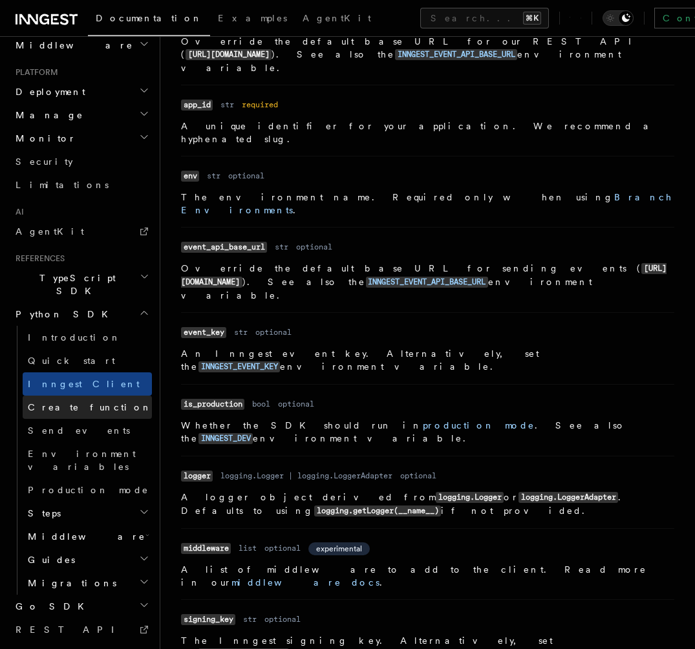
click at [83, 402] on span "Create function" at bounding box center [90, 407] width 124 height 10
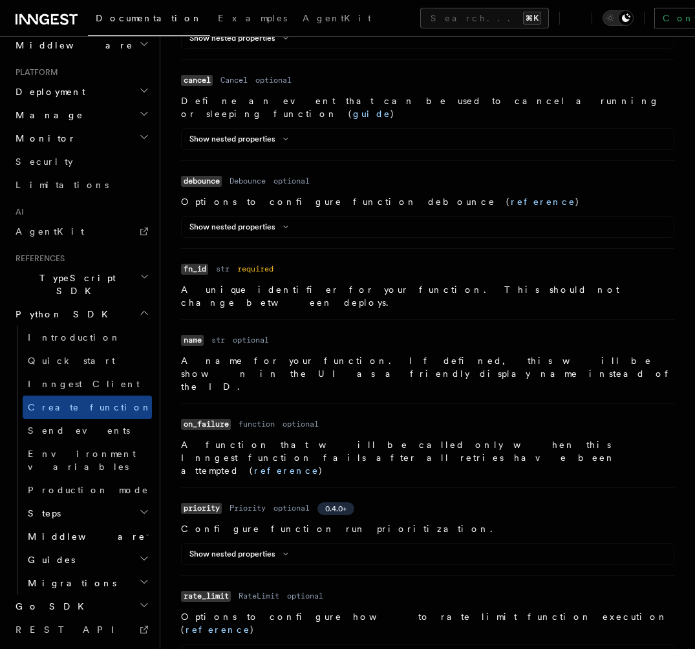
scroll to position [538, 0]
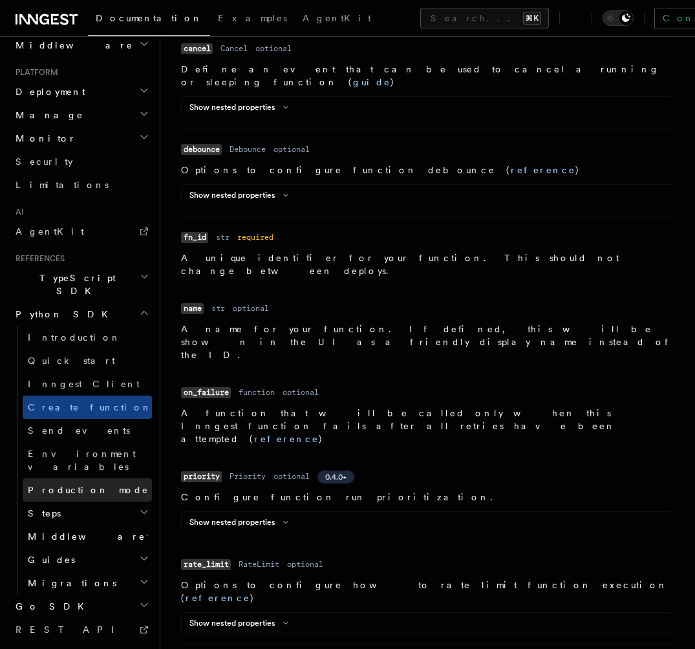
click at [92, 485] on span "Production mode" at bounding box center [88, 490] width 121 height 10
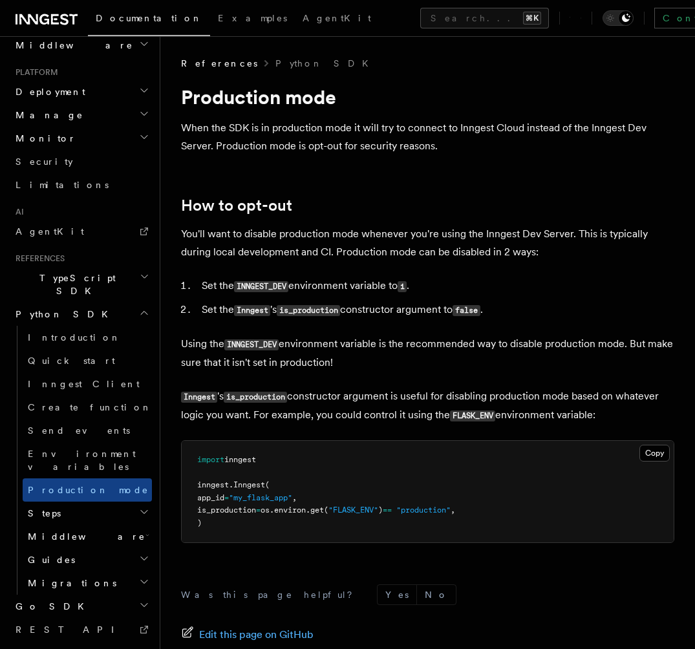
scroll to position [152, 0]
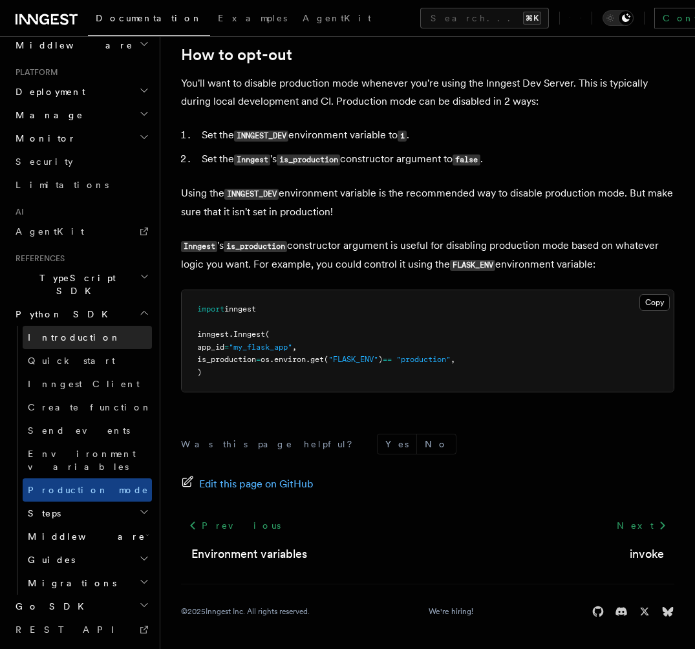
click at [60, 326] on link "Introduction" at bounding box center [87, 337] width 129 height 23
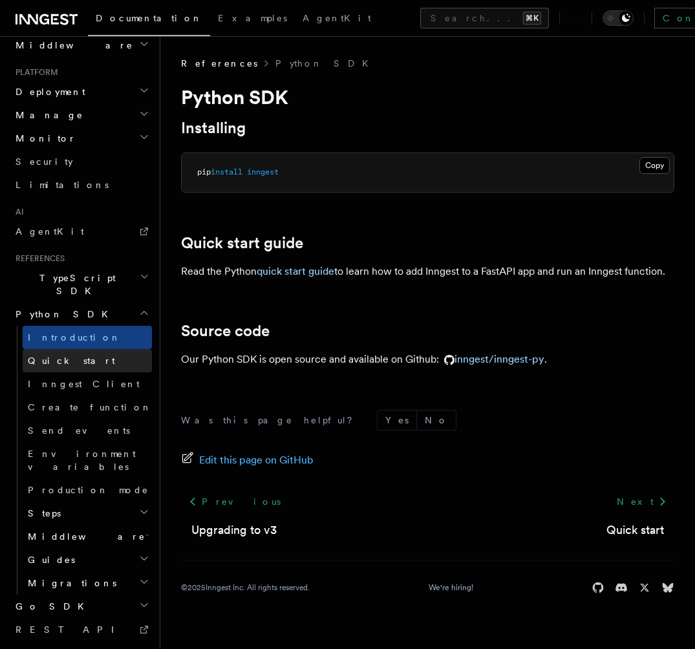
click at [59, 355] on span "Quick start" at bounding box center [71, 360] width 87 height 10
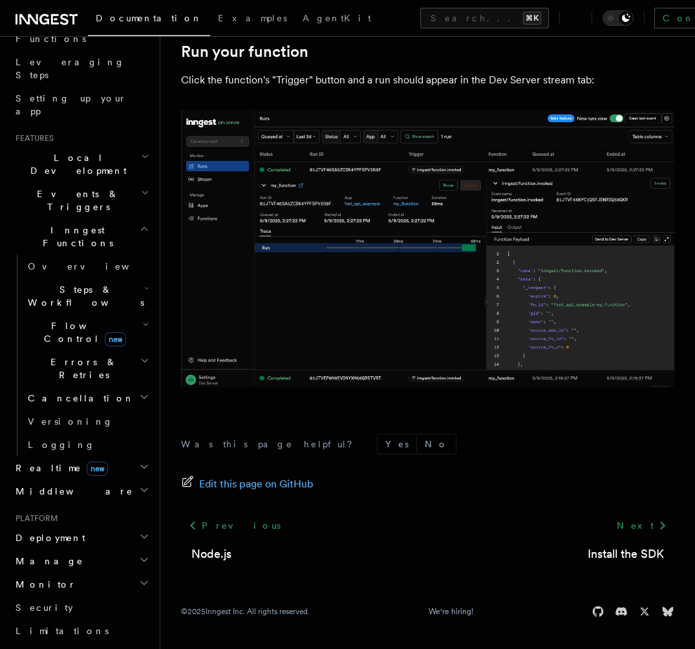
scroll to position [385, 0]
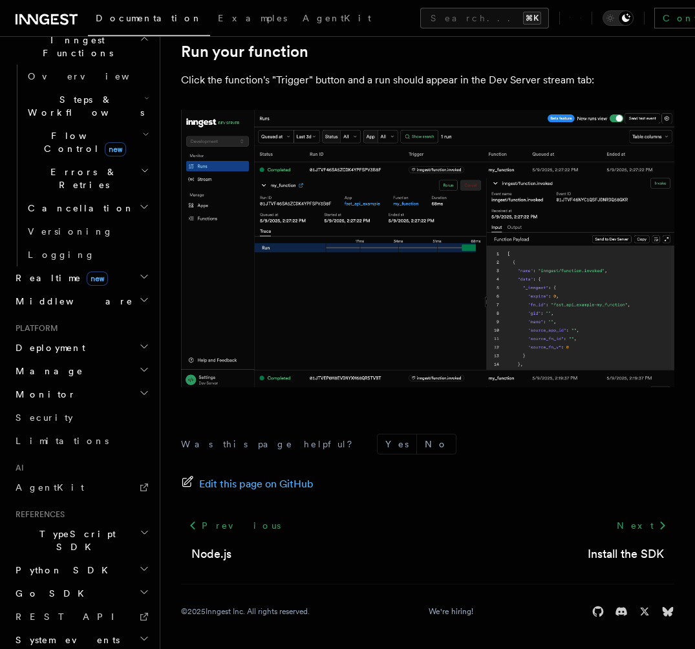
click at [145, 564] on icon "button" at bounding box center [144, 569] width 10 height 10
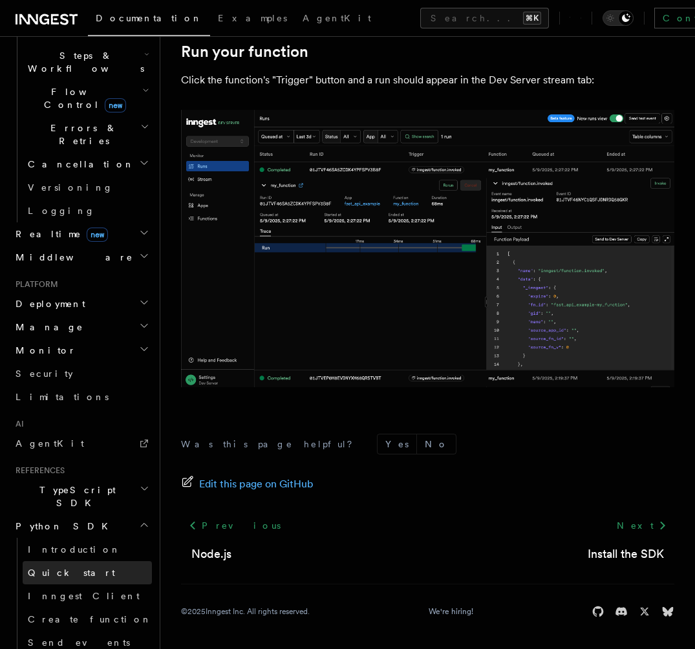
scroll to position [436, 0]
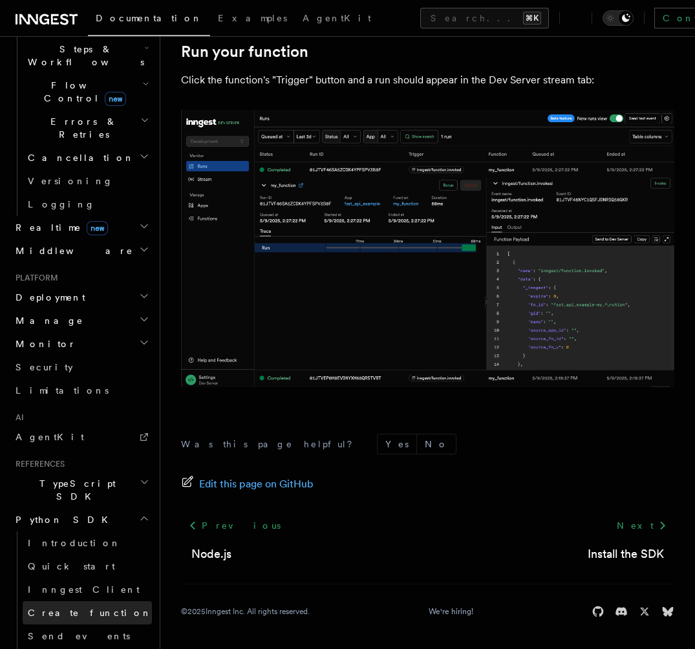
click at [101, 601] on link "Create function" at bounding box center [87, 612] width 129 height 23
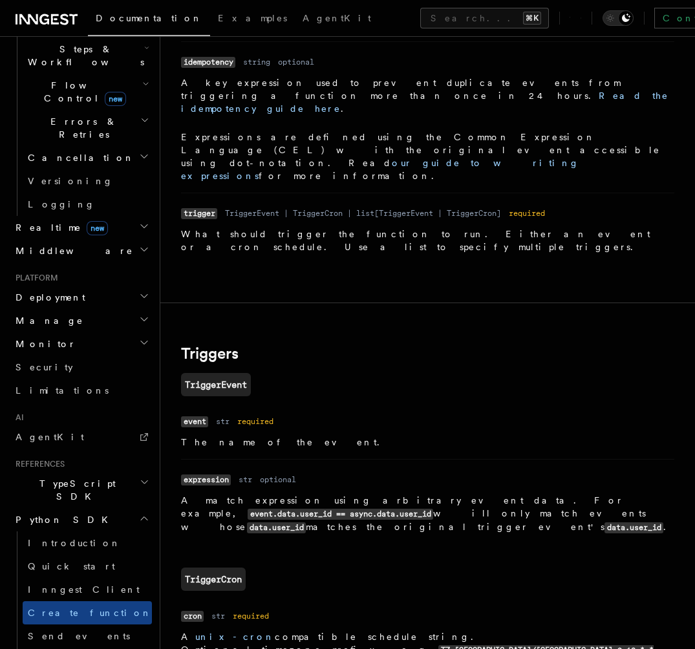
scroll to position [1686, 0]
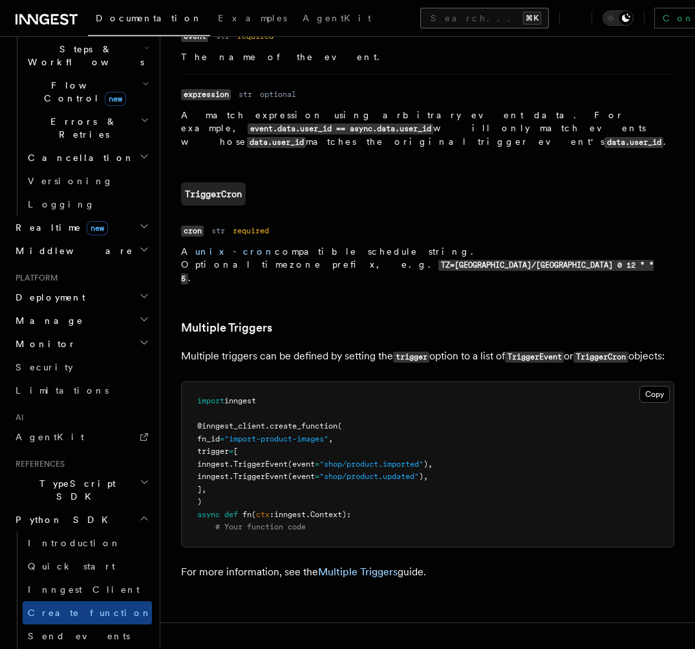
click at [420, 15] on button "Search... ⌘K" at bounding box center [484, 18] width 129 height 21
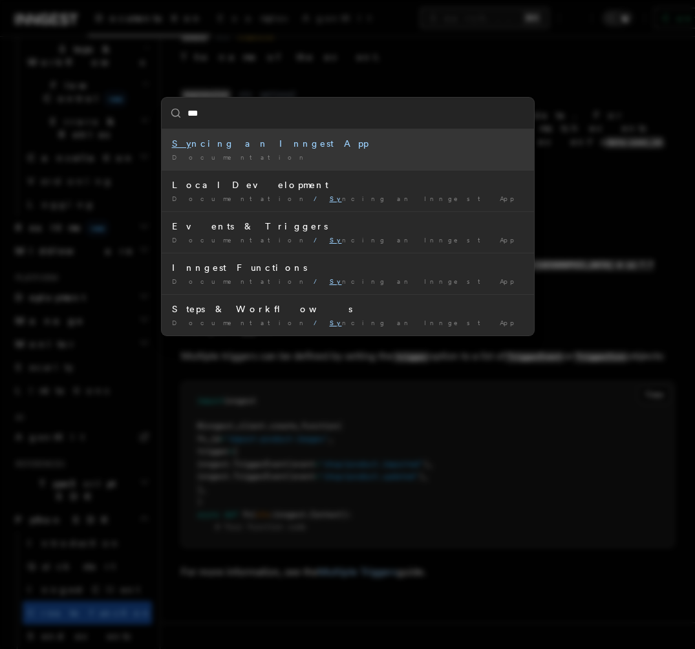
type input "****"
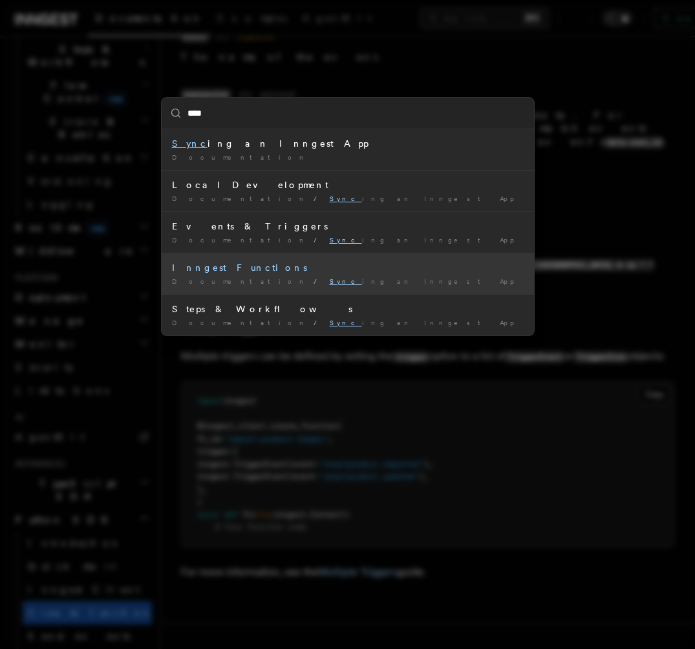
click at [253, 273] on div "Inngest Functions" at bounding box center [348, 267] width 352 height 13
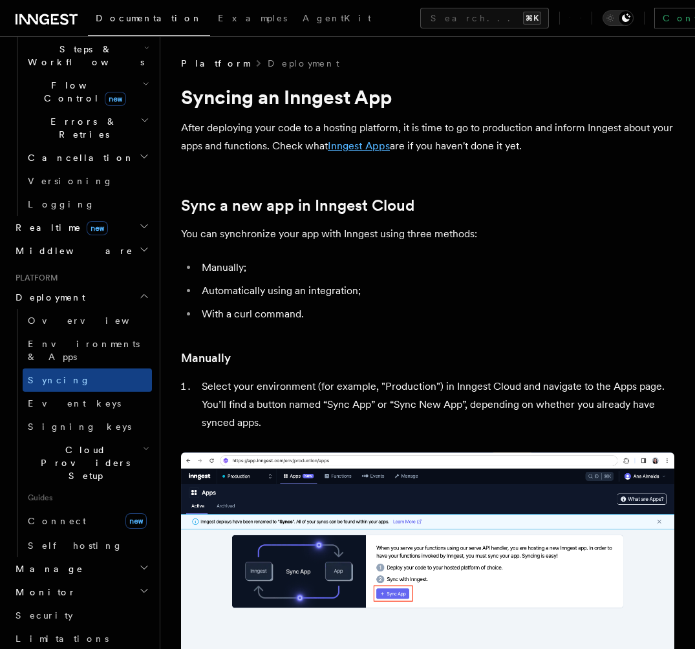
click at [370, 142] on link "Inngest Apps" at bounding box center [359, 146] width 62 height 12
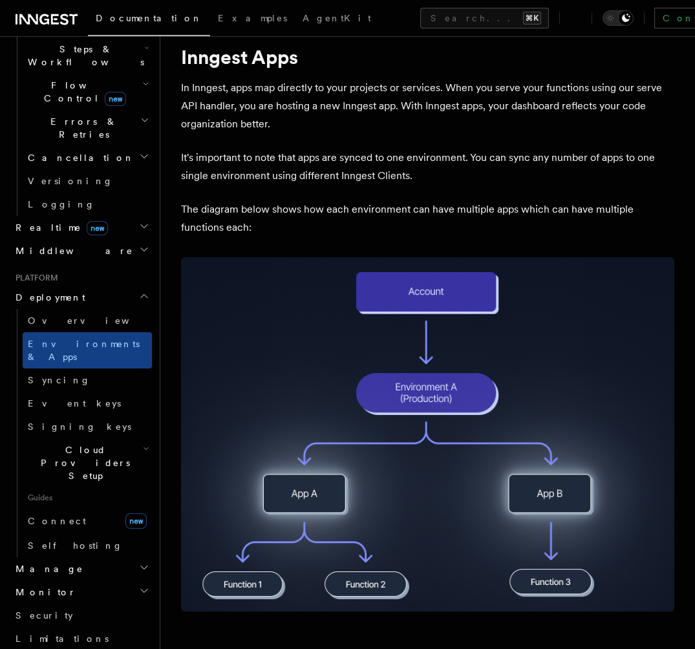
scroll to position [76, 0]
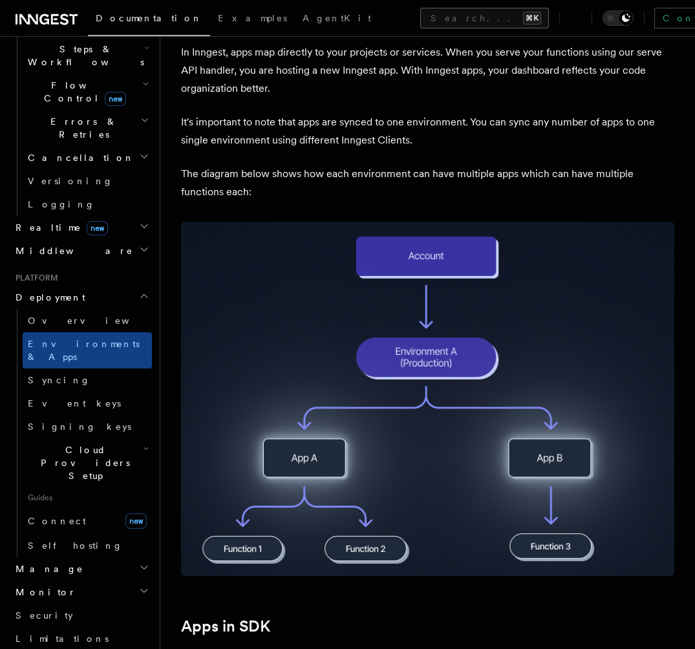
click at [420, 15] on button "Search... ⌘K" at bounding box center [484, 18] width 129 height 21
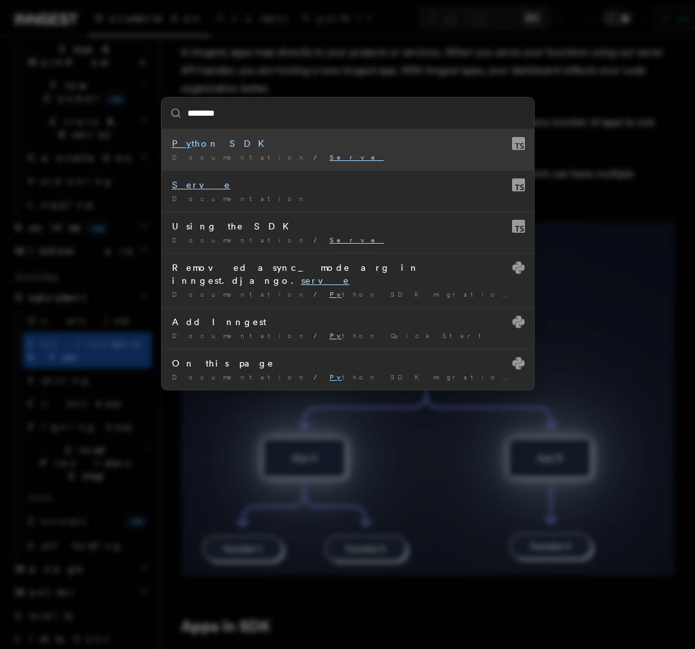
type input "*********"
click at [333, 159] on div "Documentation / Serve /" at bounding box center [348, 158] width 352 height 10
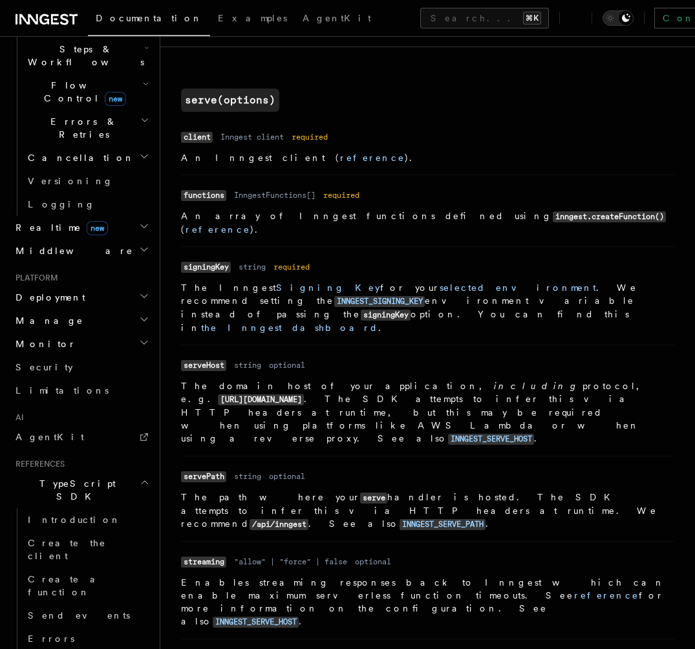
scroll to position [464, 0]
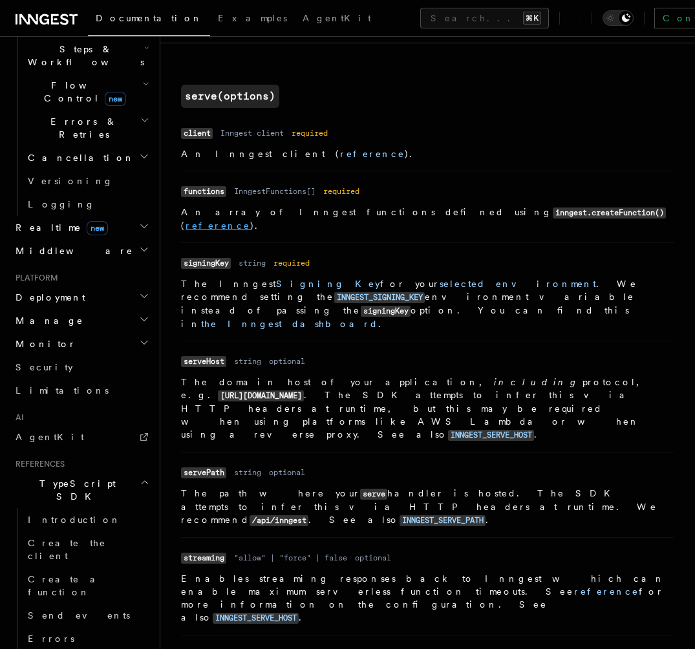
click at [250, 220] on link "reference" at bounding box center [217, 225] width 65 height 10
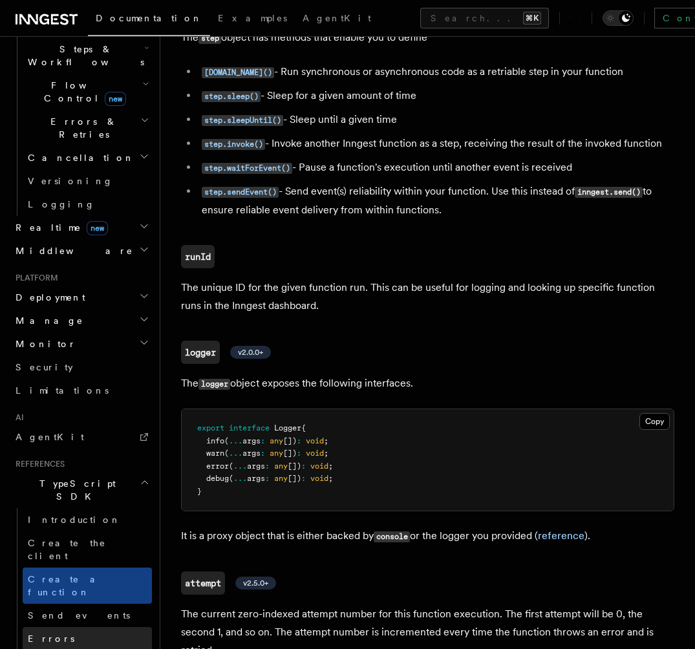
scroll to position [804, 0]
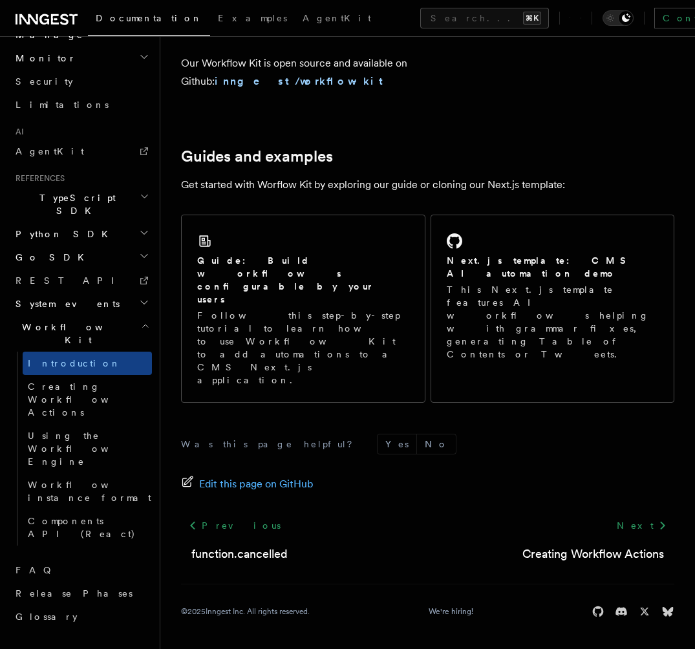
scroll to position [502, 0]
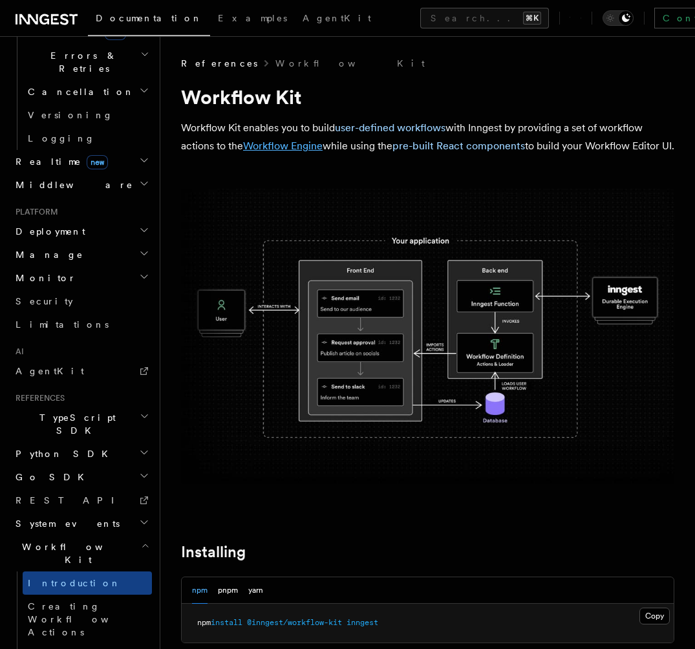
click at [301, 145] on link "Workflow Engine" at bounding box center [282, 146] width 79 height 12
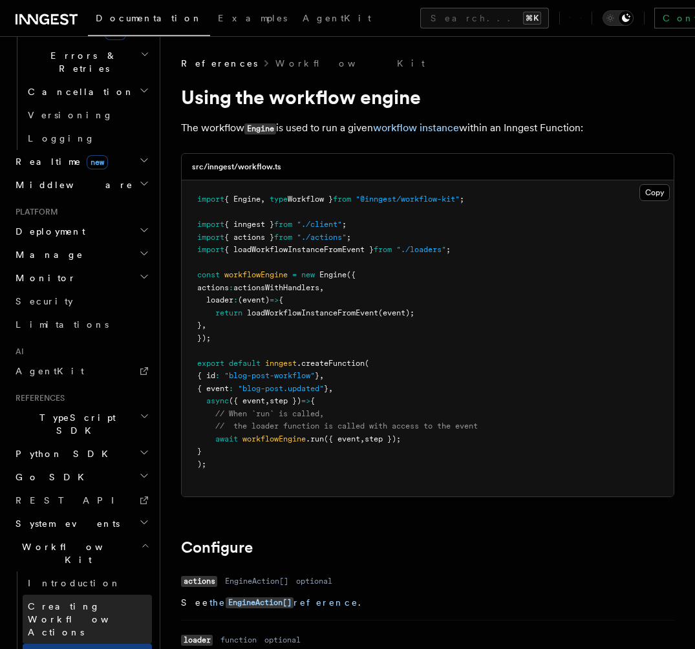
click at [106, 601] on span "Creating Workflow Actions" at bounding box center [84, 619] width 112 height 36
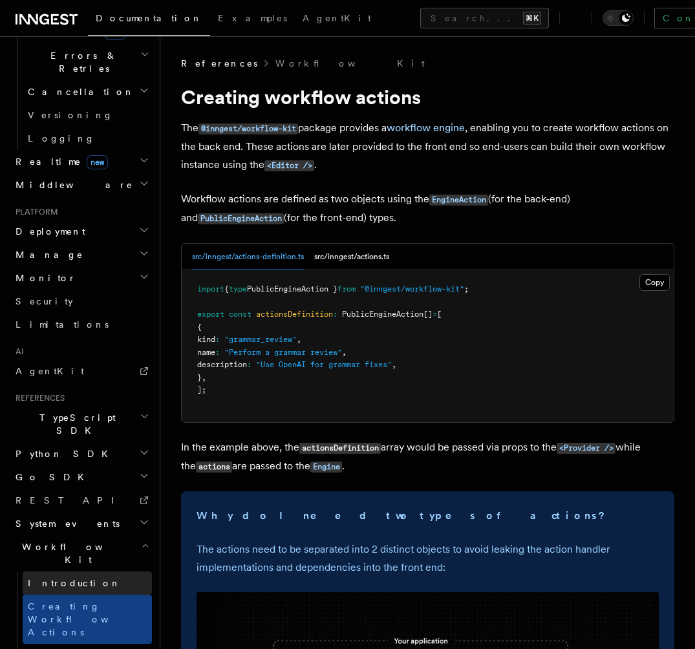
click at [107, 571] on link "Introduction" at bounding box center [87, 582] width 129 height 23
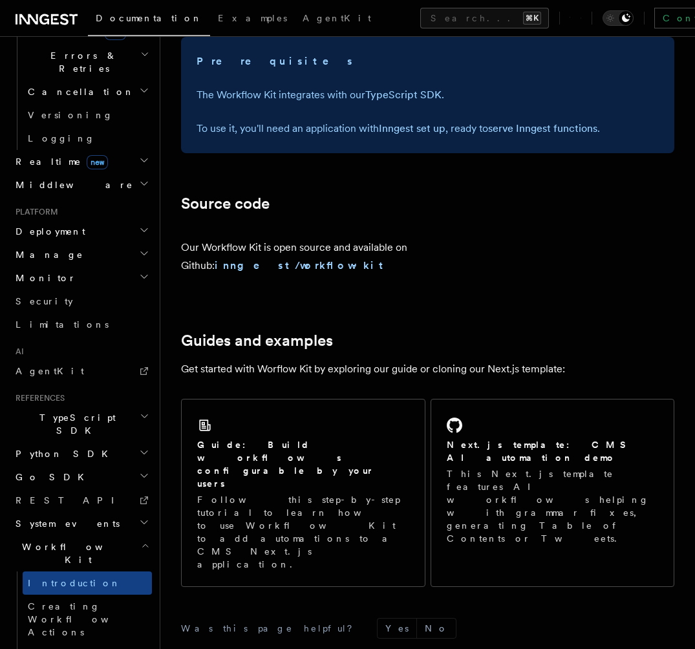
scroll to position [622, 0]
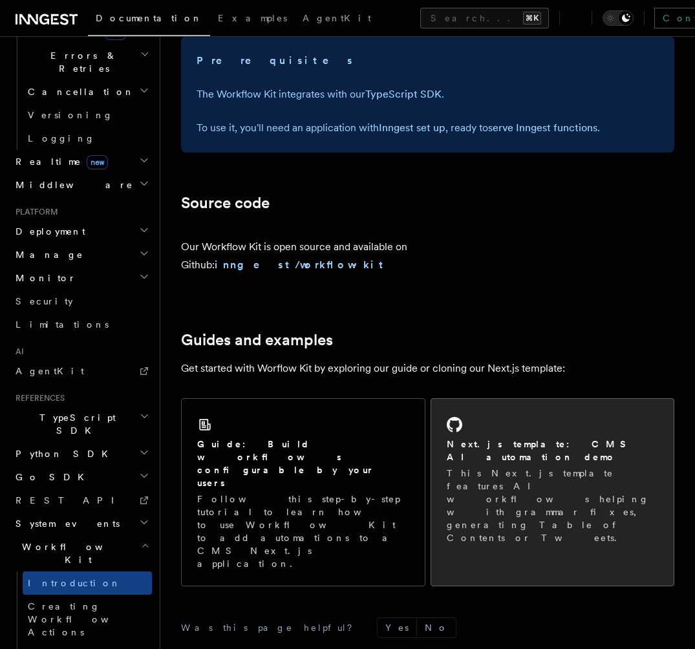
click at [500, 435] on div "Next.js template: CMS AI automation demo This Next.js template features AI work…" at bounding box center [552, 479] width 243 height 161
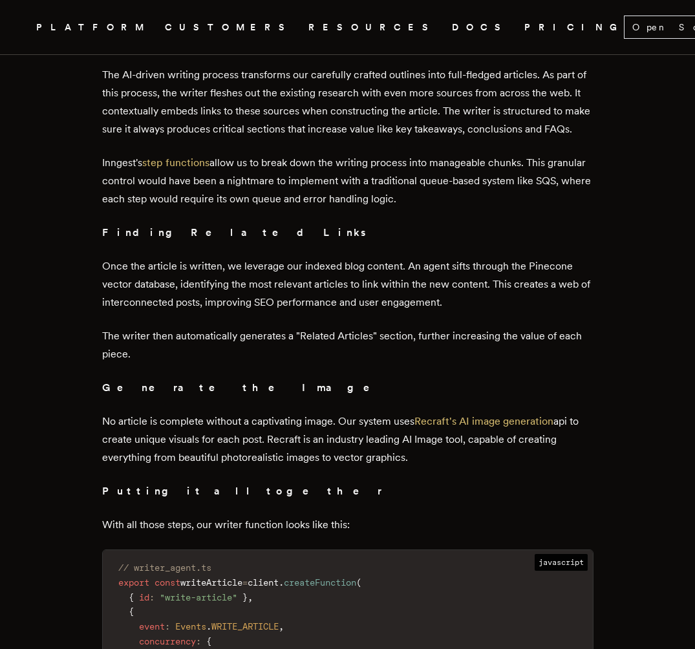
scroll to position [4236, 0]
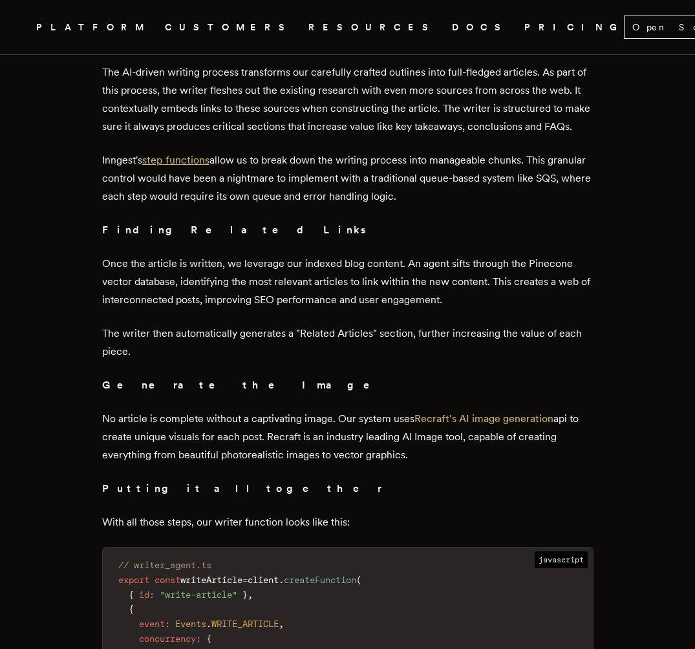
click at [202, 166] on link "step functions" at bounding box center [175, 160] width 67 height 12
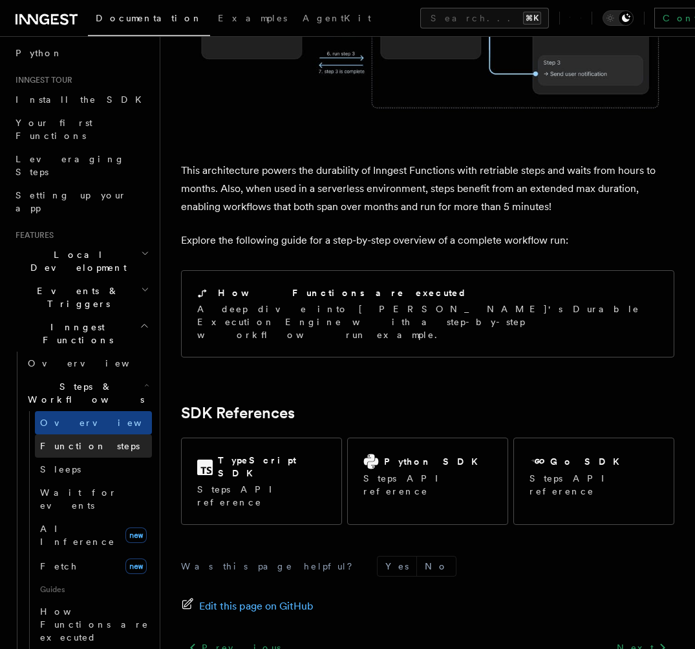
scroll to position [101, 0]
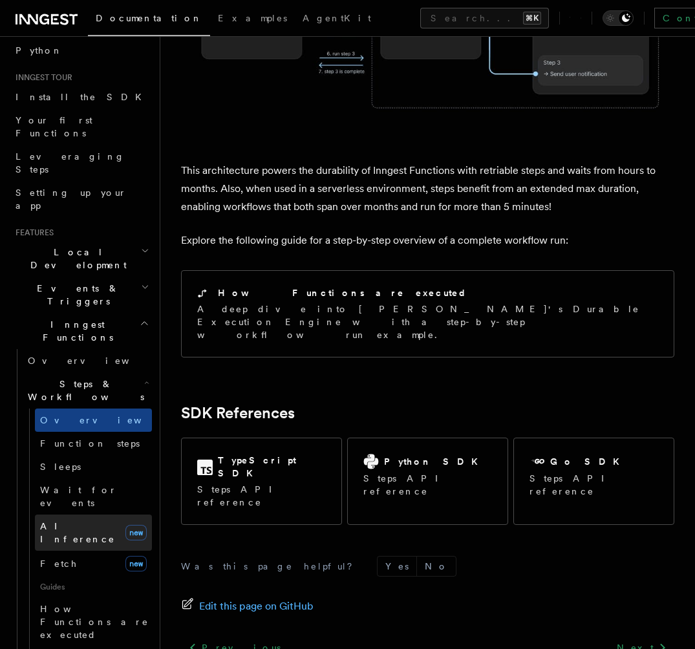
click at [71, 521] on span "AI Inference" at bounding box center [77, 532] width 75 height 23
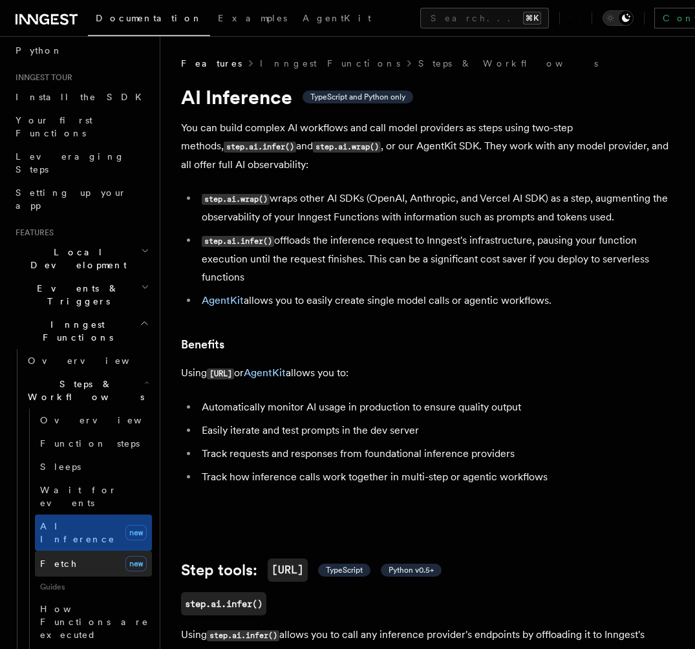
click at [79, 551] on link "Fetch new" at bounding box center [93, 564] width 117 height 26
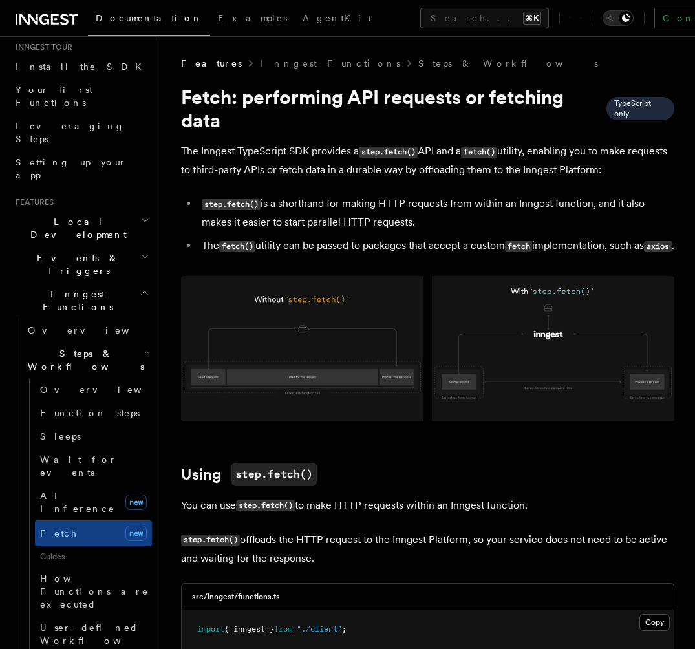
scroll to position [145, 0]
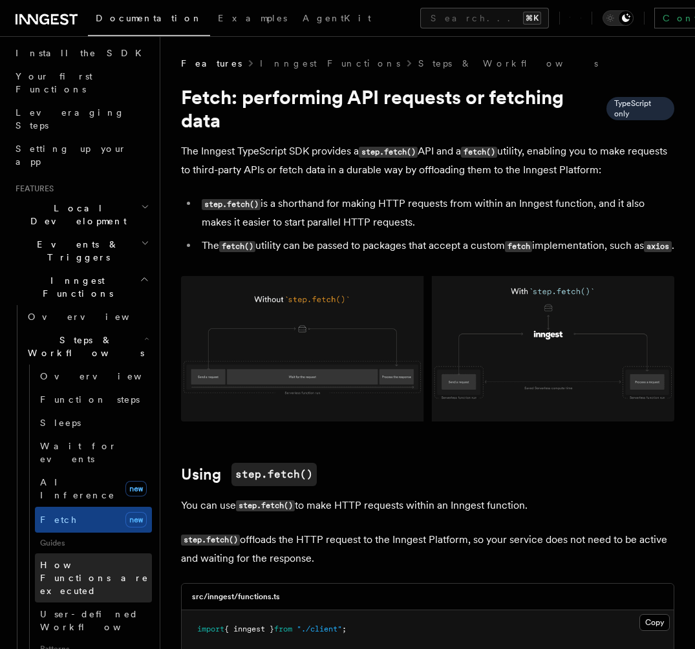
click at [91, 558] on span "How Functions are executed" at bounding box center [96, 577] width 112 height 39
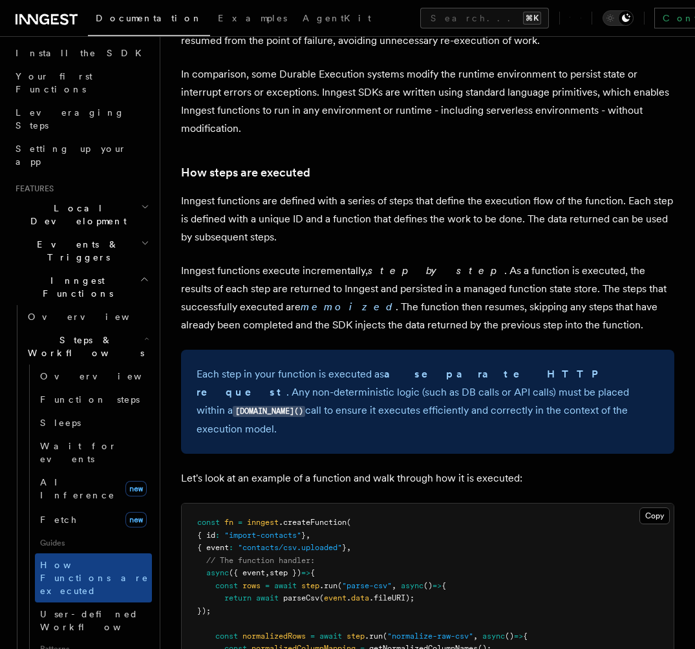
scroll to position [910, 0]
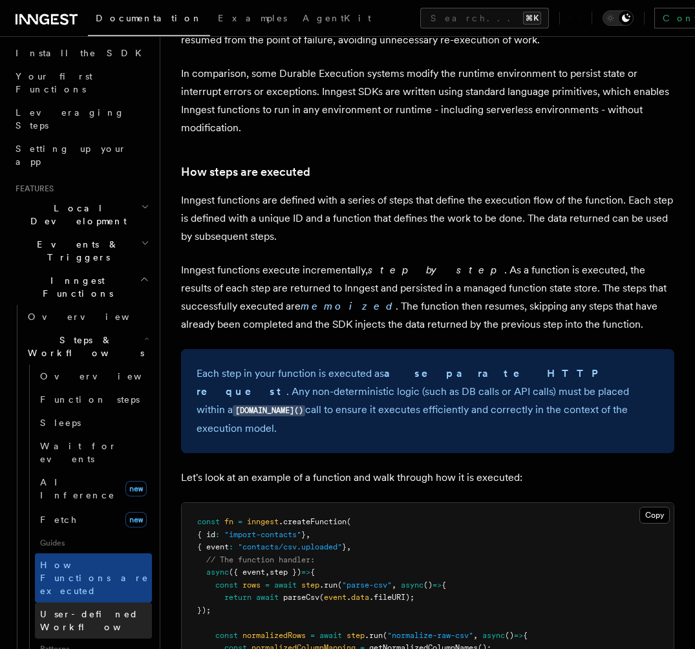
click at [88, 609] on span "User-defined Workflows" at bounding box center [98, 620] width 116 height 23
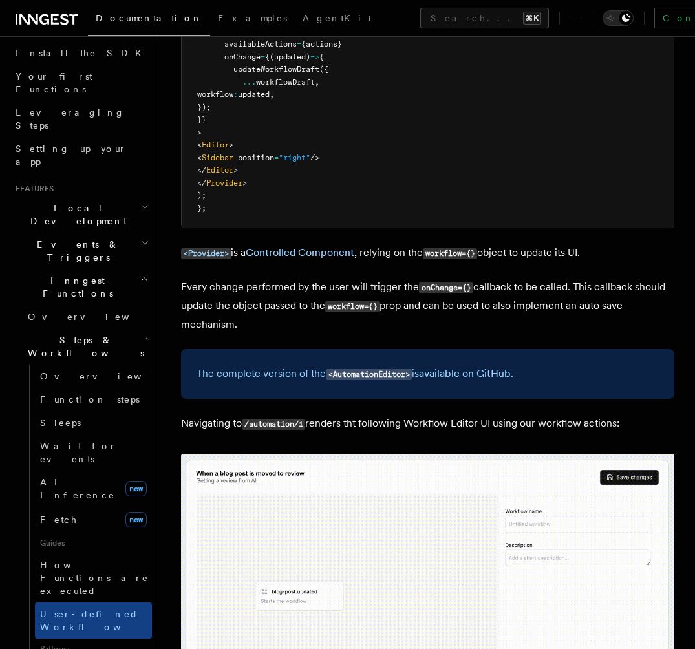
scroll to position [3774, 0]
